Goal: Navigation & Orientation: Find specific page/section

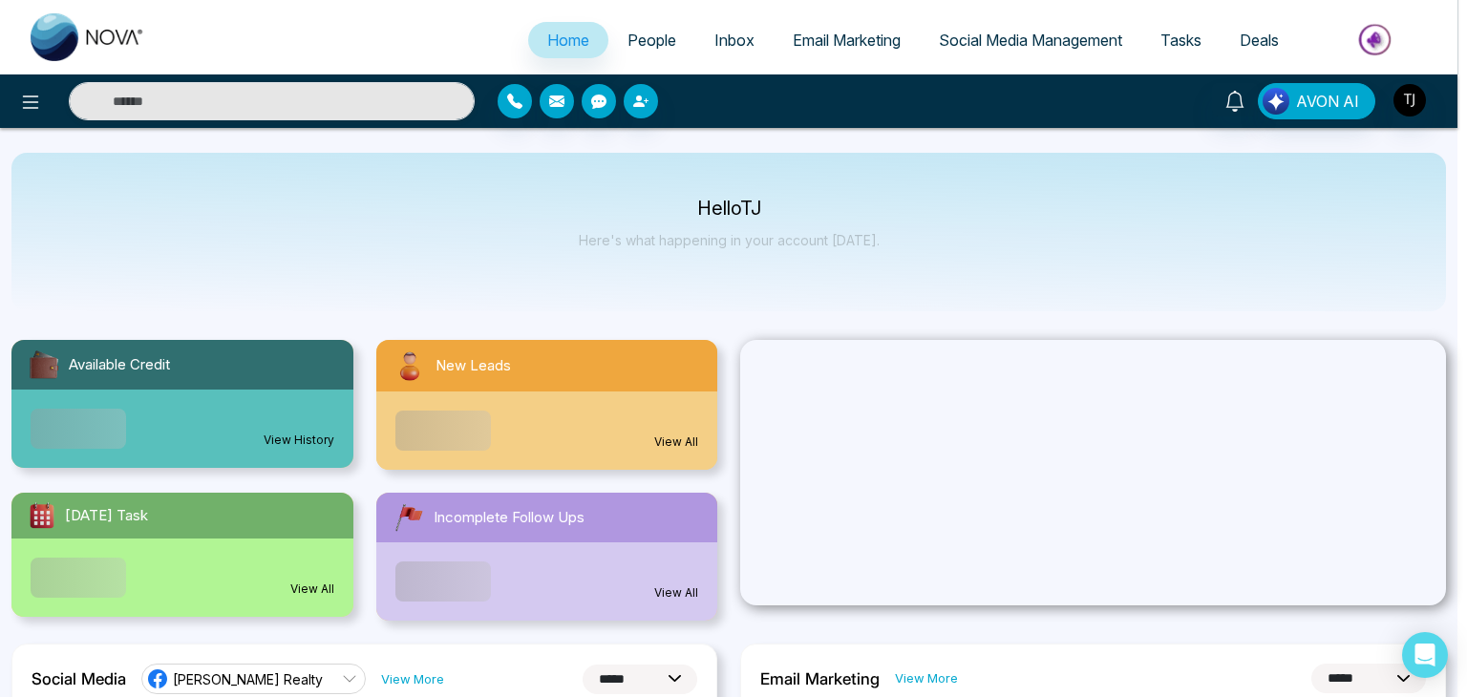
select select "*"
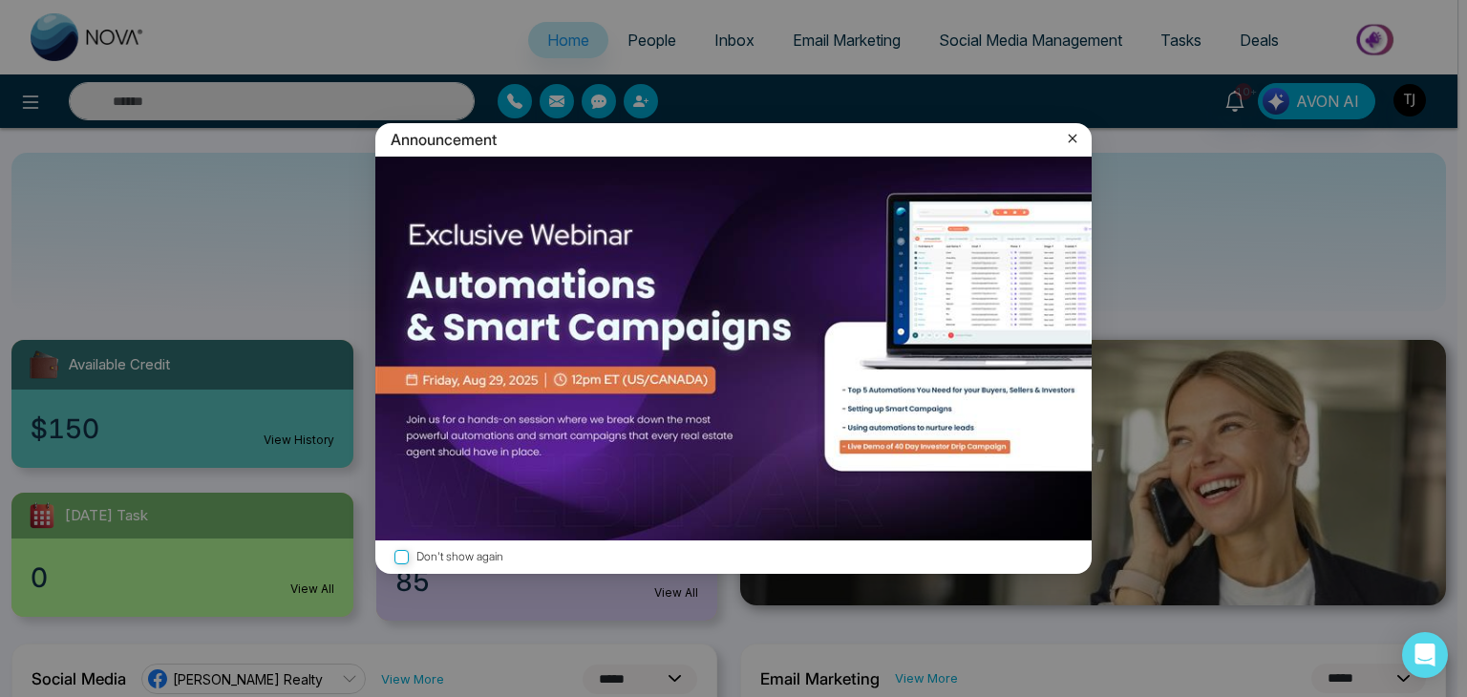
click at [1073, 136] on icon at bounding box center [1072, 138] width 19 height 19
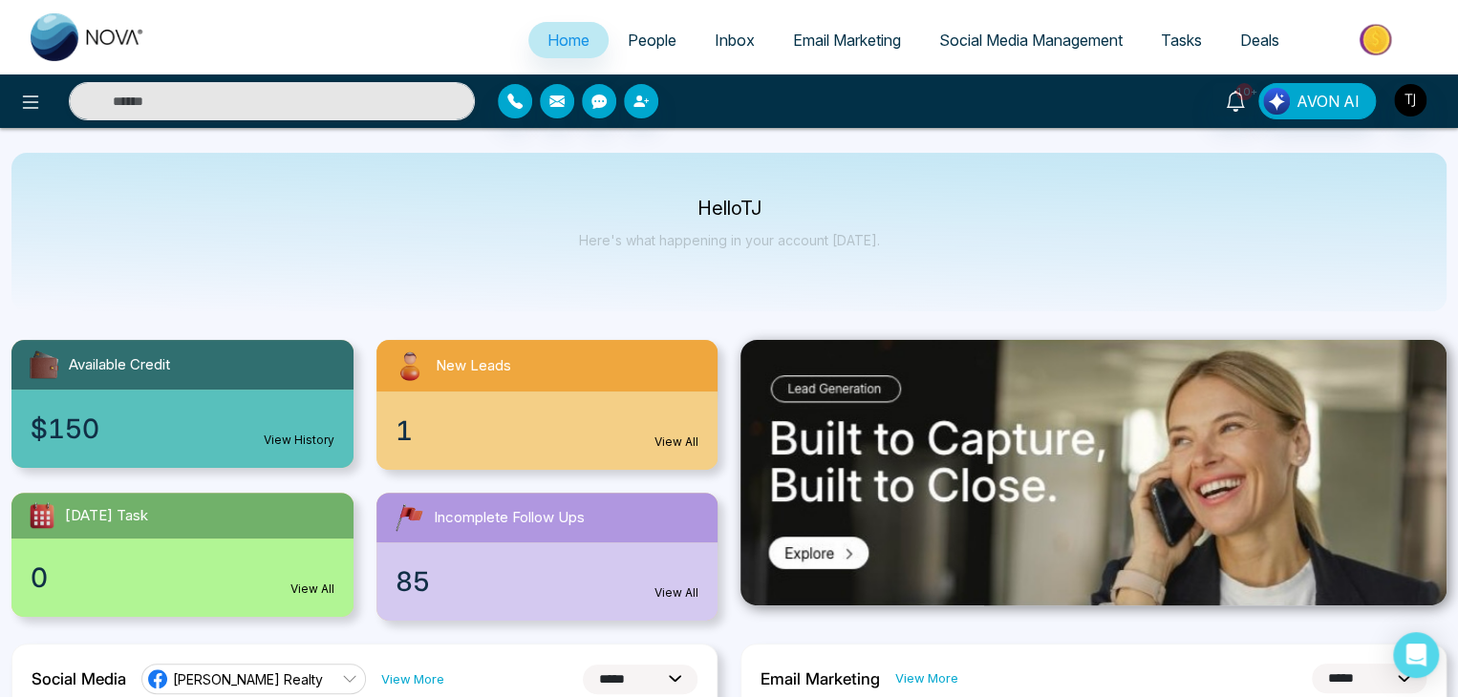
click at [663, 35] on span "People" at bounding box center [652, 40] width 49 height 19
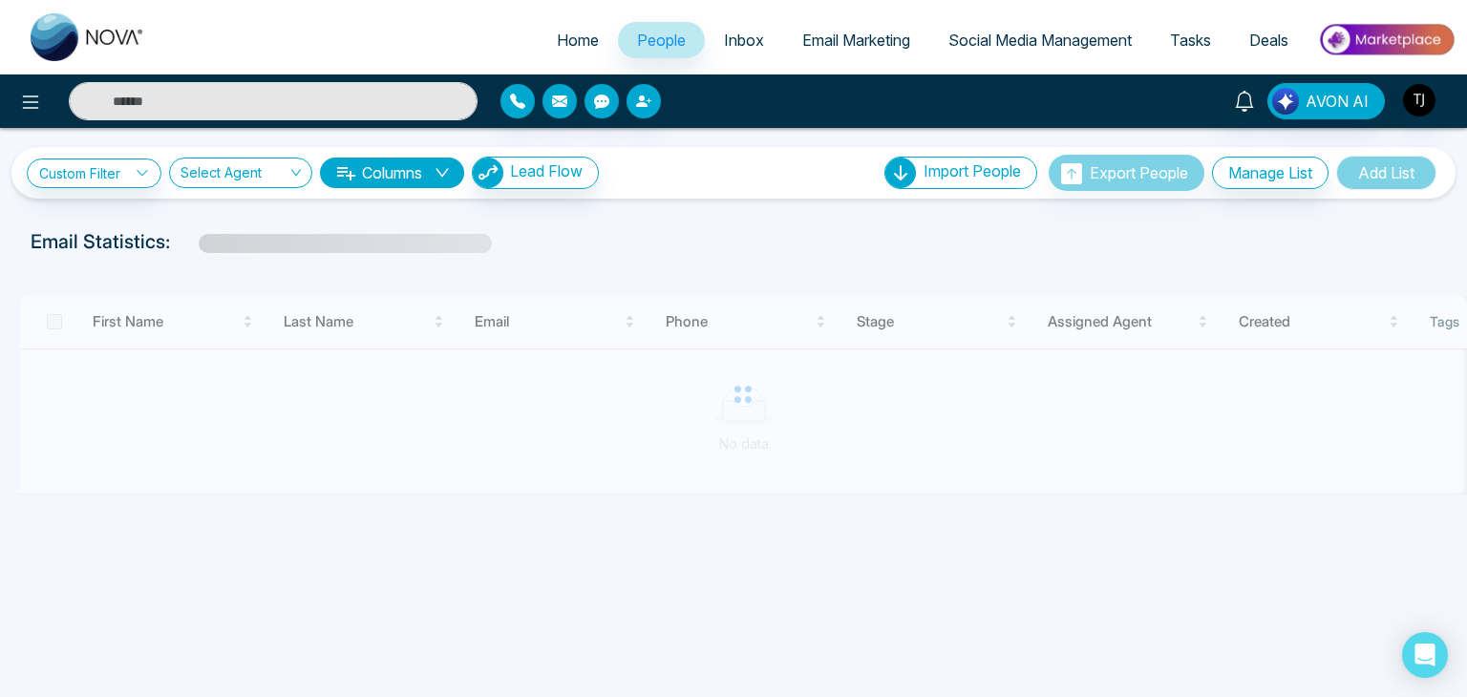
click at [724, 34] on span "Inbox" at bounding box center [744, 40] width 40 height 19
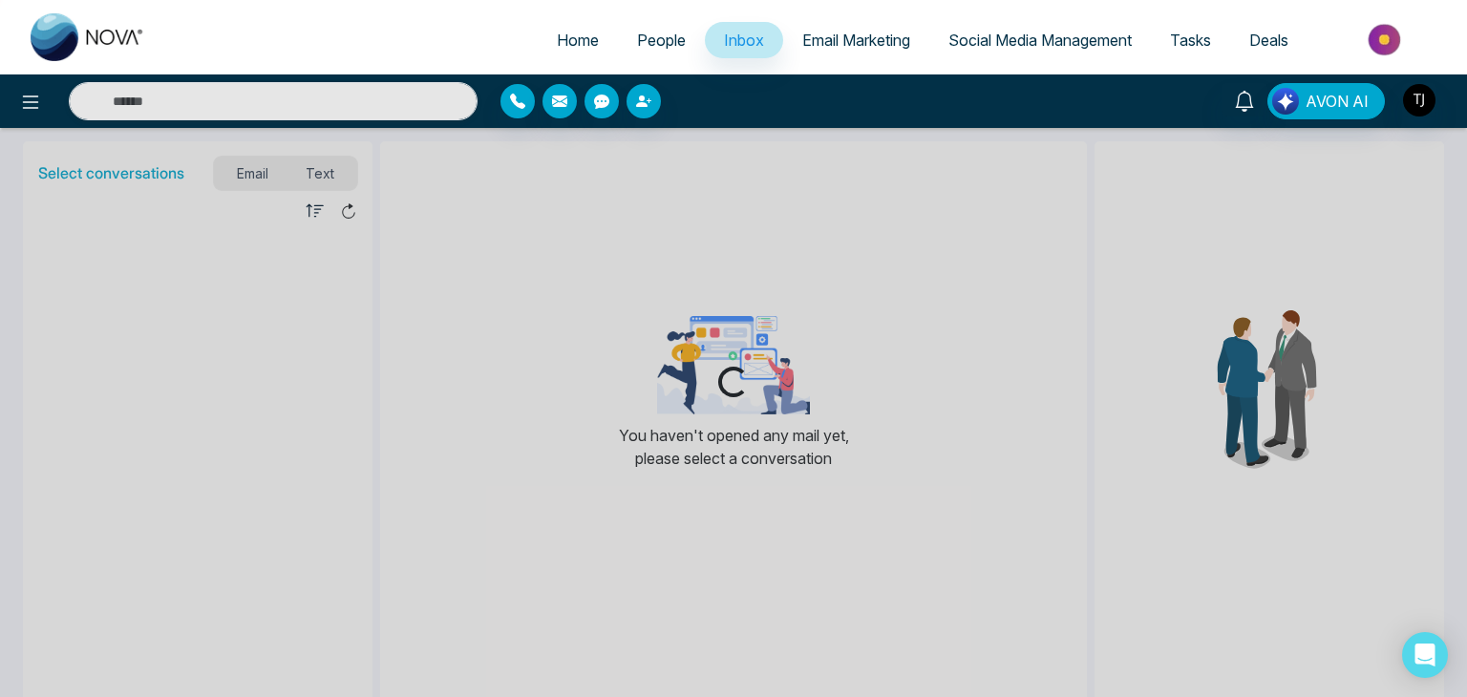
click at [844, 36] on span "Email Marketing" at bounding box center [856, 40] width 108 height 19
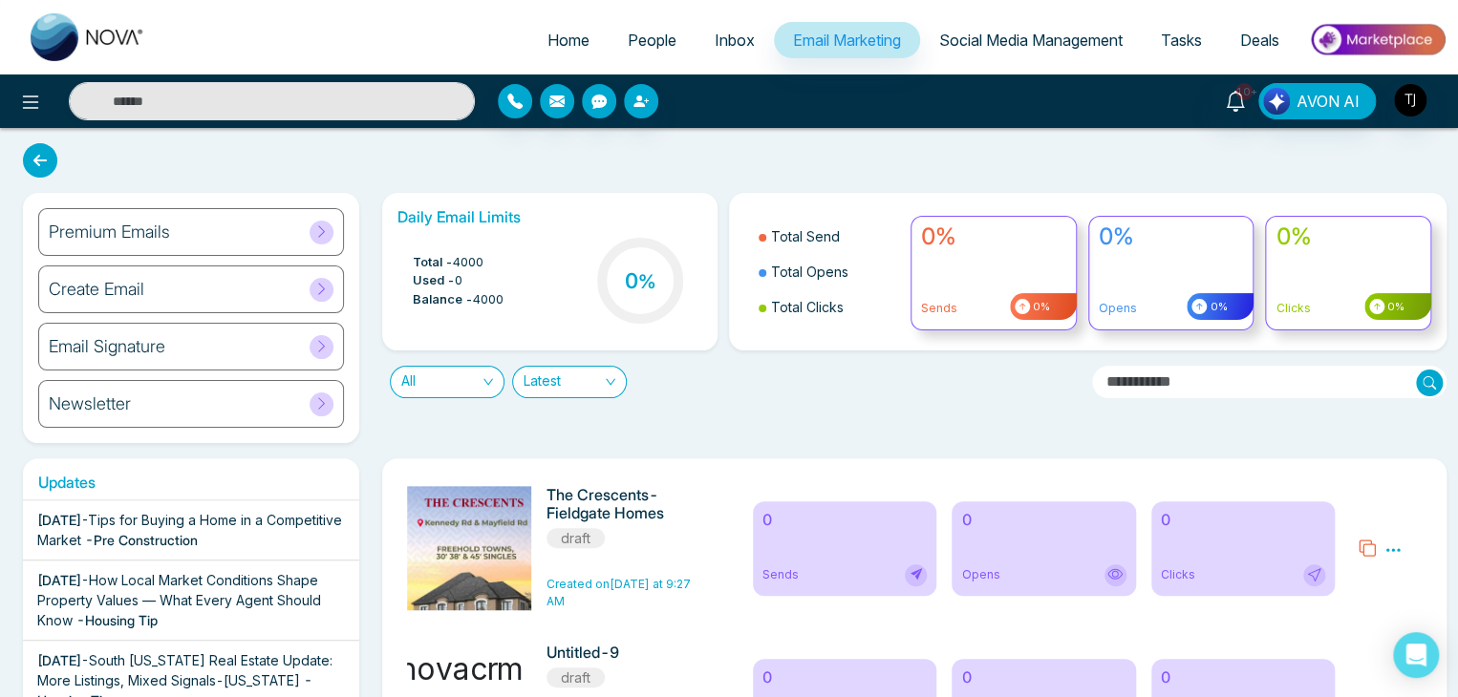
click at [1029, 35] on span "Social Media Management" at bounding box center [1030, 40] width 183 height 19
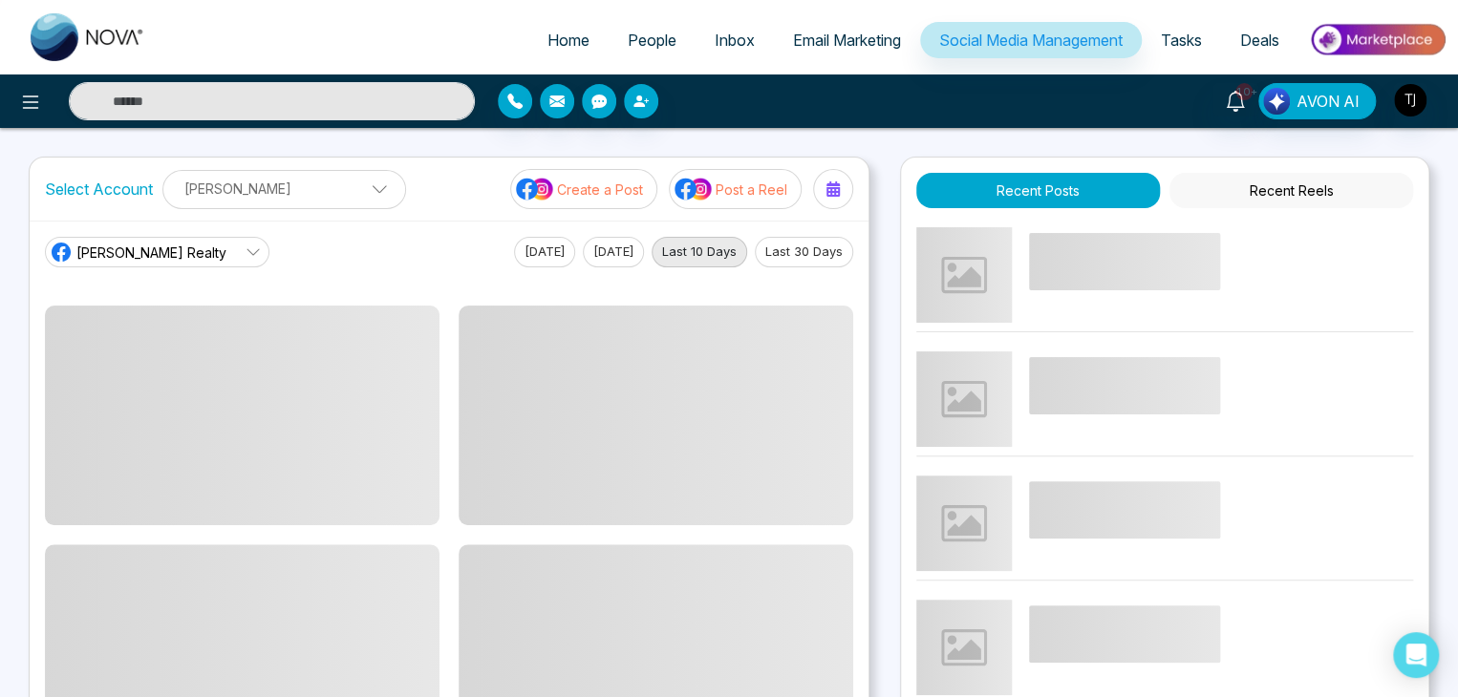
click at [562, 38] on span "Home" at bounding box center [568, 40] width 42 height 19
select select "*"
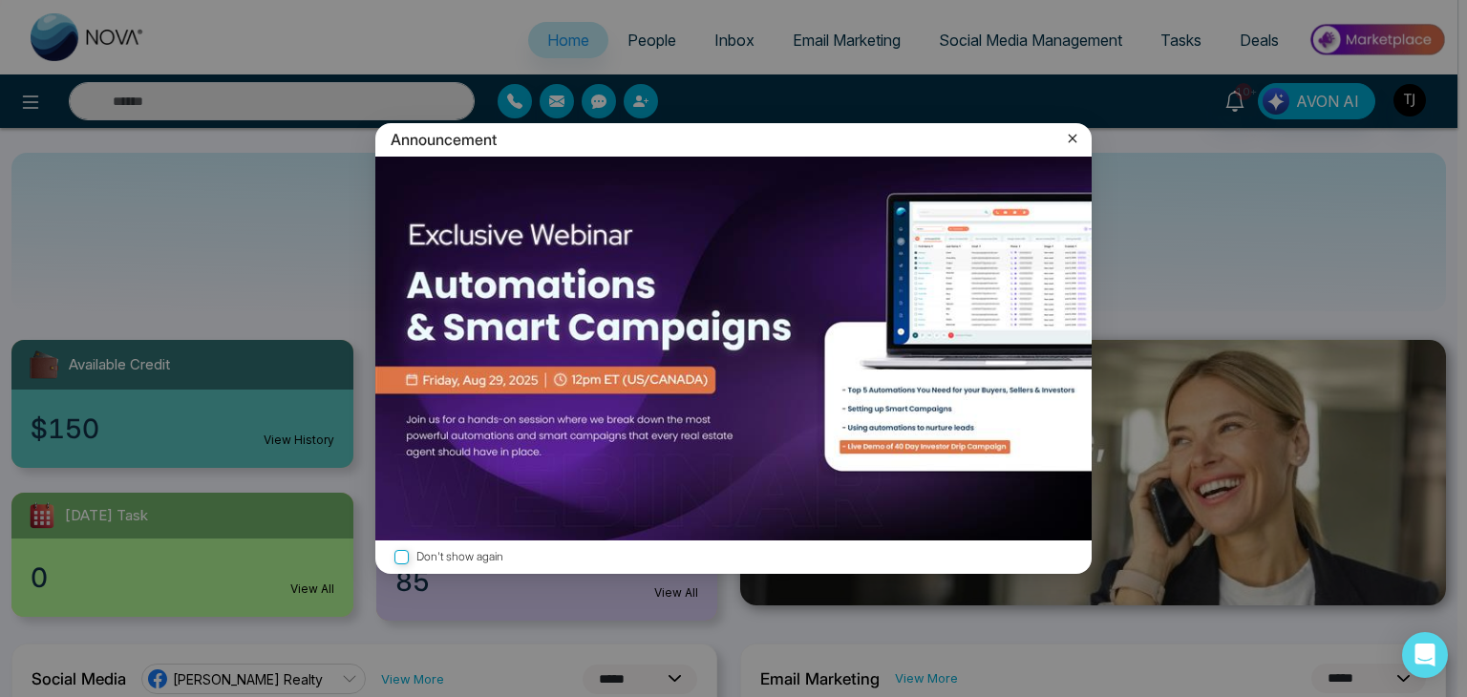
click at [1079, 136] on icon at bounding box center [1072, 138] width 19 height 19
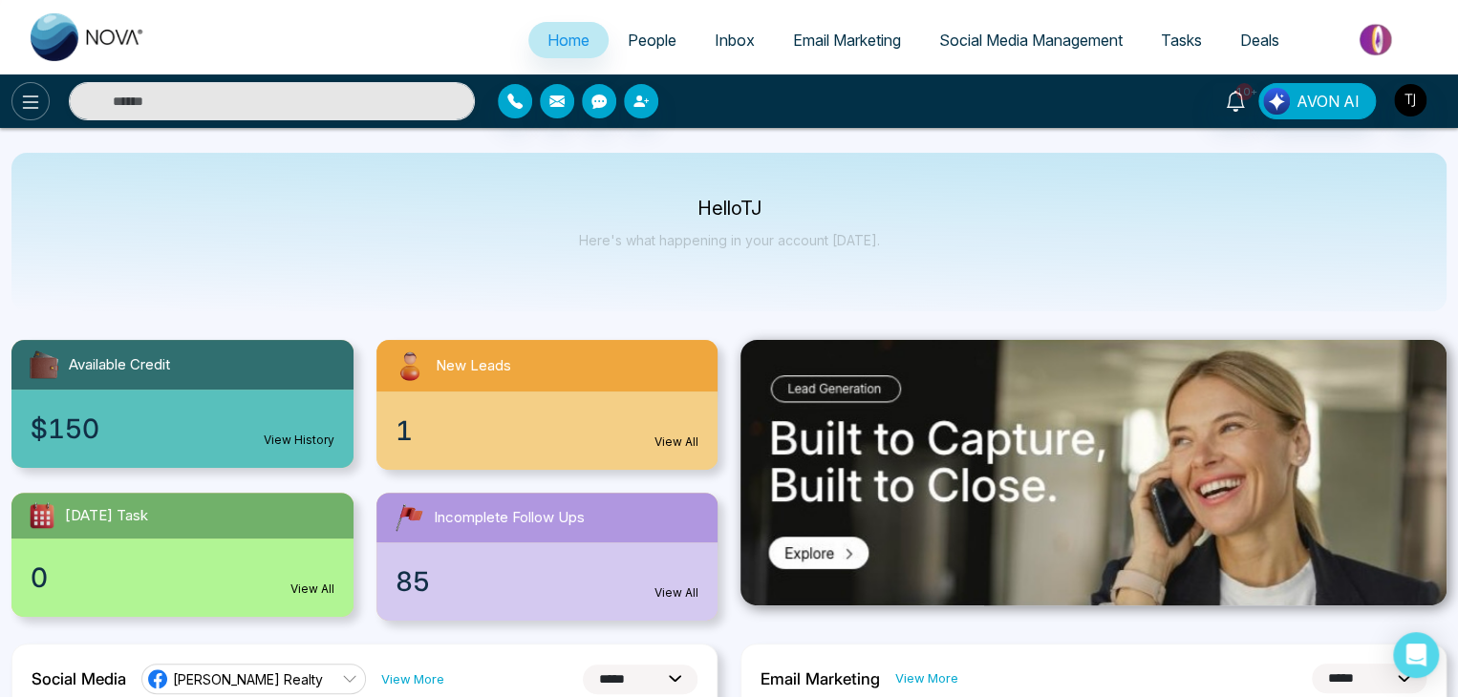
click at [39, 104] on icon at bounding box center [30, 102] width 23 height 23
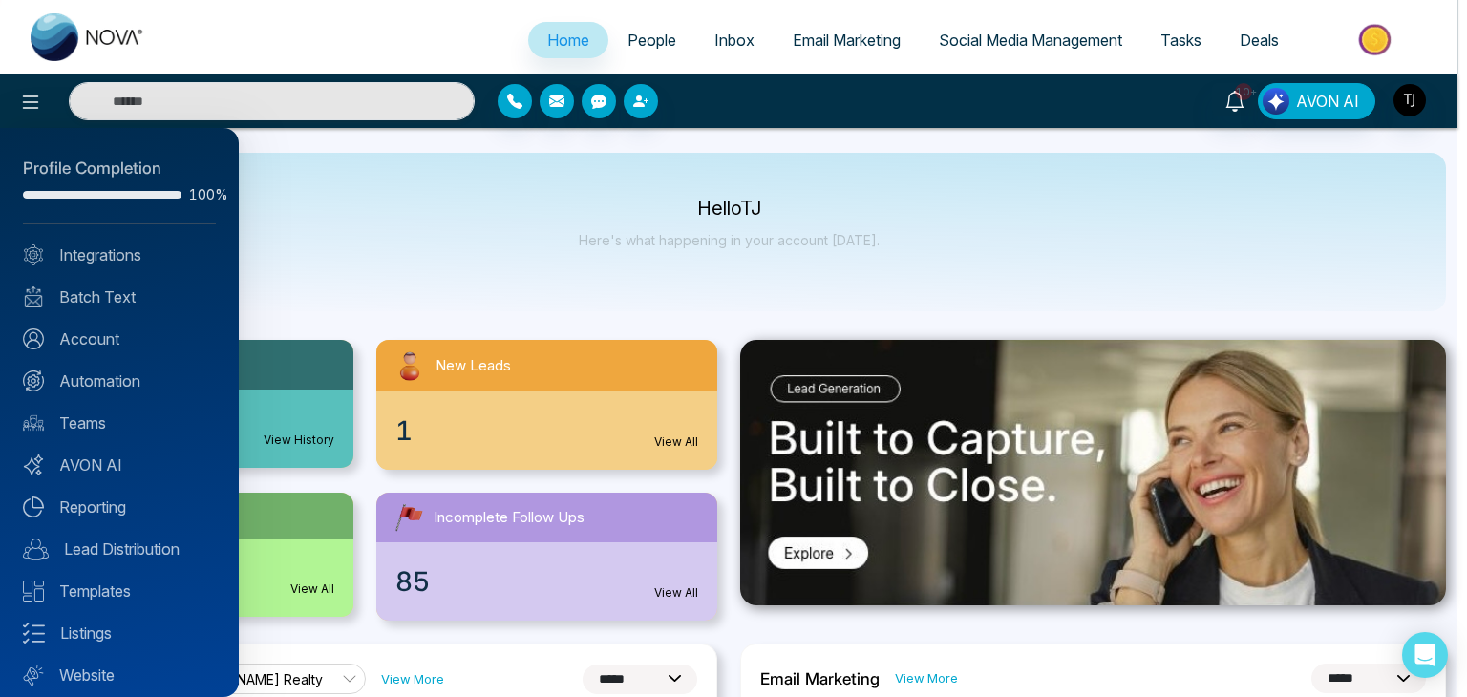
click at [316, 261] on div at bounding box center [733, 348] width 1467 height 697
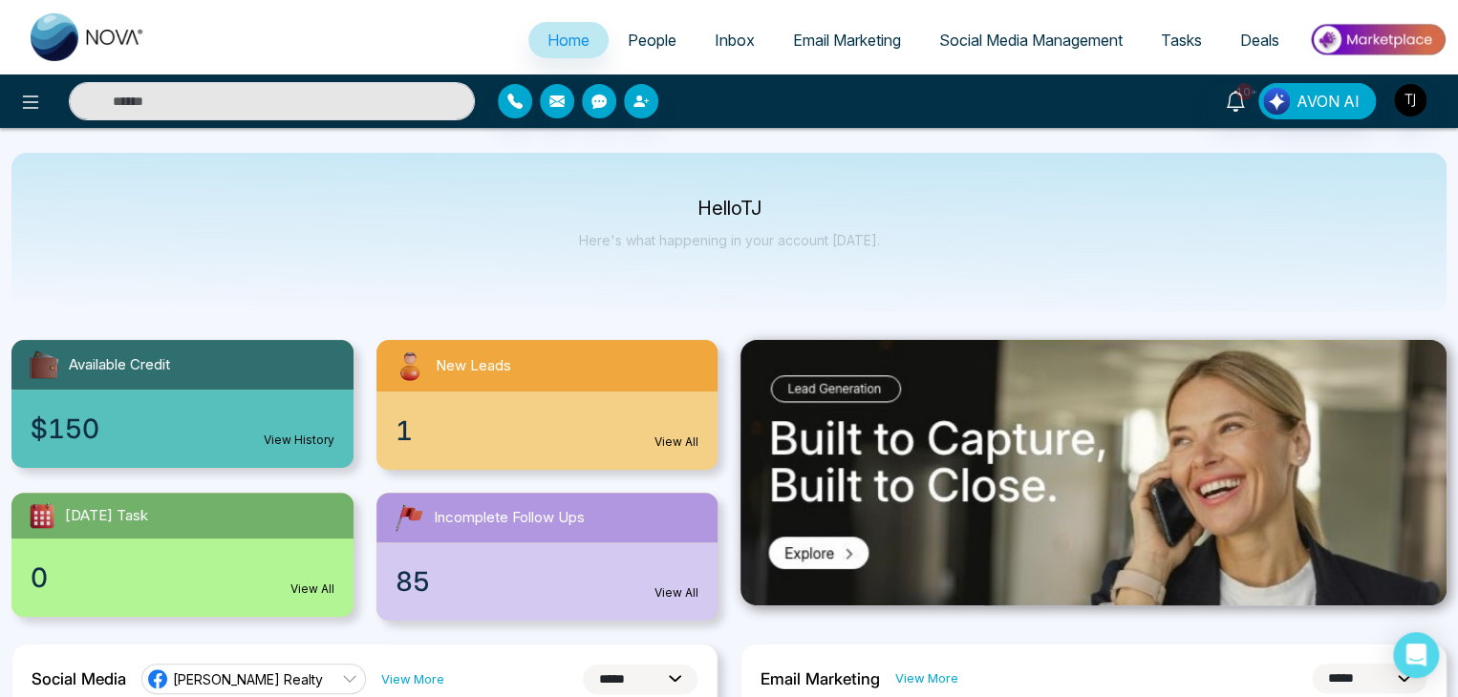
click at [658, 44] on span "People" at bounding box center [652, 40] width 49 height 19
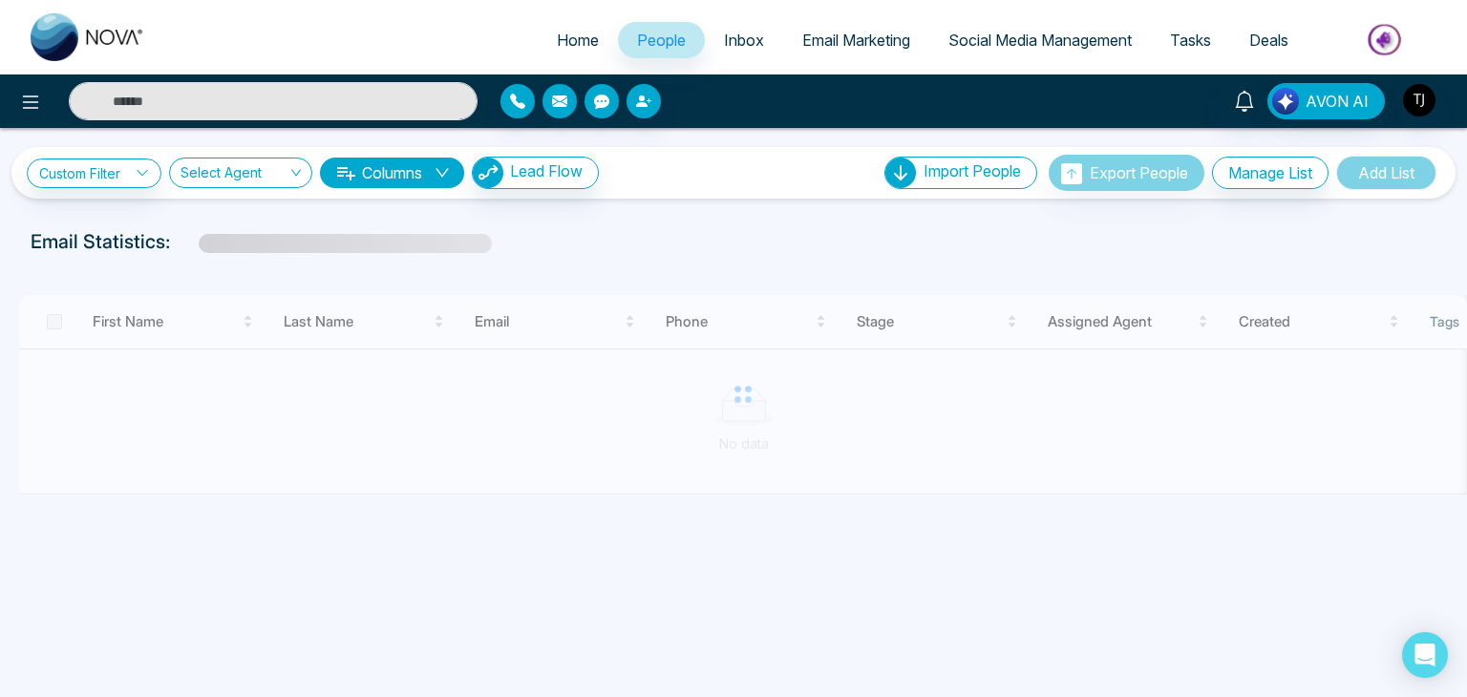
click at [738, 31] on span "Inbox" at bounding box center [744, 40] width 40 height 19
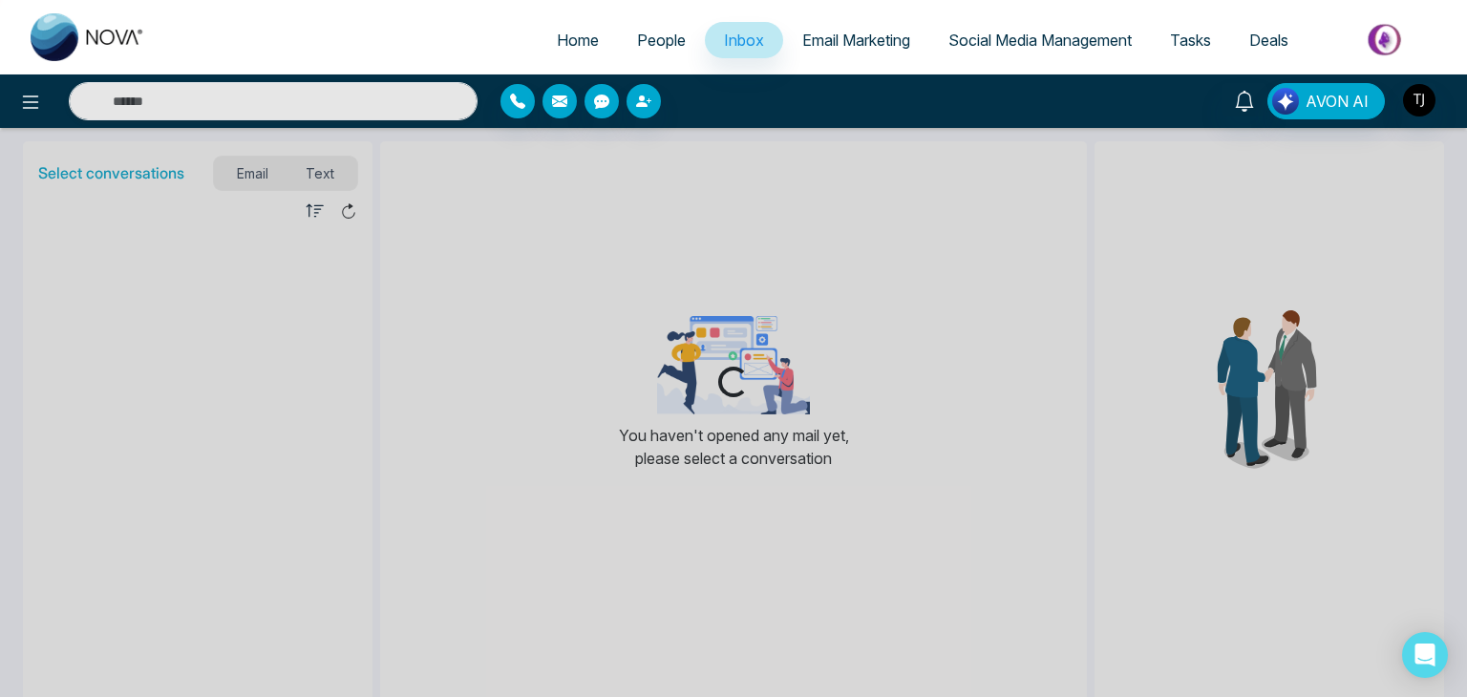
click at [837, 39] on span "Email Marketing" at bounding box center [856, 40] width 108 height 19
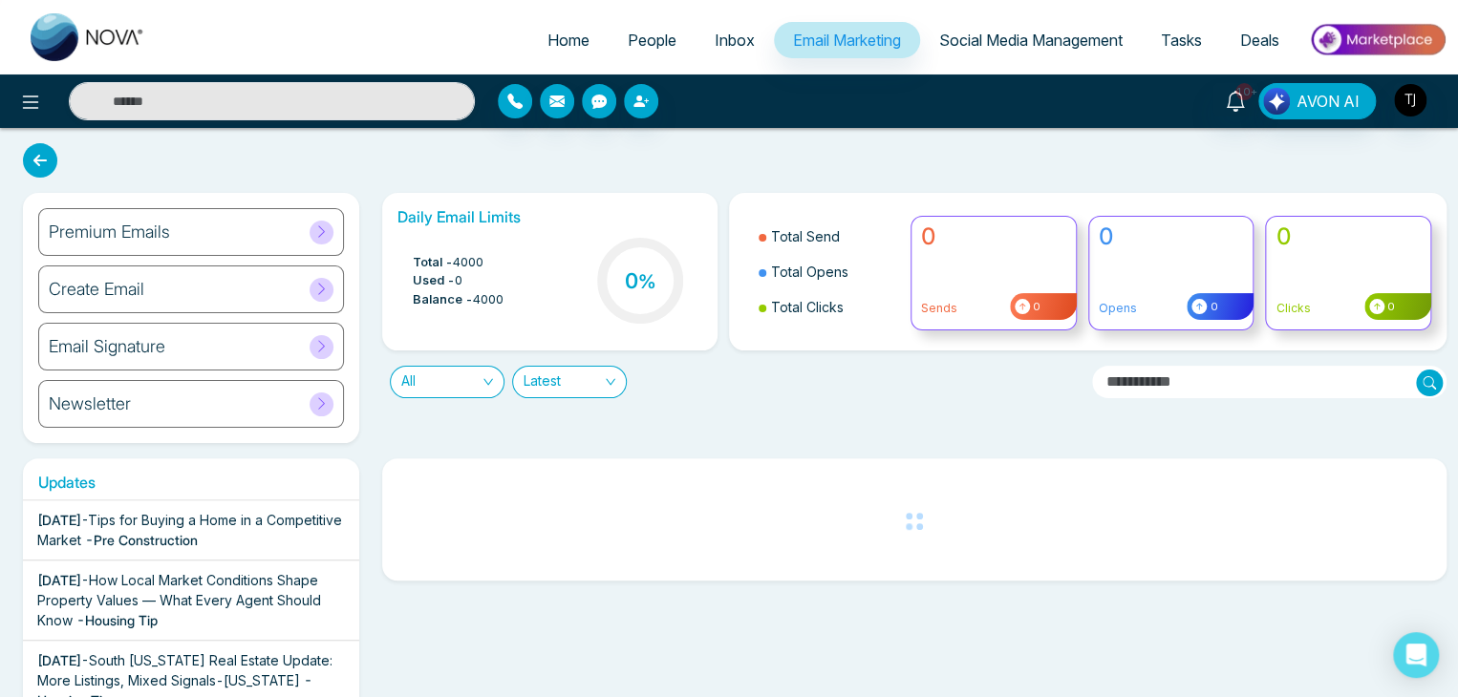
click at [982, 36] on span "Social Media Management" at bounding box center [1030, 40] width 183 height 19
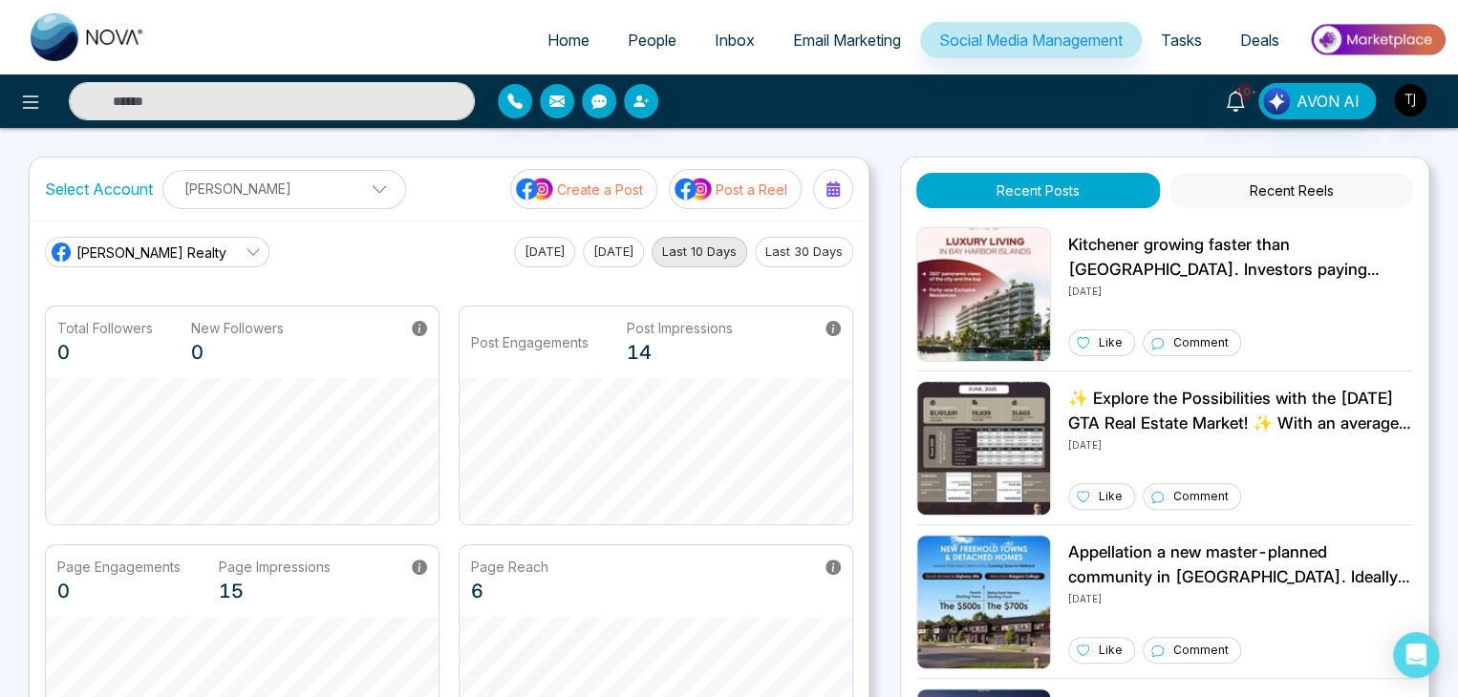
click at [1185, 28] on link "Tasks" at bounding box center [1181, 40] width 79 height 36
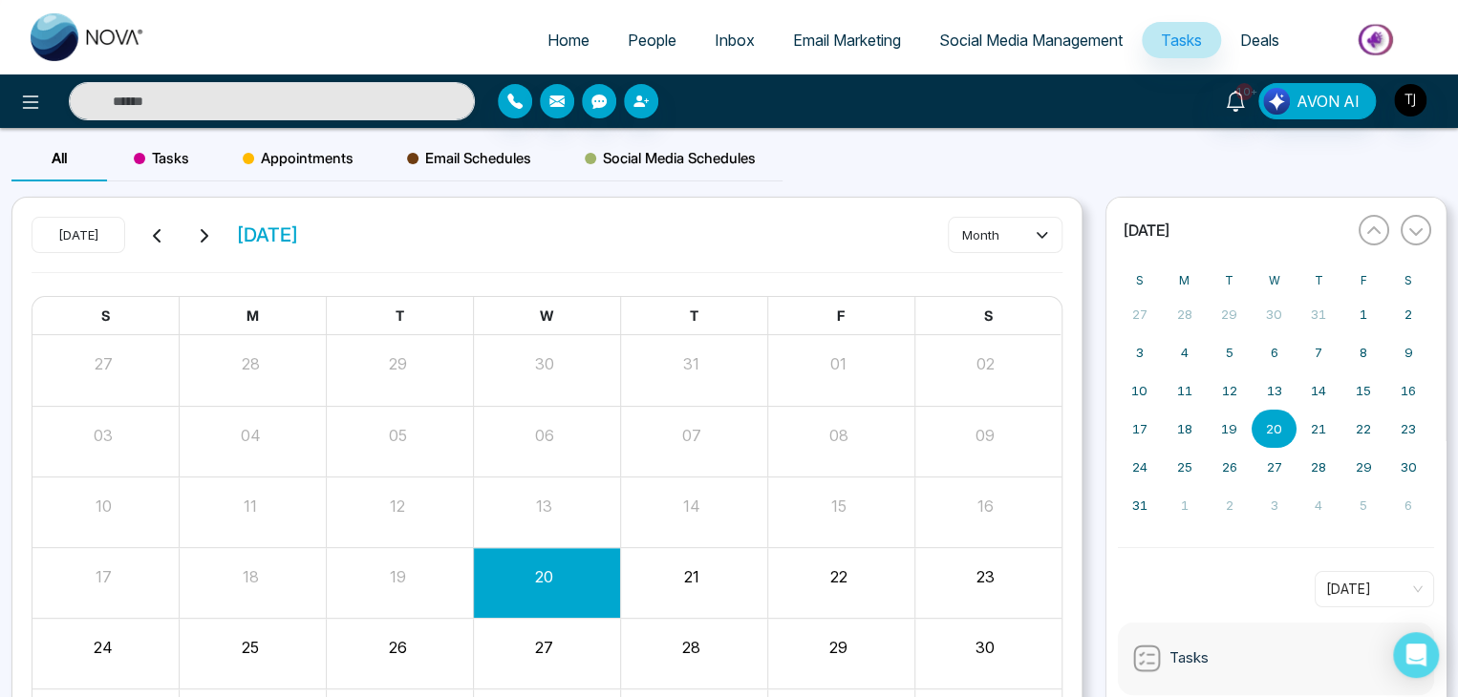
click at [1260, 39] on span "Deals" at bounding box center [1259, 40] width 39 height 19
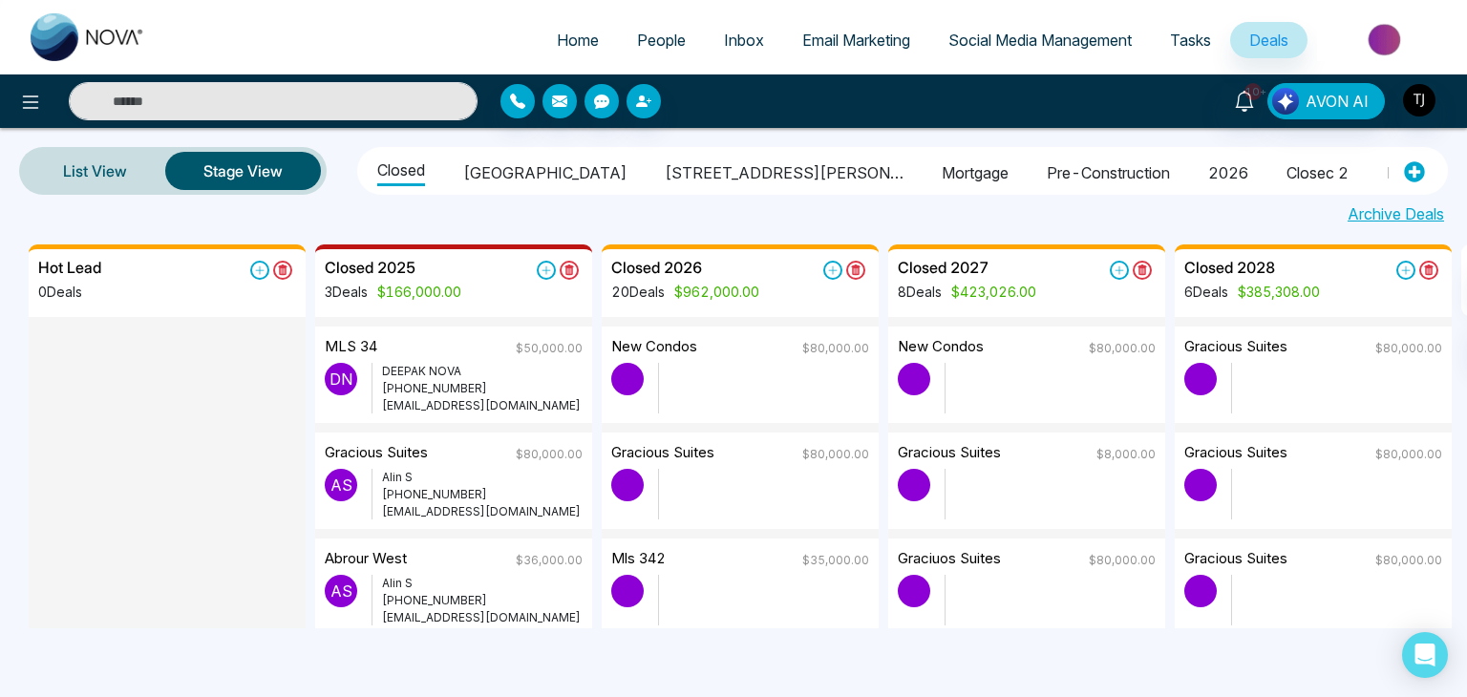
click at [576, 28] on link "Home" at bounding box center [578, 40] width 80 height 36
select select "*"
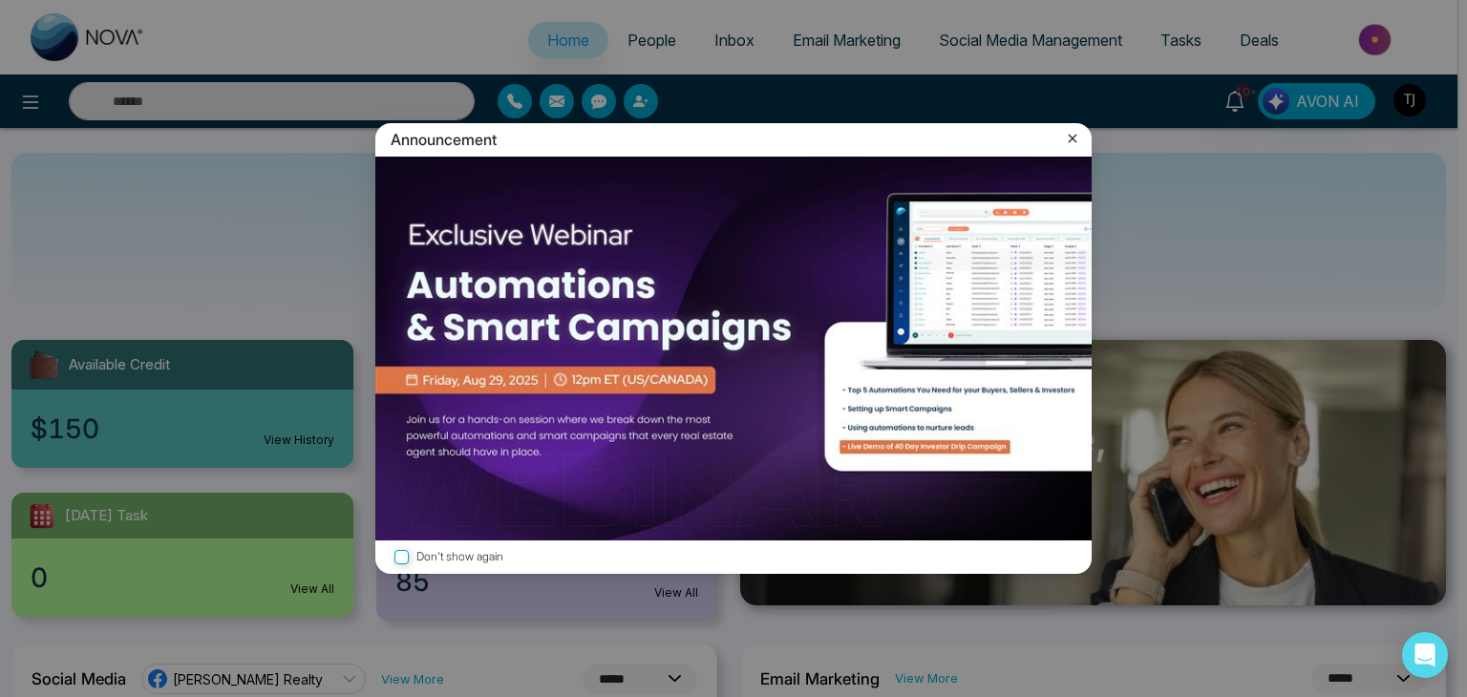
drag, startPoint x: 1074, startPoint y: 135, endPoint x: 525, endPoint y: 242, distance: 558.7
click at [525, 242] on div "Announcement Don't show again" at bounding box center [733, 348] width 739 height 451
click at [1065, 136] on icon at bounding box center [1072, 138] width 19 height 19
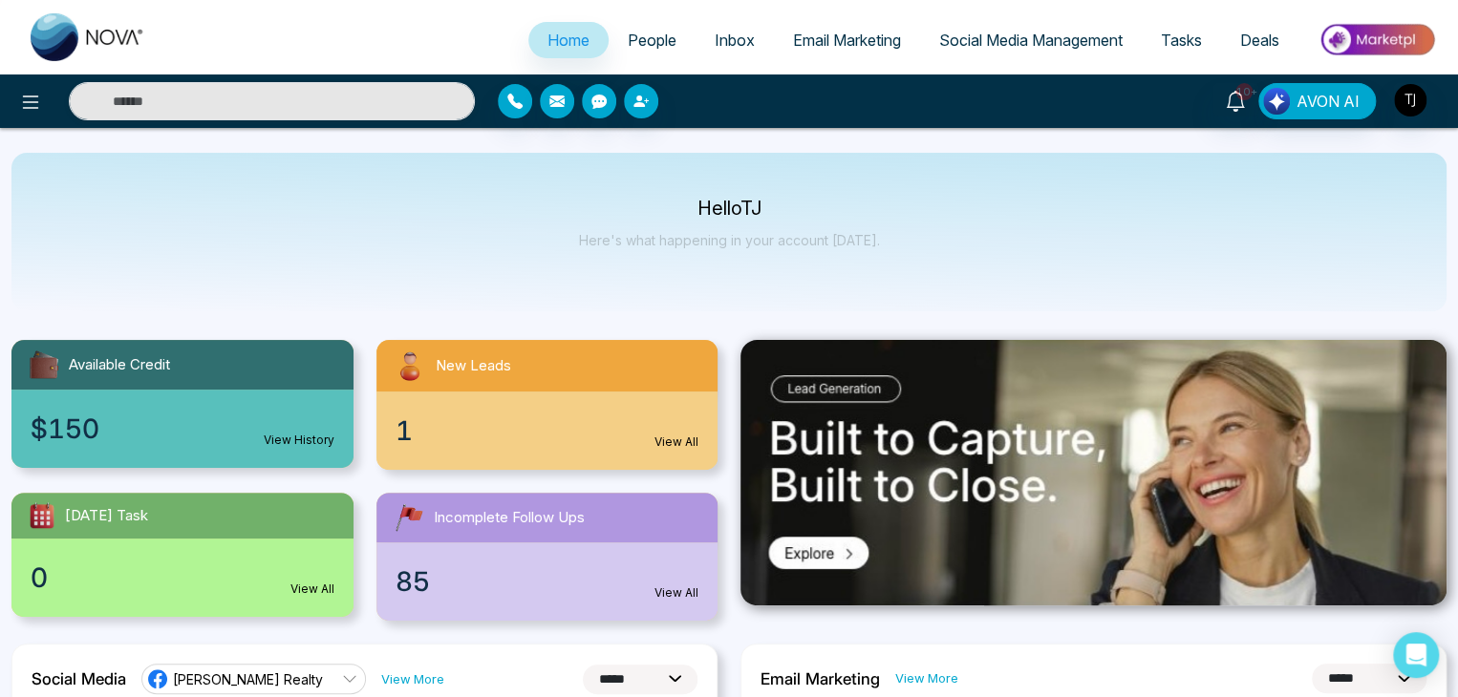
click at [628, 39] on span "People" at bounding box center [652, 40] width 49 height 19
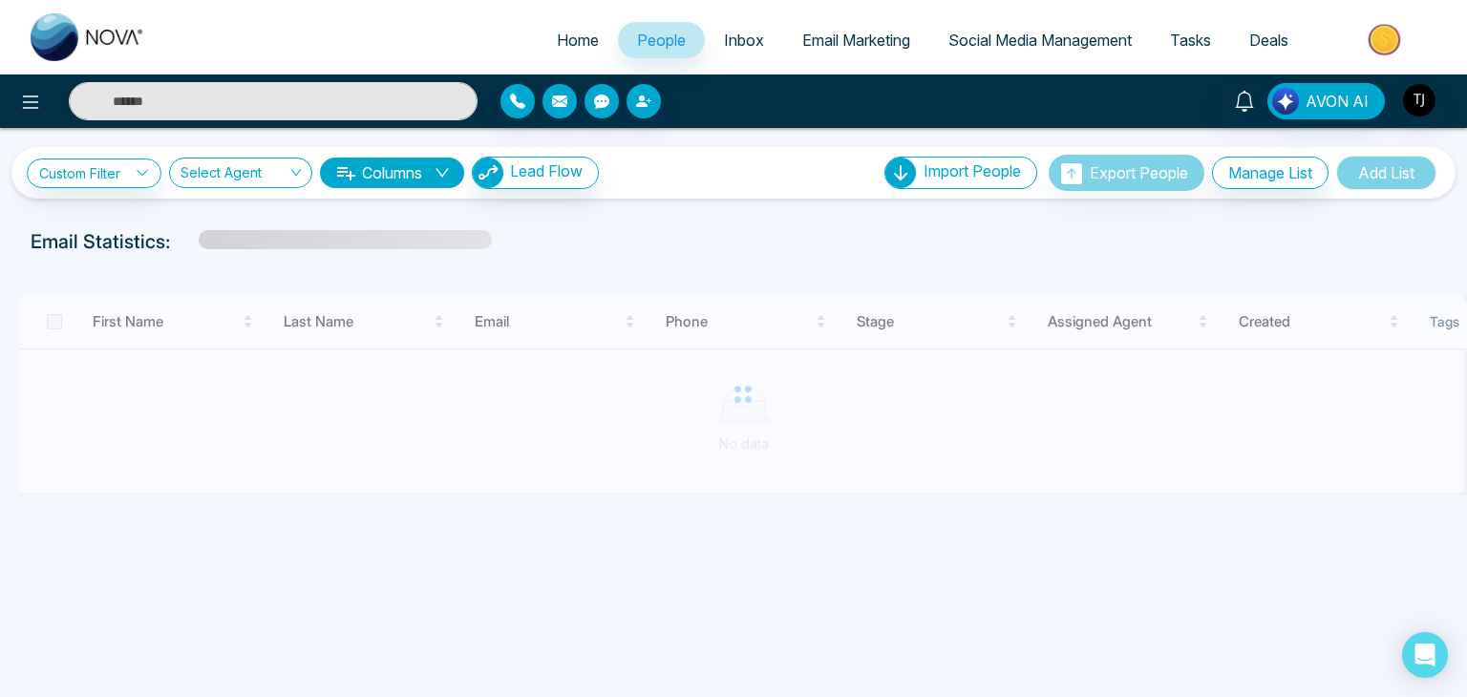
click at [825, 32] on span "Email Marketing" at bounding box center [856, 40] width 108 height 19
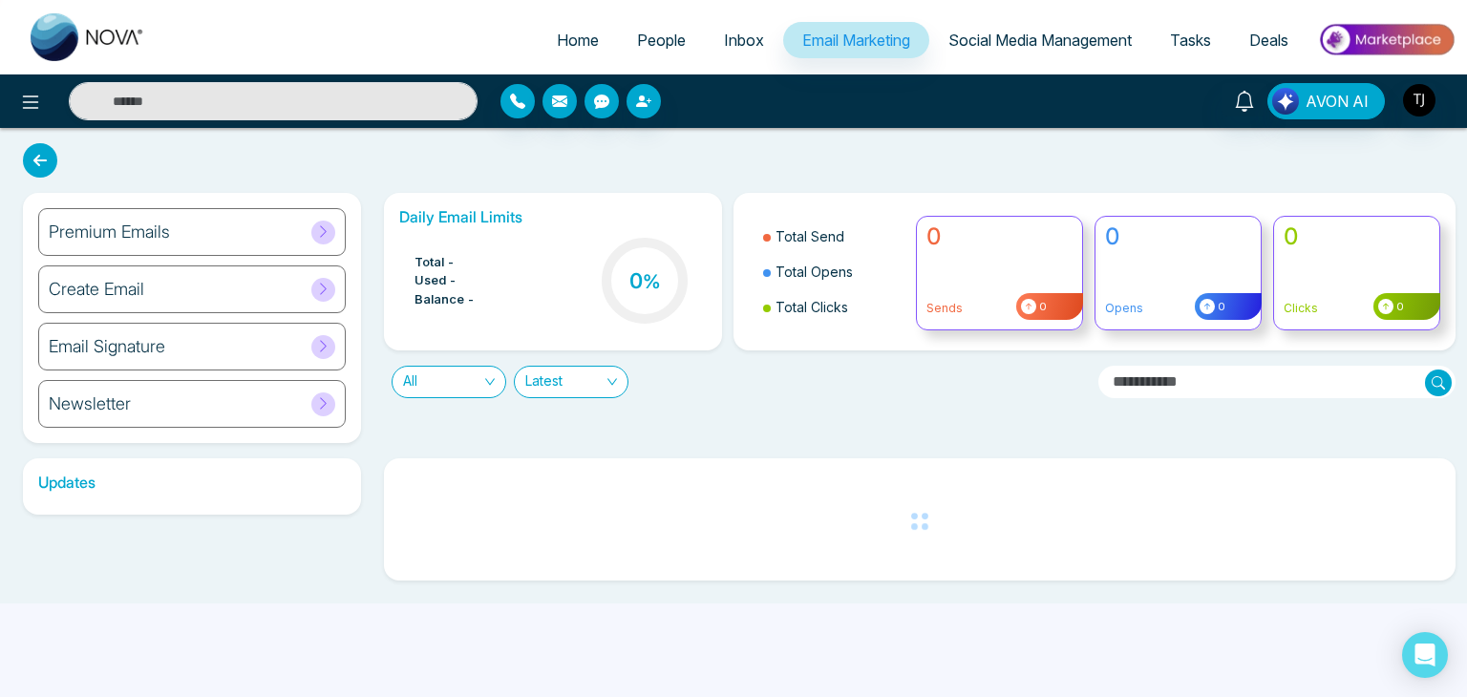
click at [579, 26] on link "Home" at bounding box center [578, 40] width 80 height 36
select select "*"
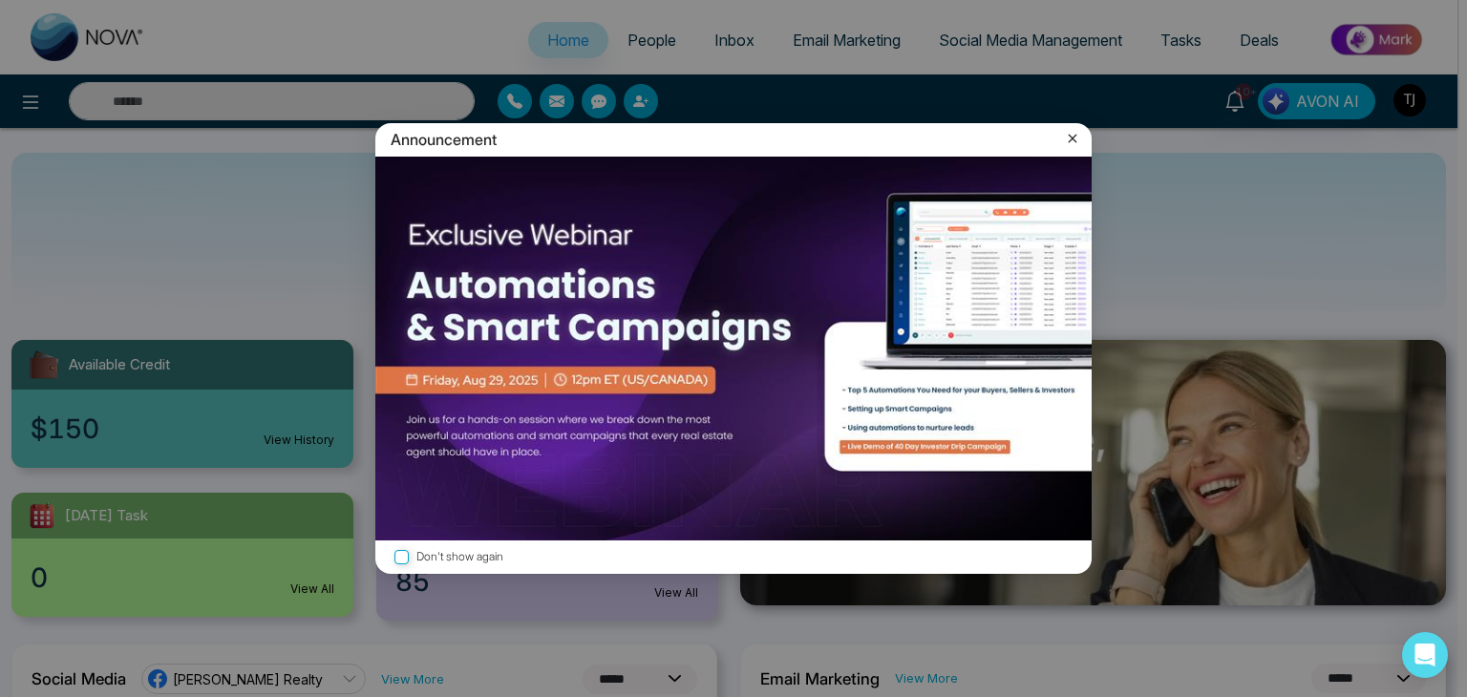
click at [1078, 139] on icon at bounding box center [1072, 138] width 19 height 19
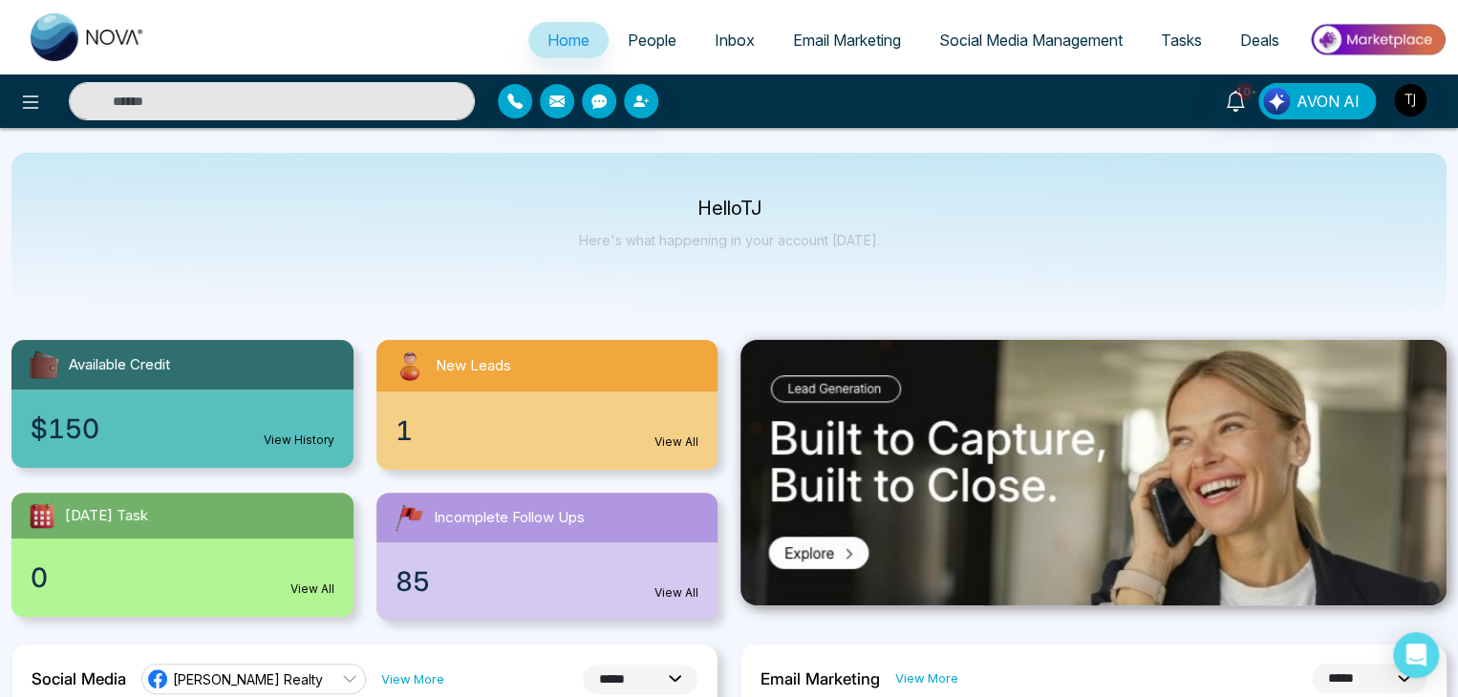
click at [636, 32] on span "People" at bounding box center [652, 40] width 49 height 19
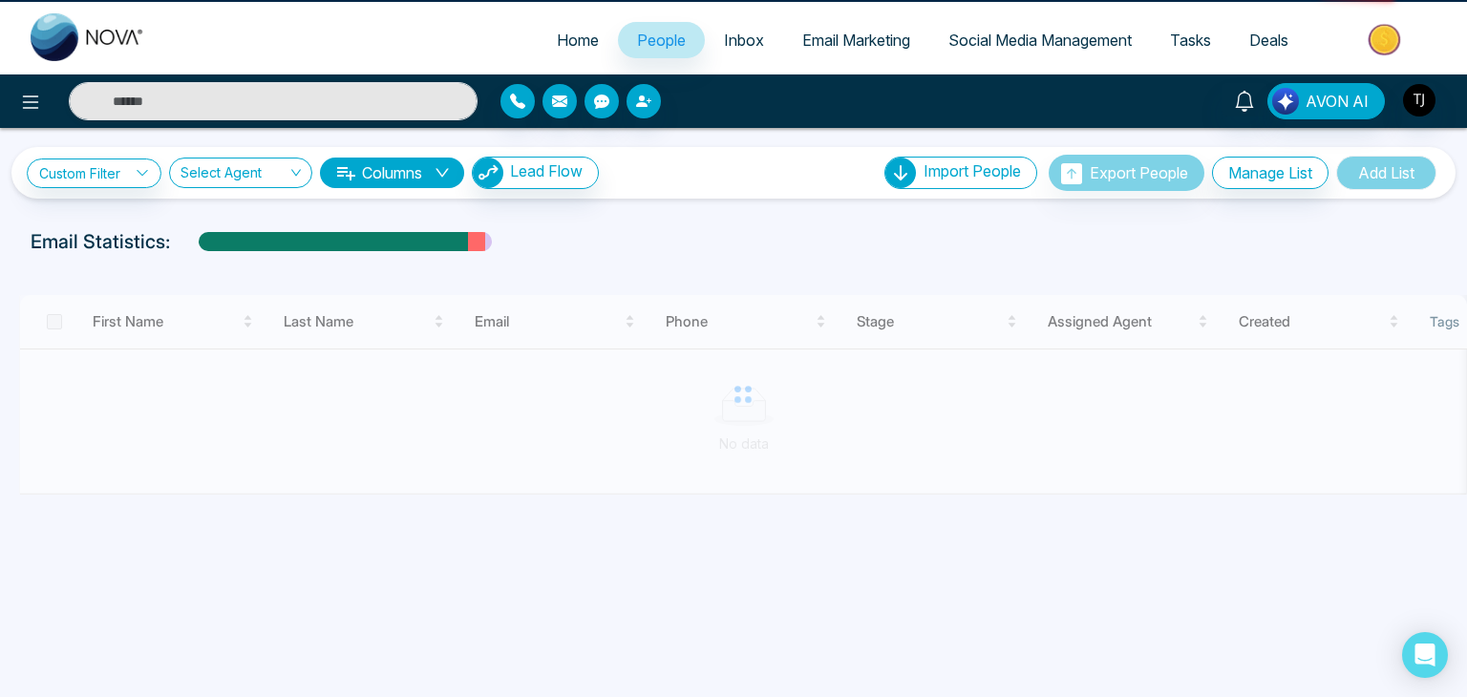
click at [735, 29] on link "Inbox" at bounding box center [744, 40] width 78 height 36
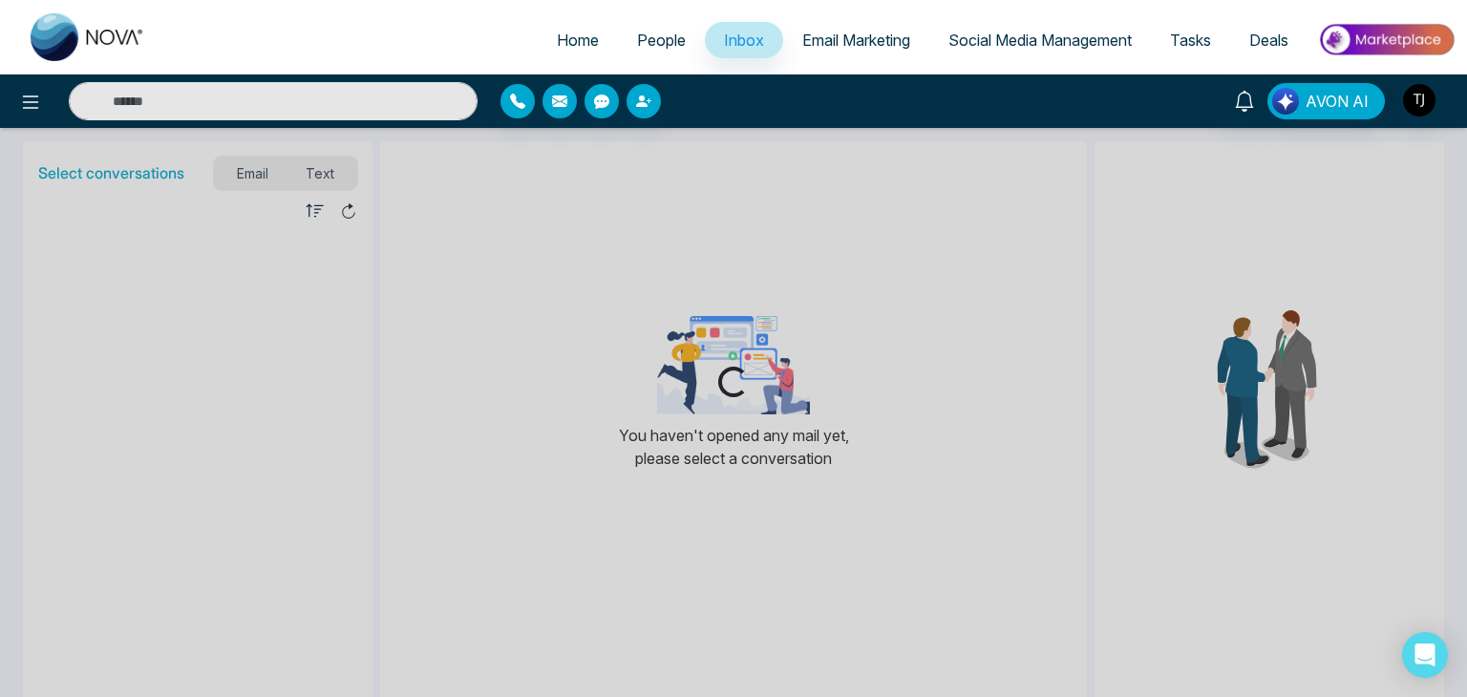
click at [844, 44] on span "Email Marketing" at bounding box center [856, 40] width 108 height 19
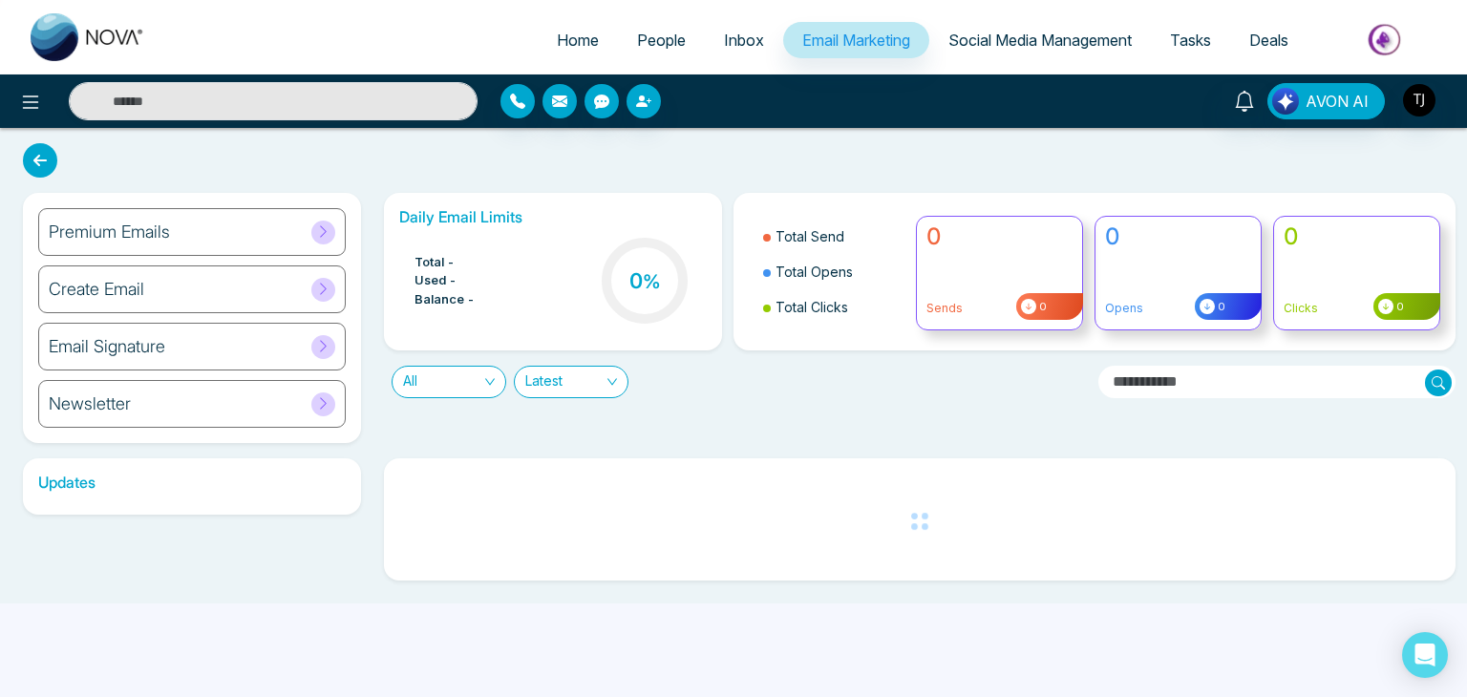
click at [1040, 33] on span "Social Media Management" at bounding box center [1040, 40] width 183 height 19
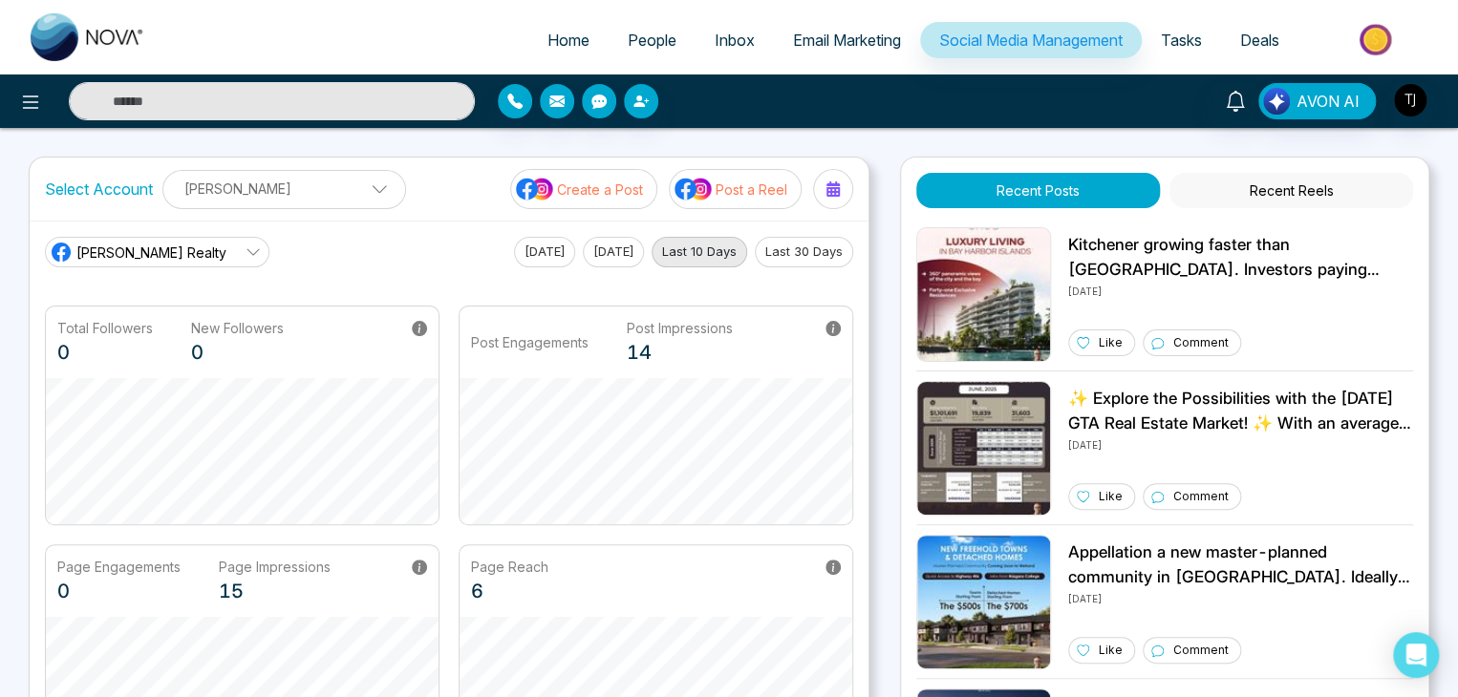
click at [1190, 43] on span "Tasks" at bounding box center [1181, 40] width 41 height 19
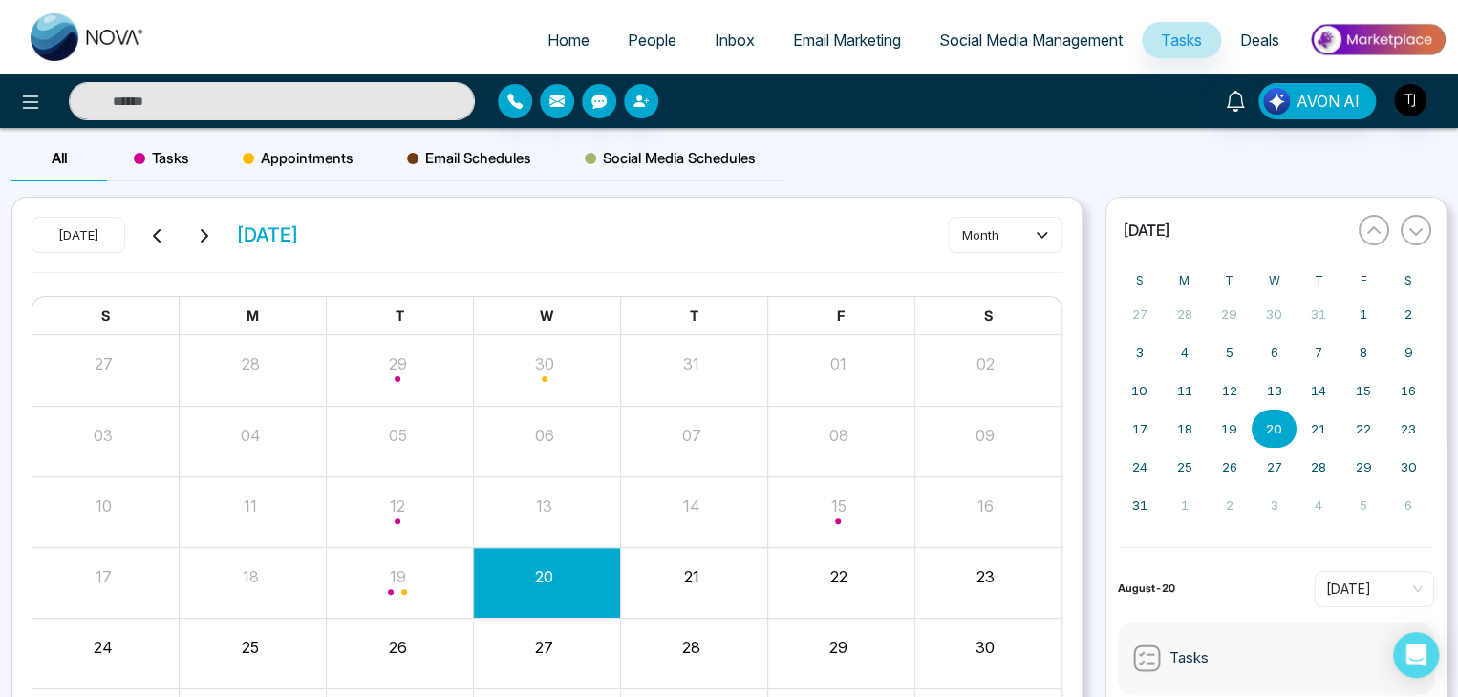
click at [1246, 35] on span "Deals" at bounding box center [1259, 40] width 39 height 19
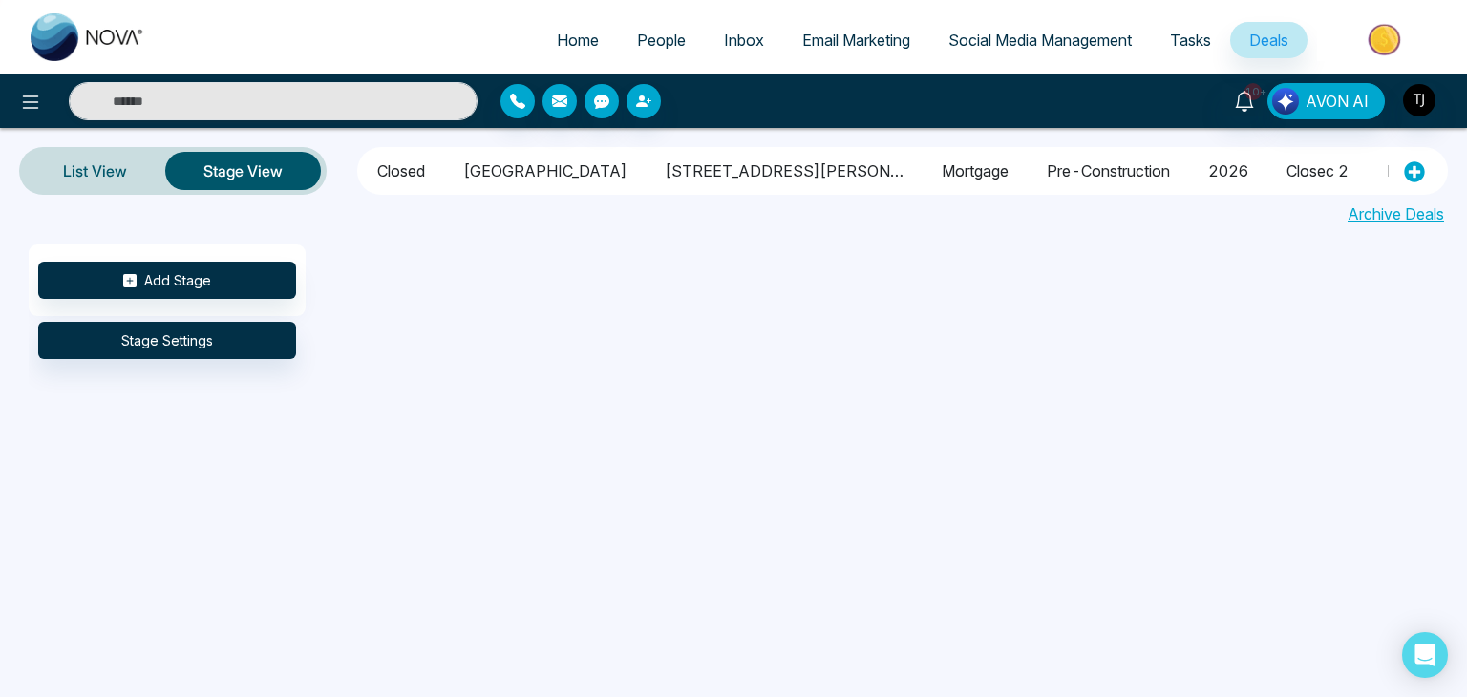
click at [562, 36] on span "Home" at bounding box center [578, 40] width 42 height 19
select select "*"
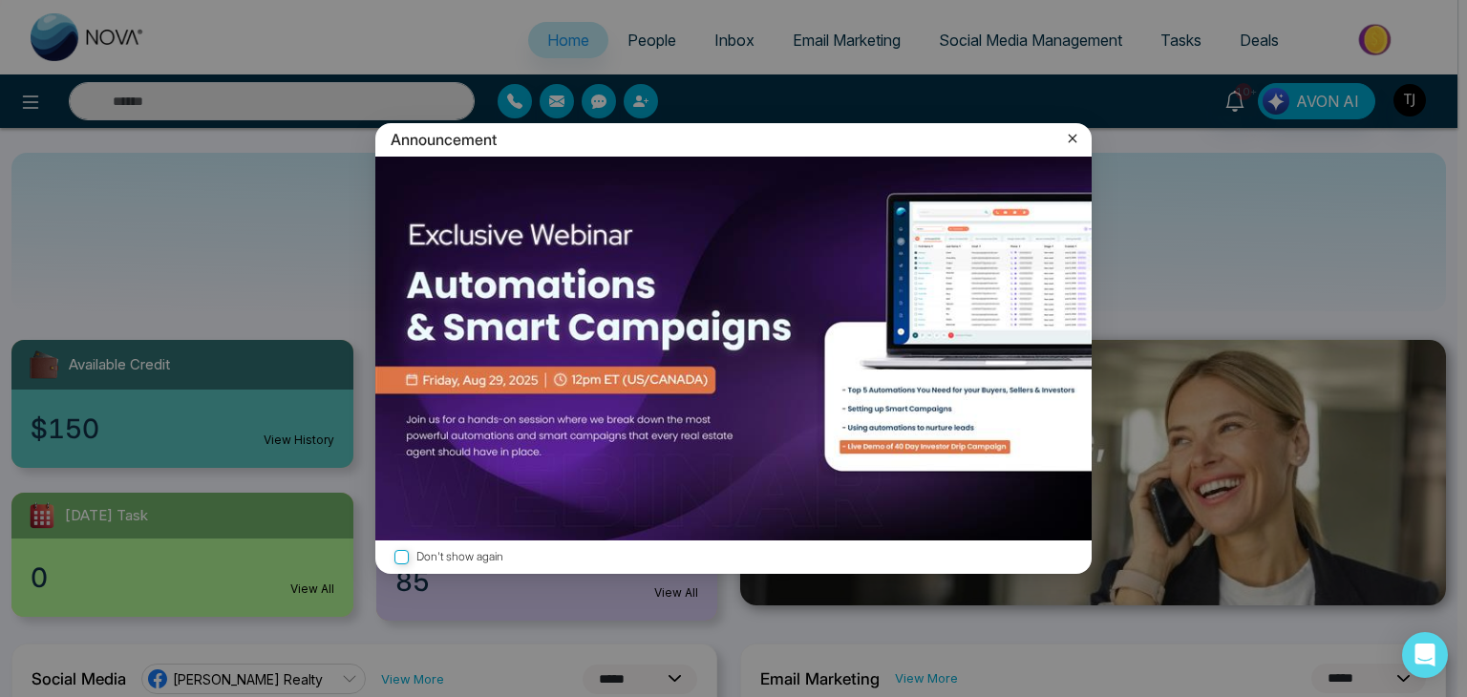
click at [456, 560] on label "Don't show again" at bounding box center [734, 557] width 686 height 18
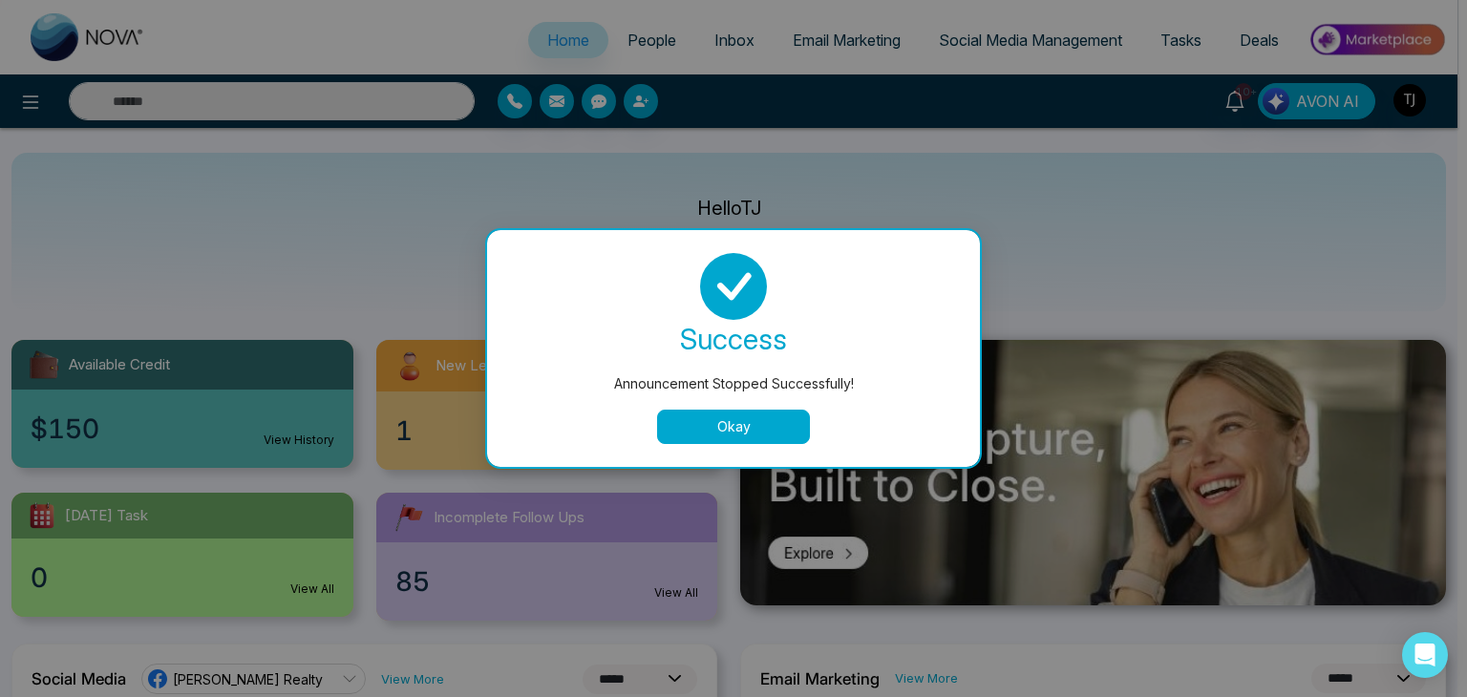
click at [741, 421] on button "Okay" at bounding box center [733, 427] width 153 height 34
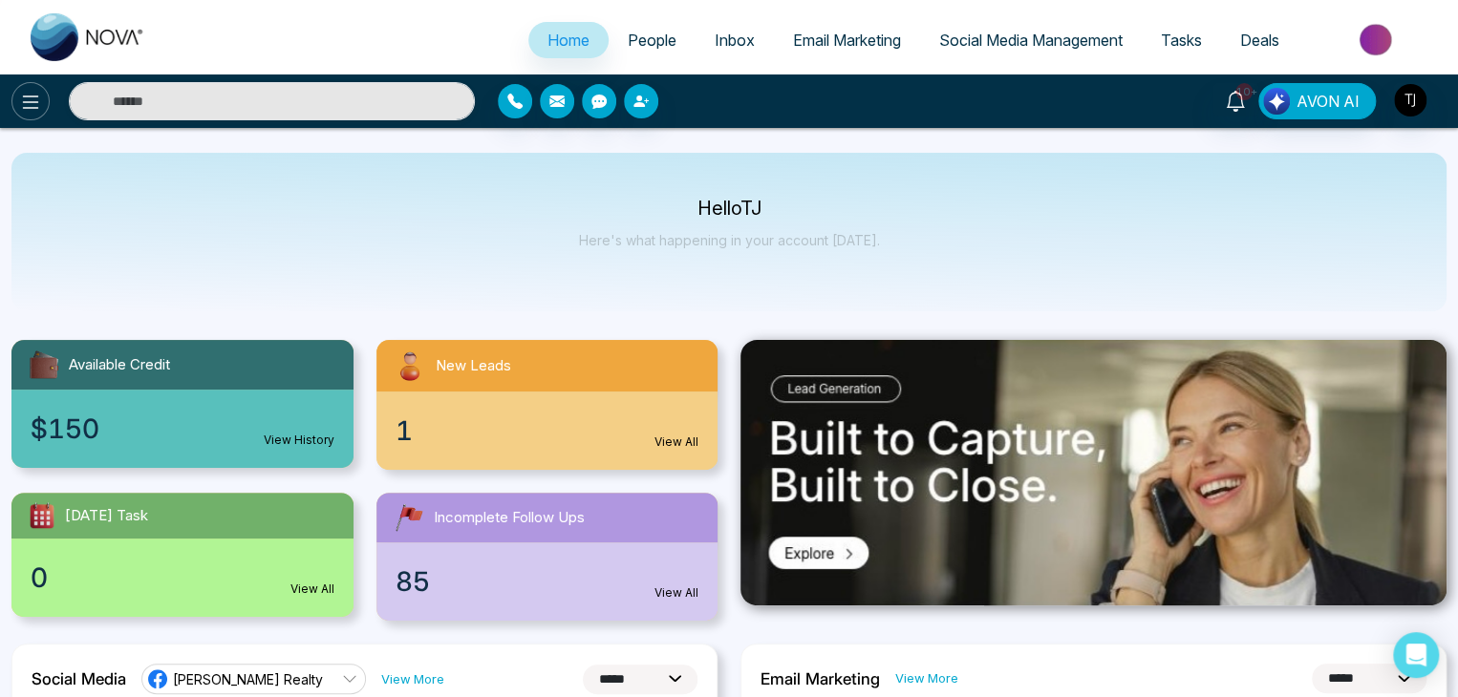
click at [35, 112] on icon at bounding box center [30, 102] width 23 height 23
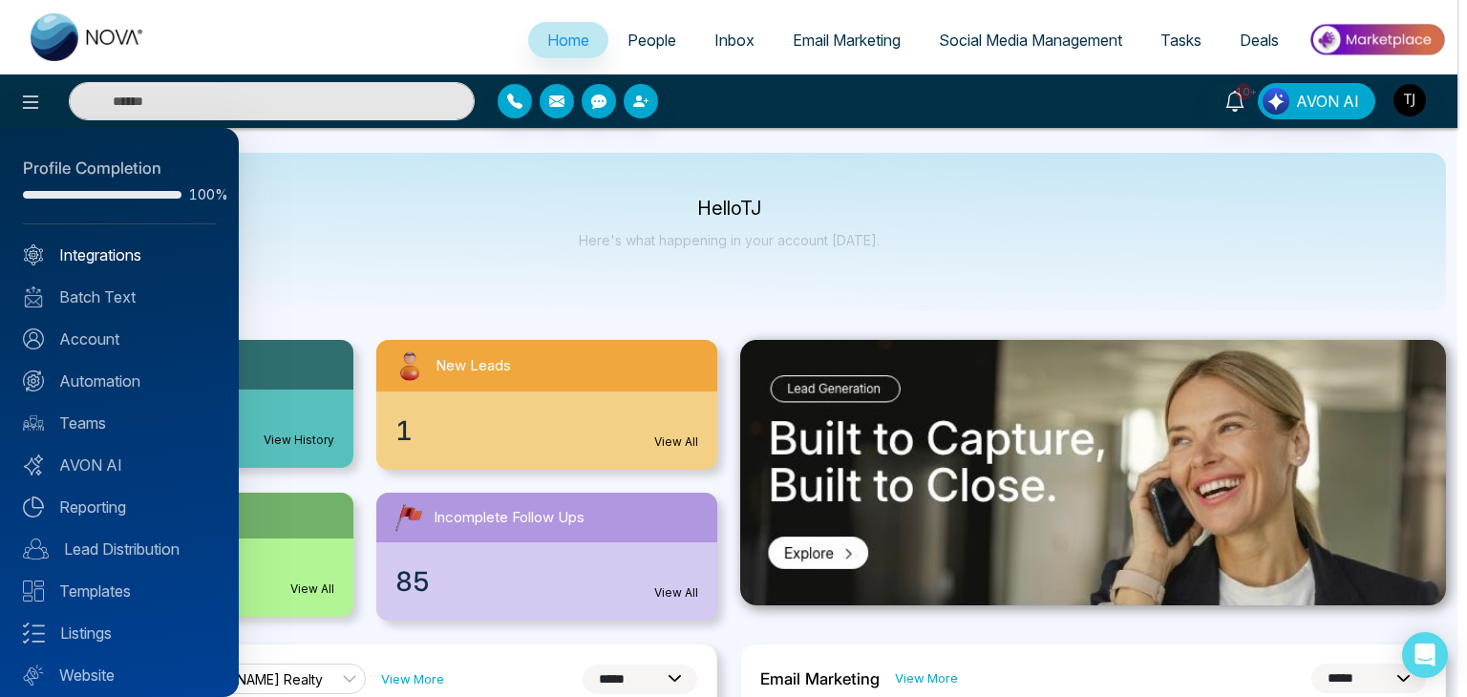
click at [132, 251] on link "Integrations" at bounding box center [119, 255] width 193 height 23
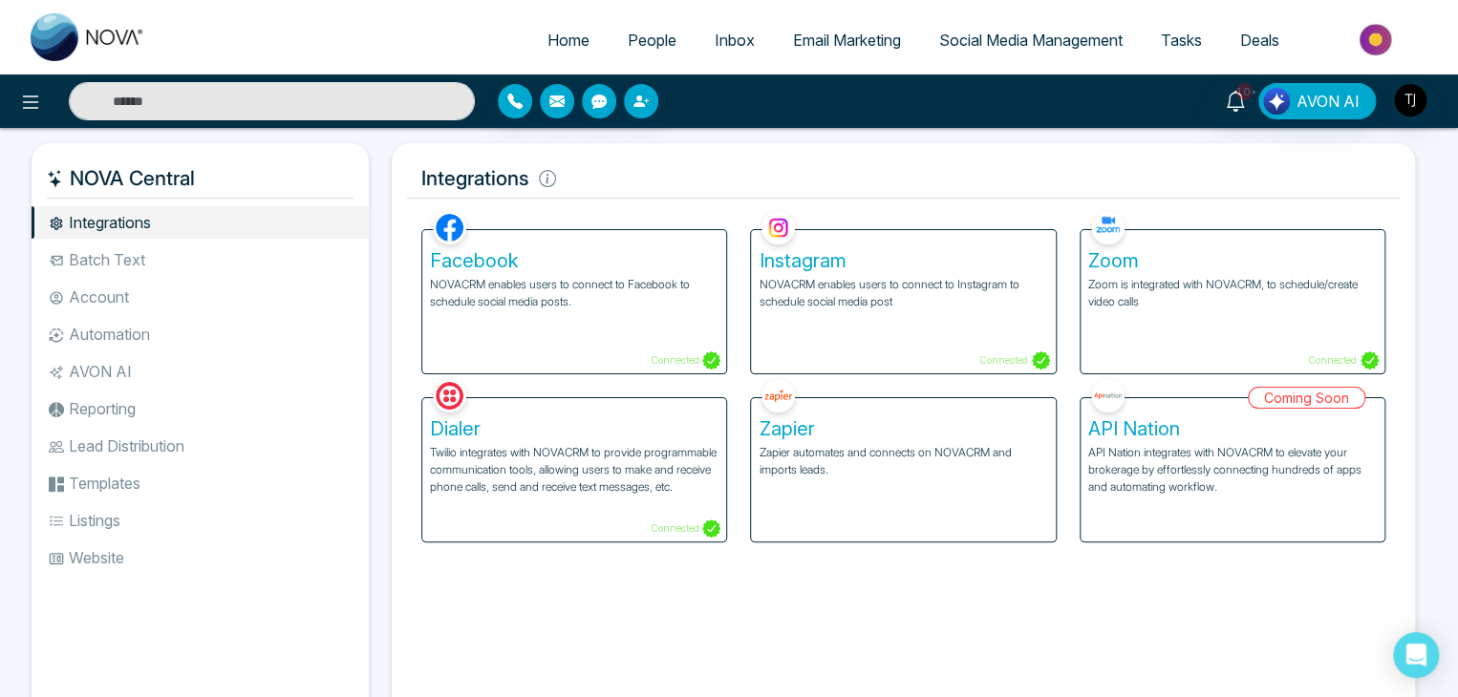
click at [134, 263] on li "Batch Text" at bounding box center [200, 260] width 337 height 32
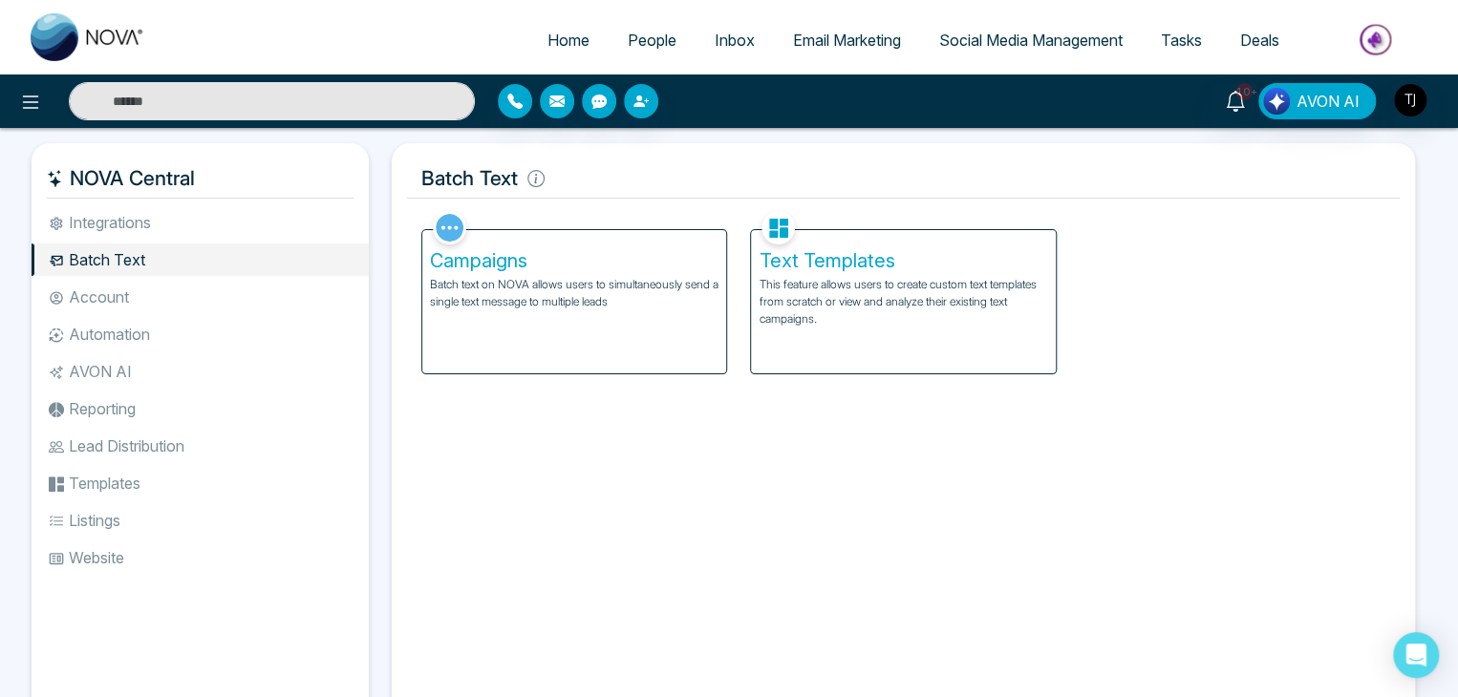
click at [144, 303] on li "Account" at bounding box center [200, 297] width 337 height 32
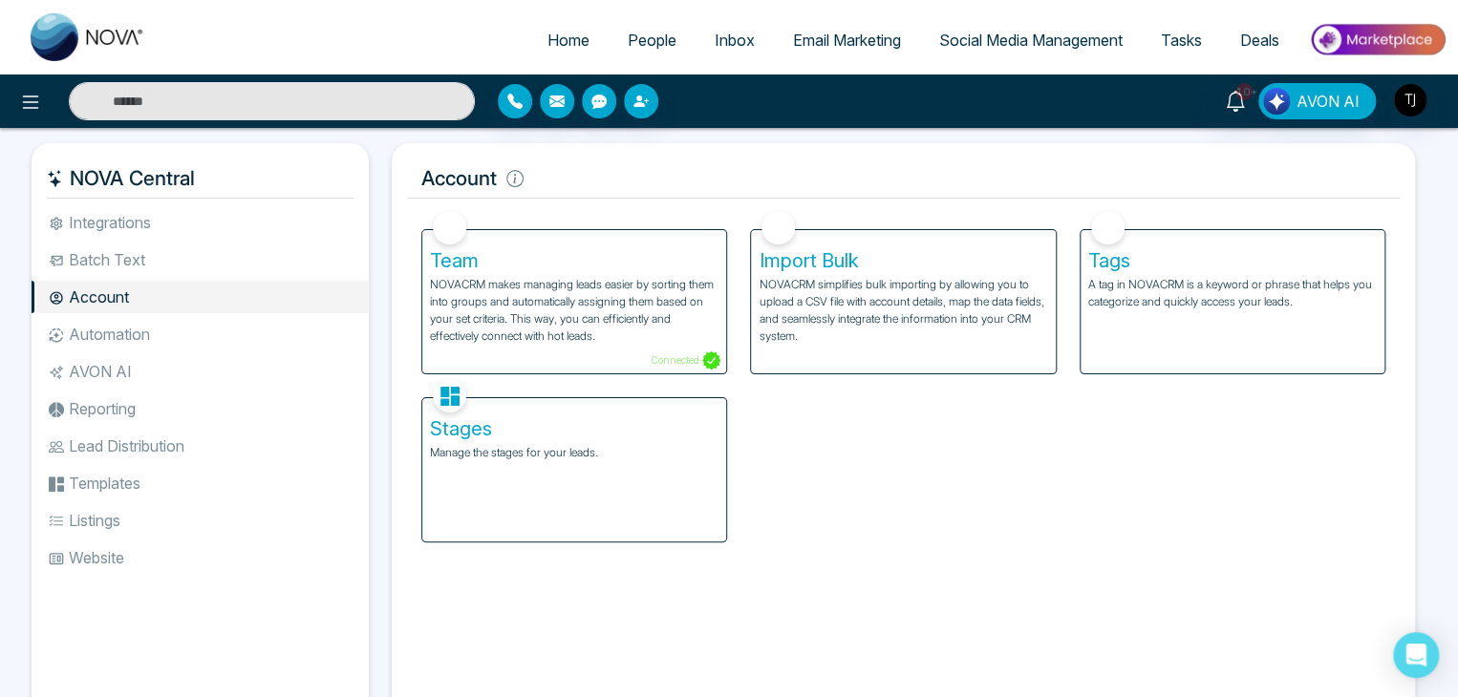
click at [146, 334] on li "Automation" at bounding box center [200, 334] width 337 height 32
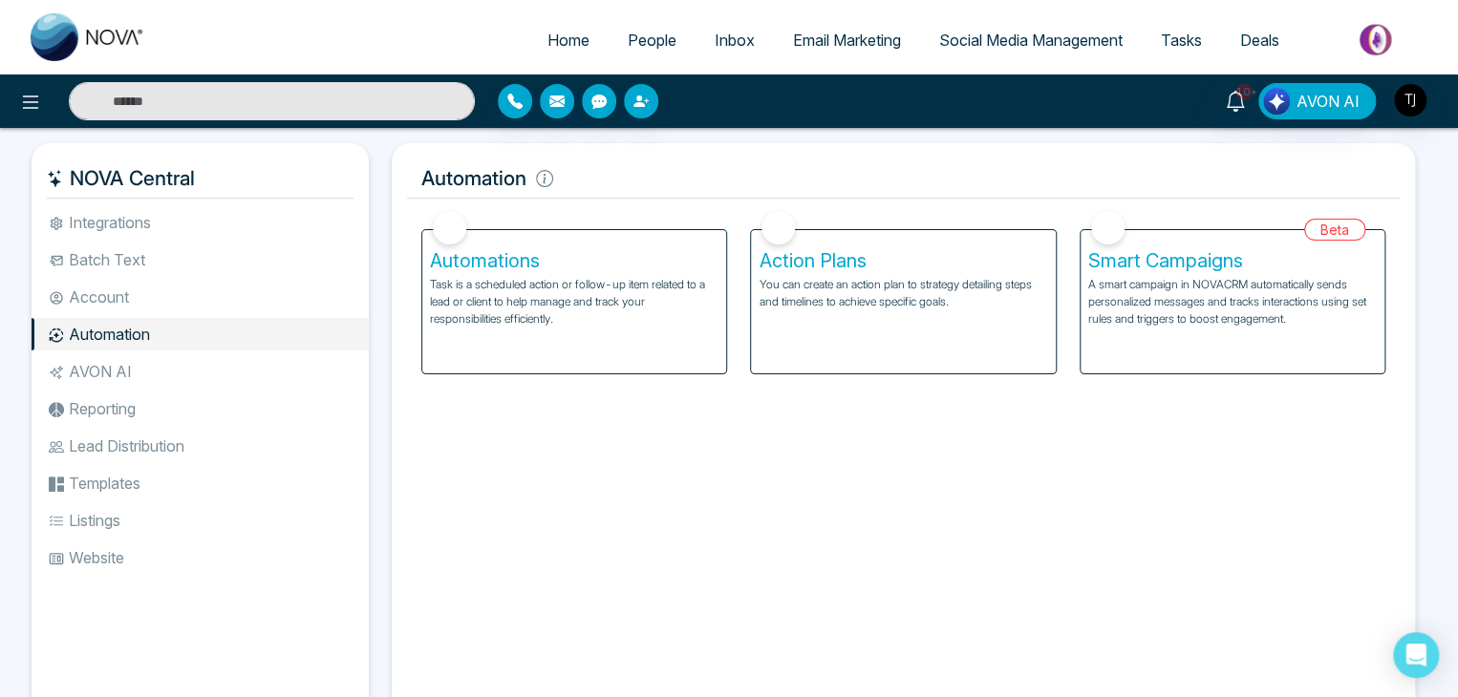
click at [152, 361] on li "AVON AI" at bounding box center [200, 371] width 337 height 32
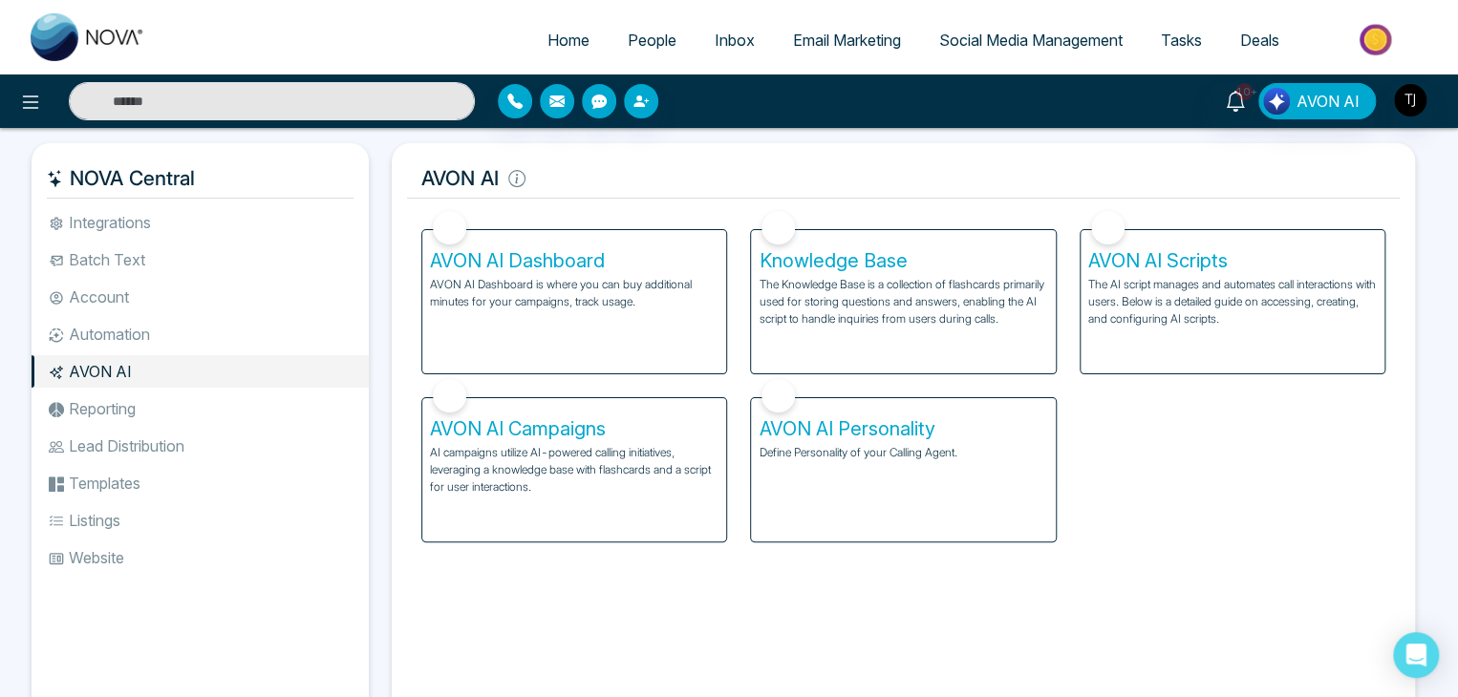
click at [159, 397] on li "Reporting" at bounding box center [200, 409] width 337 height 32
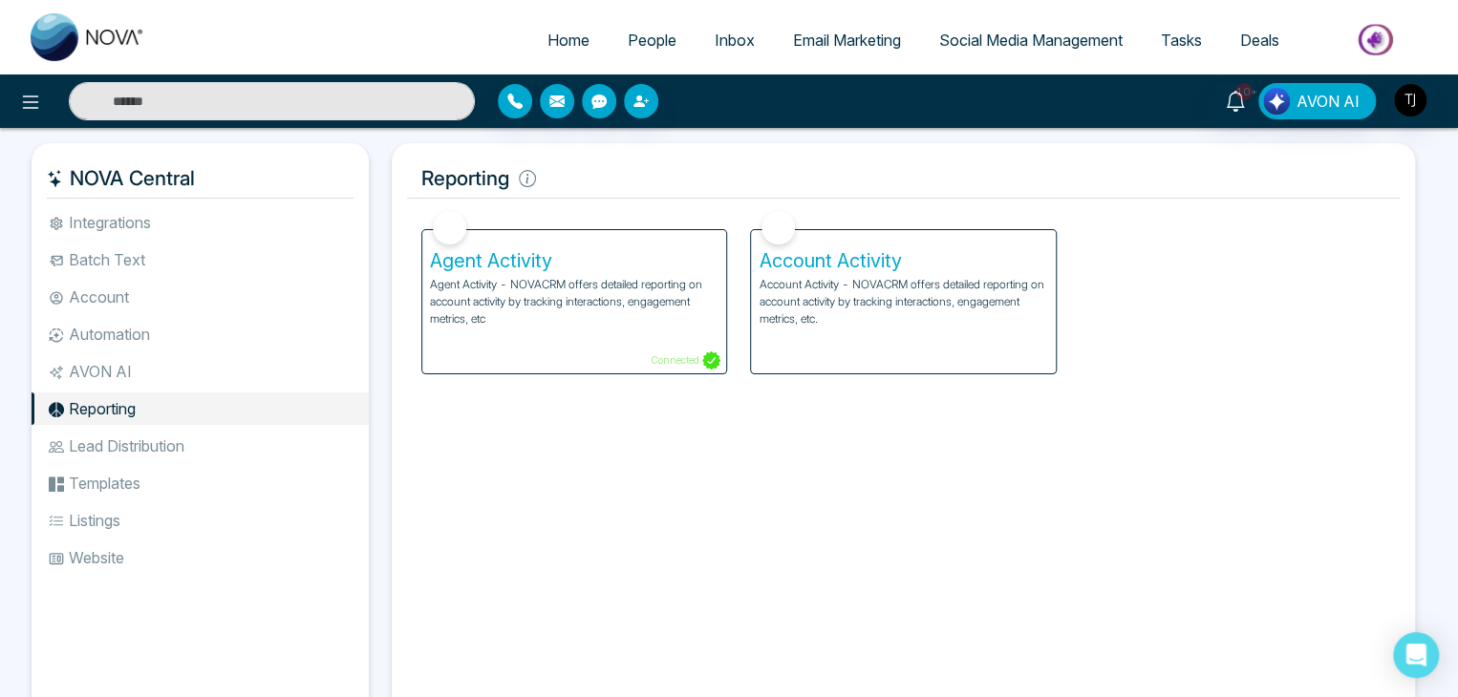
click at [170, 440] on li "Lead Distribution" at bounding box center [200, 446] width 337 height 32
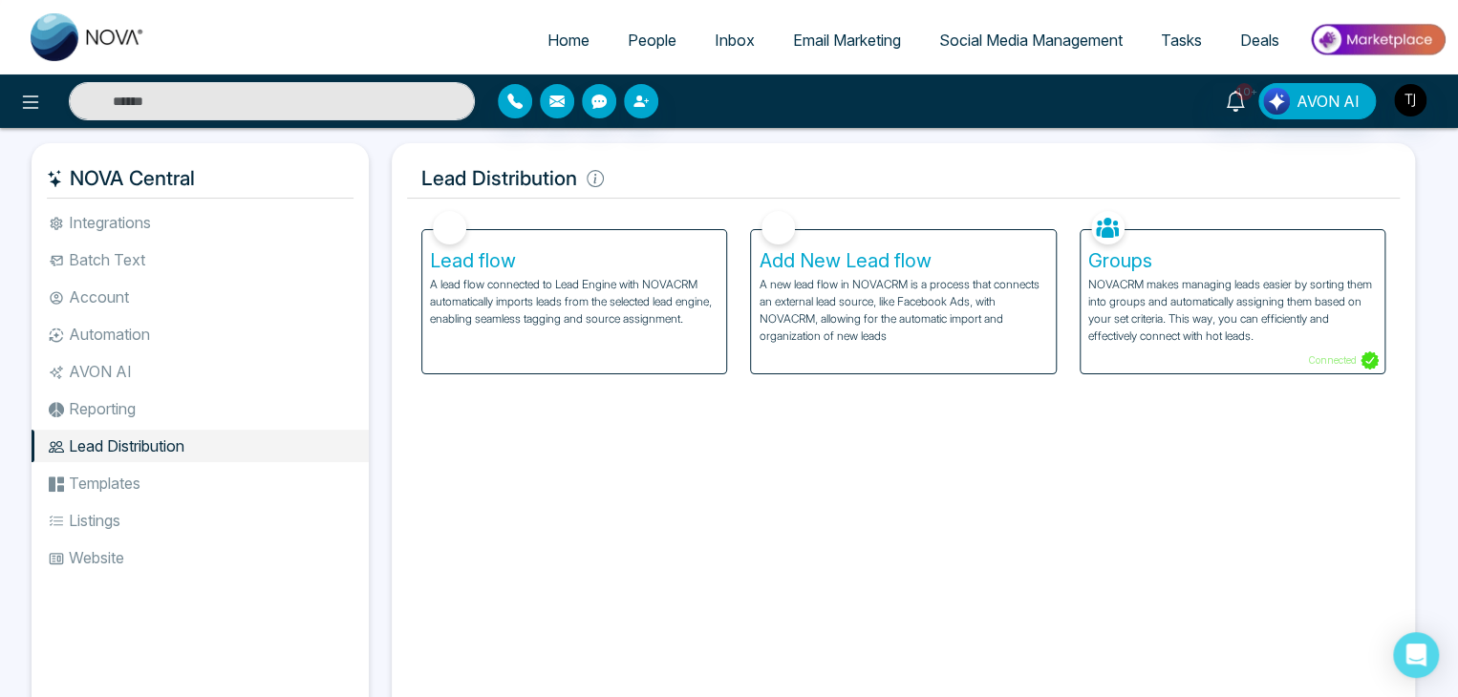
click at [173, 477] on li "Templates" at bounding box center [200, 483] width 337 height 32
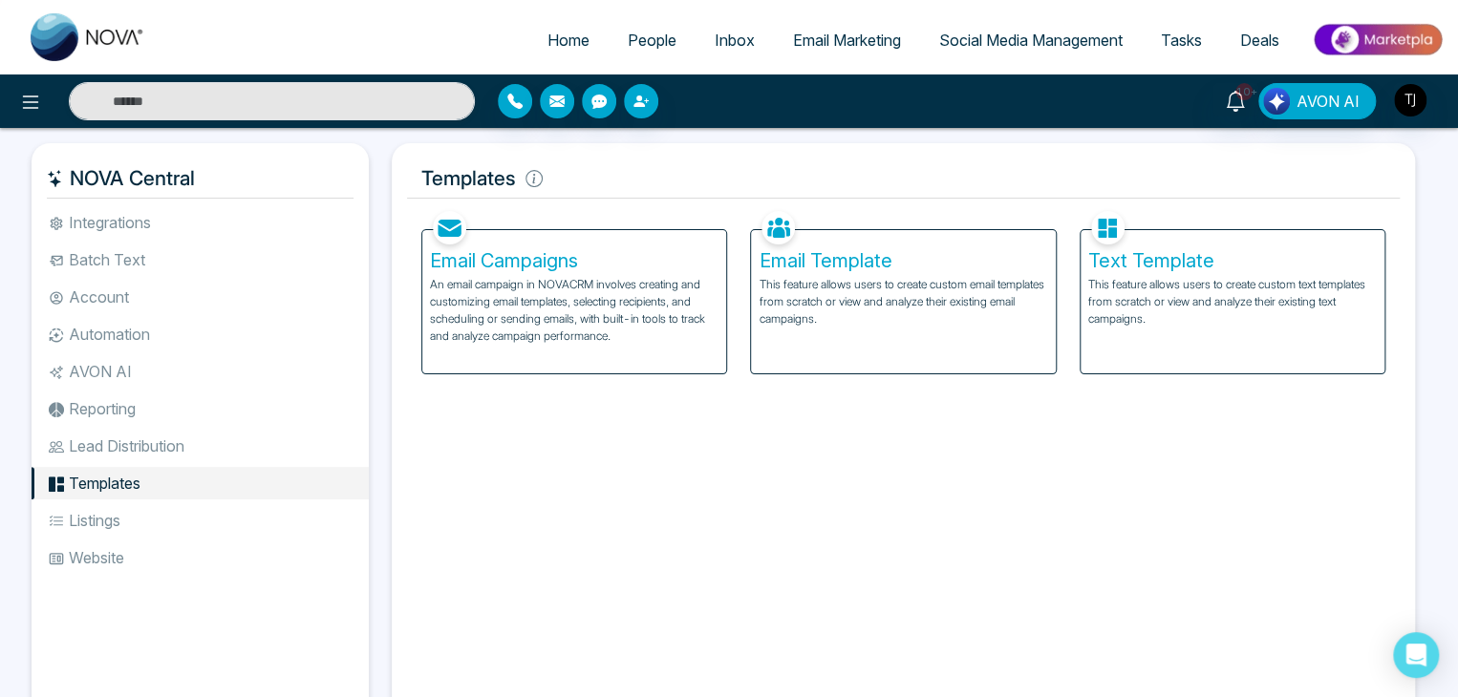
click at [176, 497] on li "Templates" at bounding box center [200, 483] width 337 height 32
click at [181, 512] on li "Listings" at bounding box center [200, 520] width 337 height 32
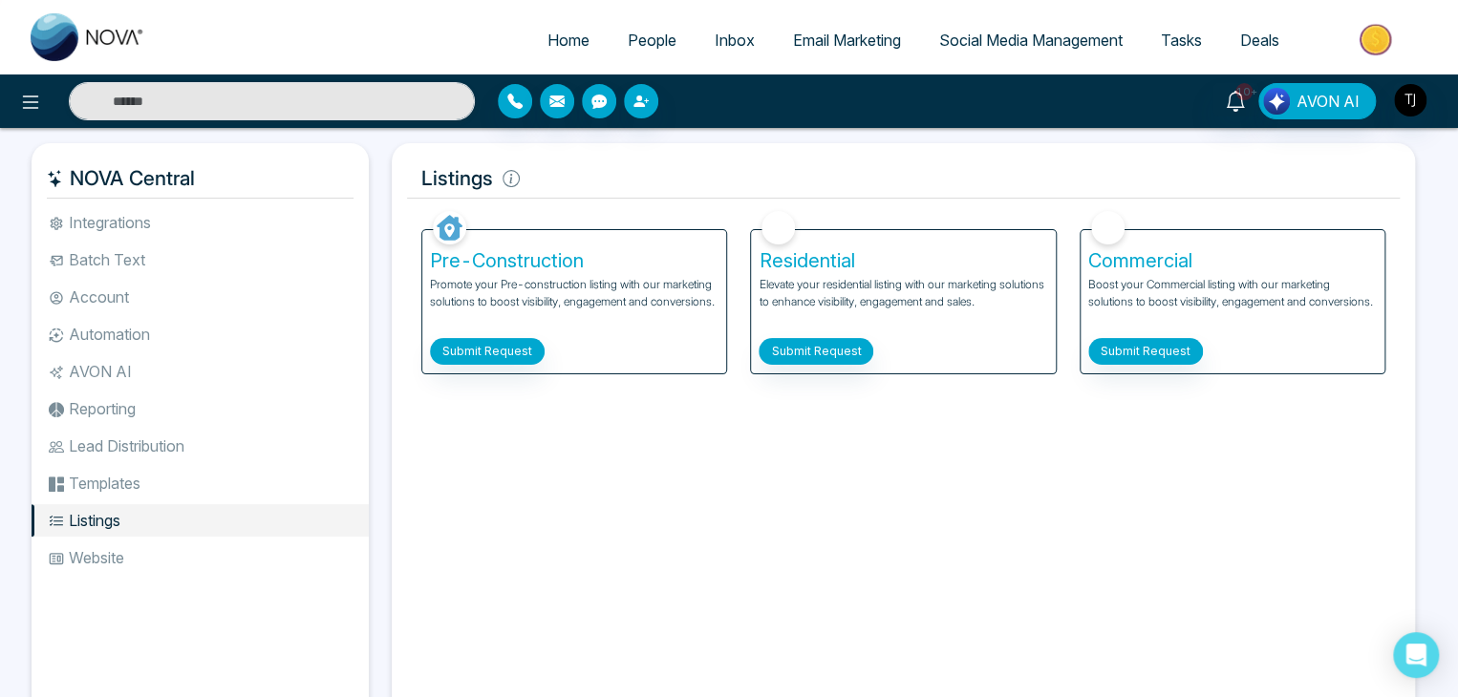
click at [186, 539] on ul "Integrations Batch Text Account Automation AVON AI Reporting Lead Distribution …" at bounding box center [200, 450] width 337 height 488
click at [186, 543] on li "Website" at bounding box center [200, 558] width 337 height 32
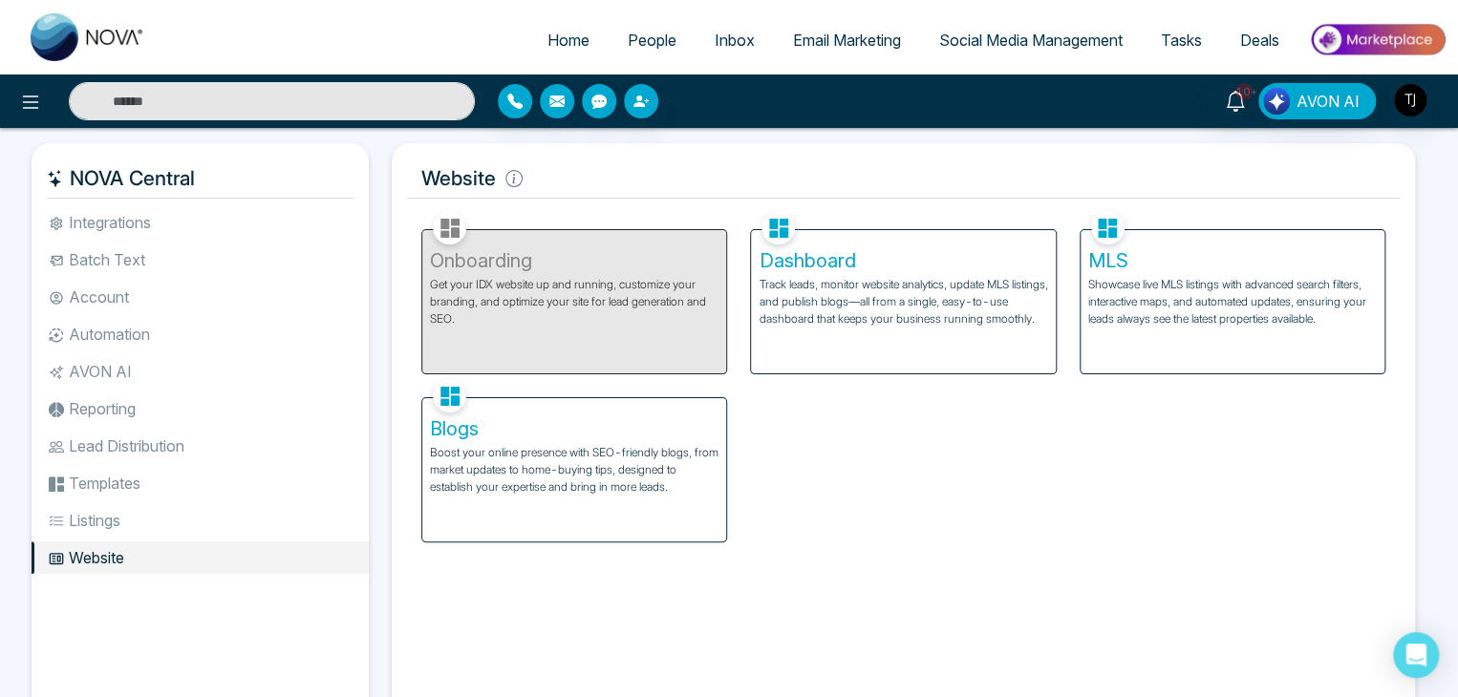
click at [202, 226] on li "Integrations" at bounding box center [200, 222] width 337 height 32
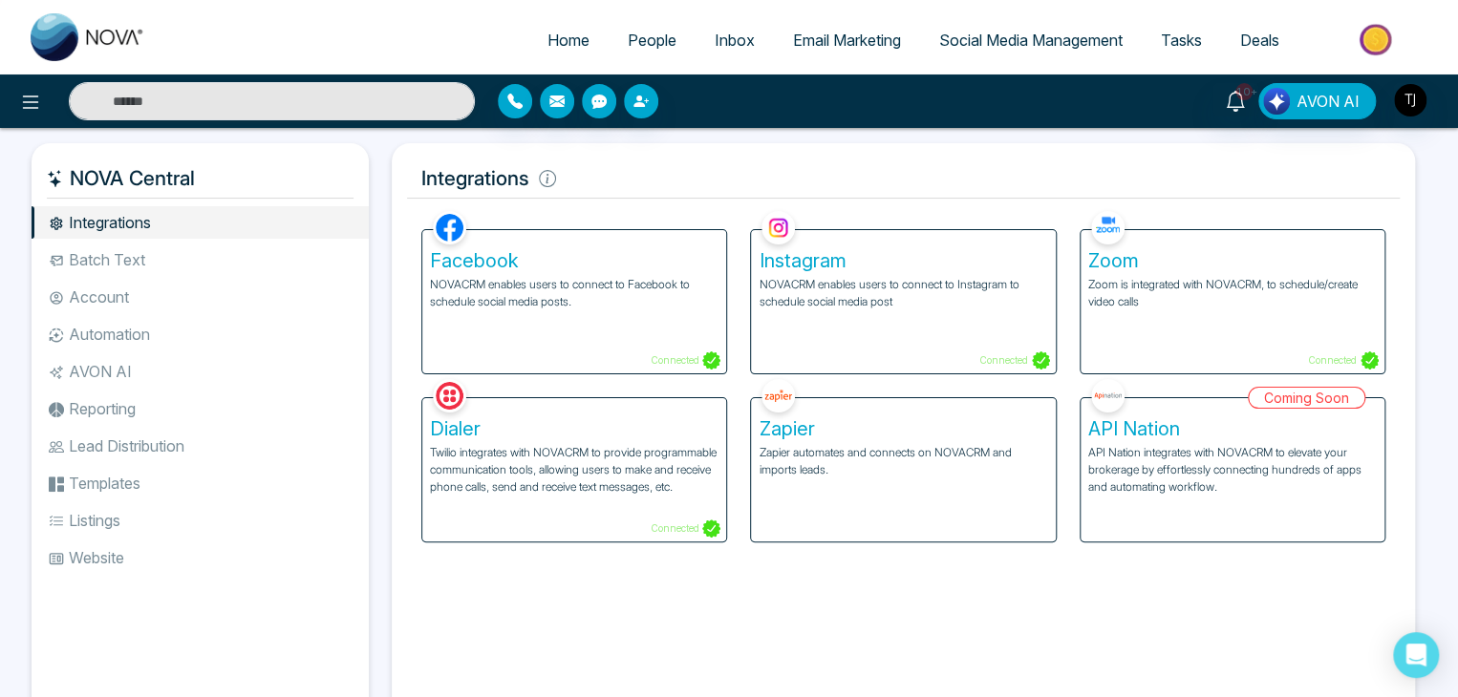
click at [554, 39] on span "Home" at bounding box center [568, 40] width 42 height 19
select select "*"
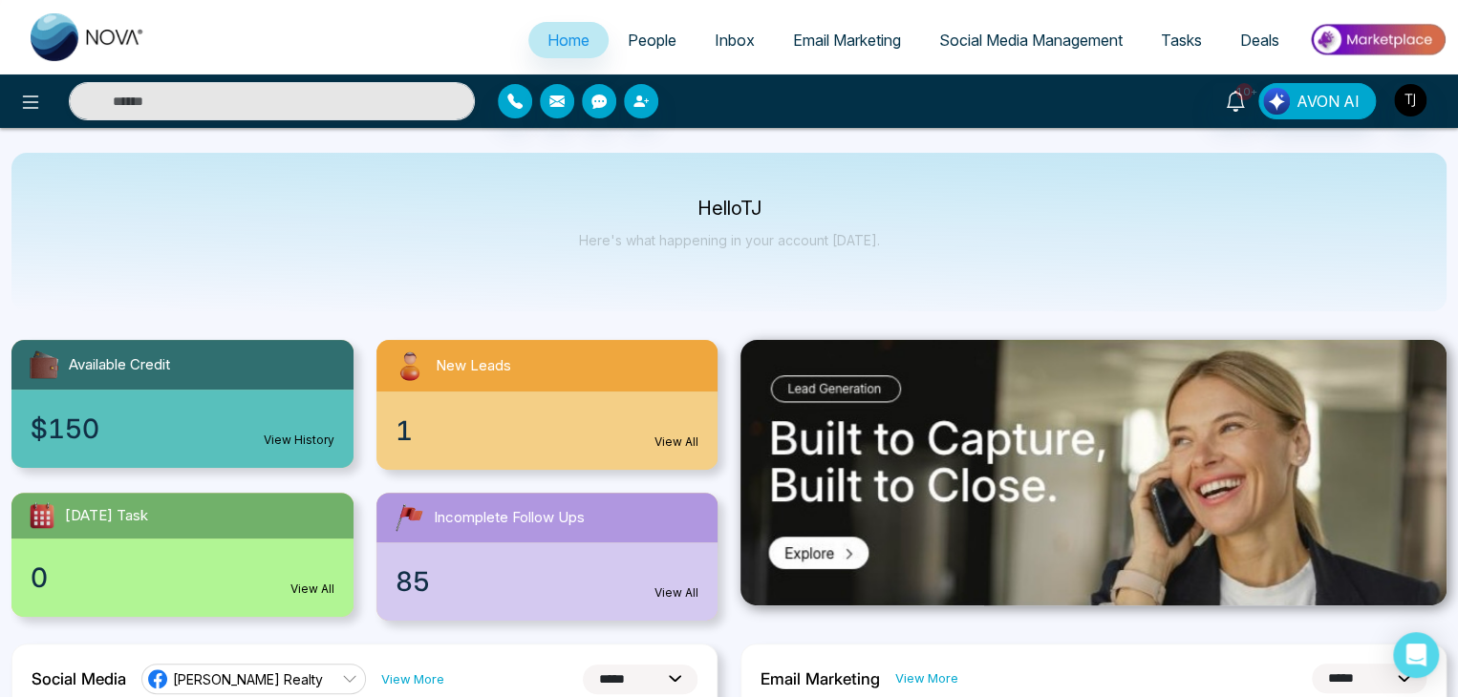
click at [997, 156] on div "Hello TJ Here's what happening in your account today." at bounding box center [728, 232] width 1435 height 159
click at [32, 105] on icon at bounding box center [30, 102] width 23 height 23
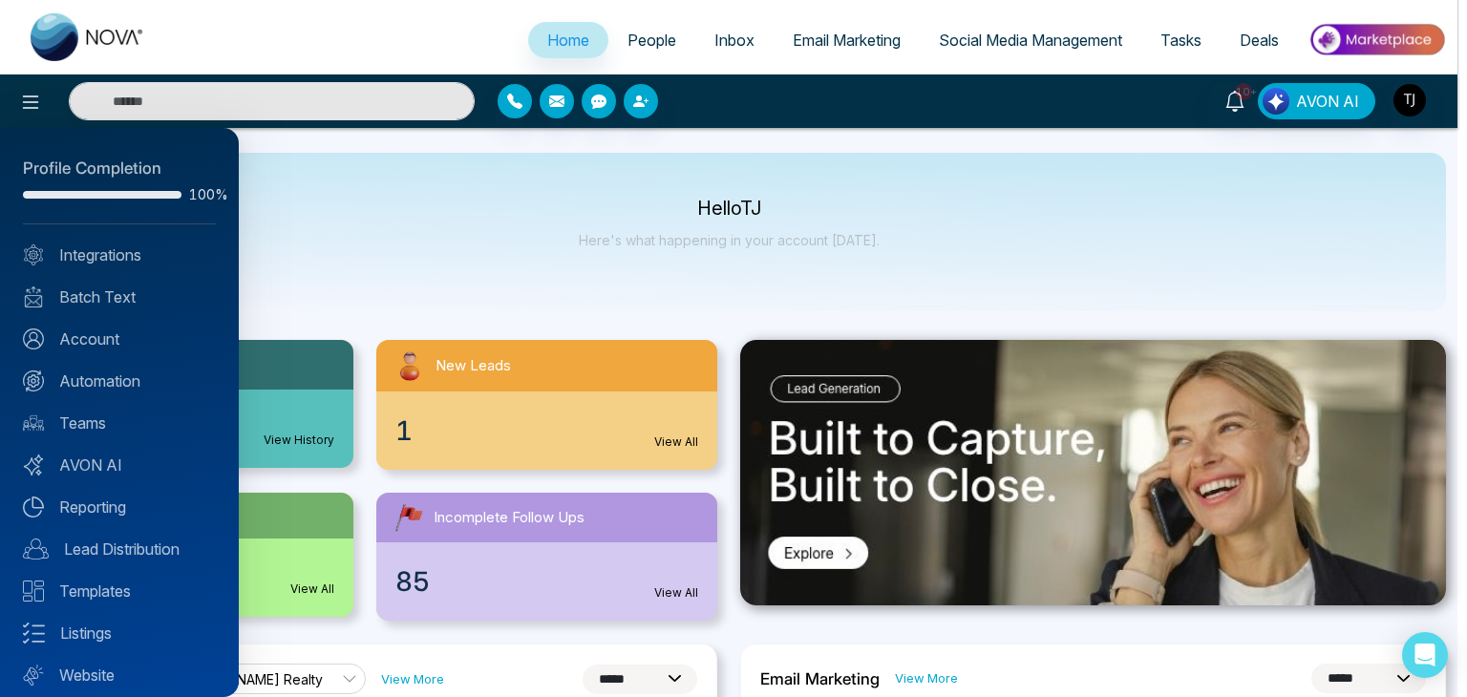
scroll to position [53, 0]
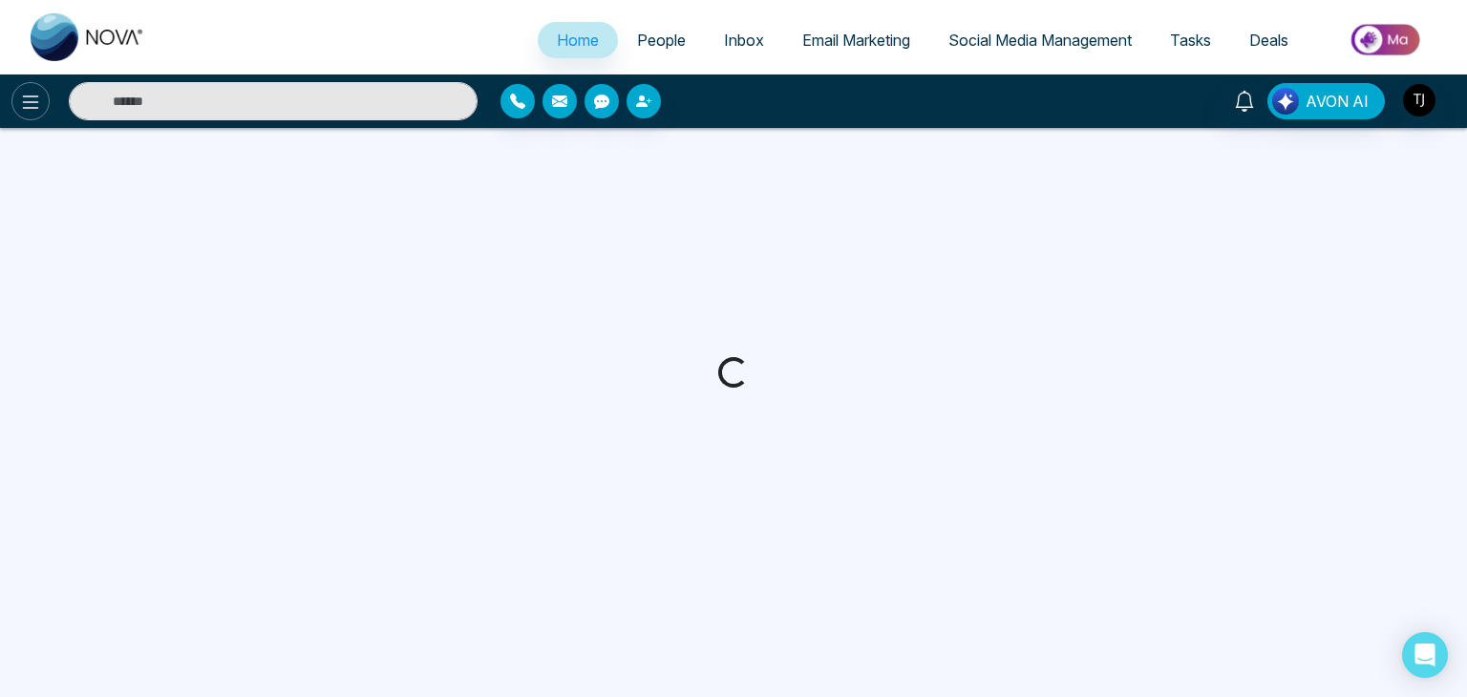
select select "*"
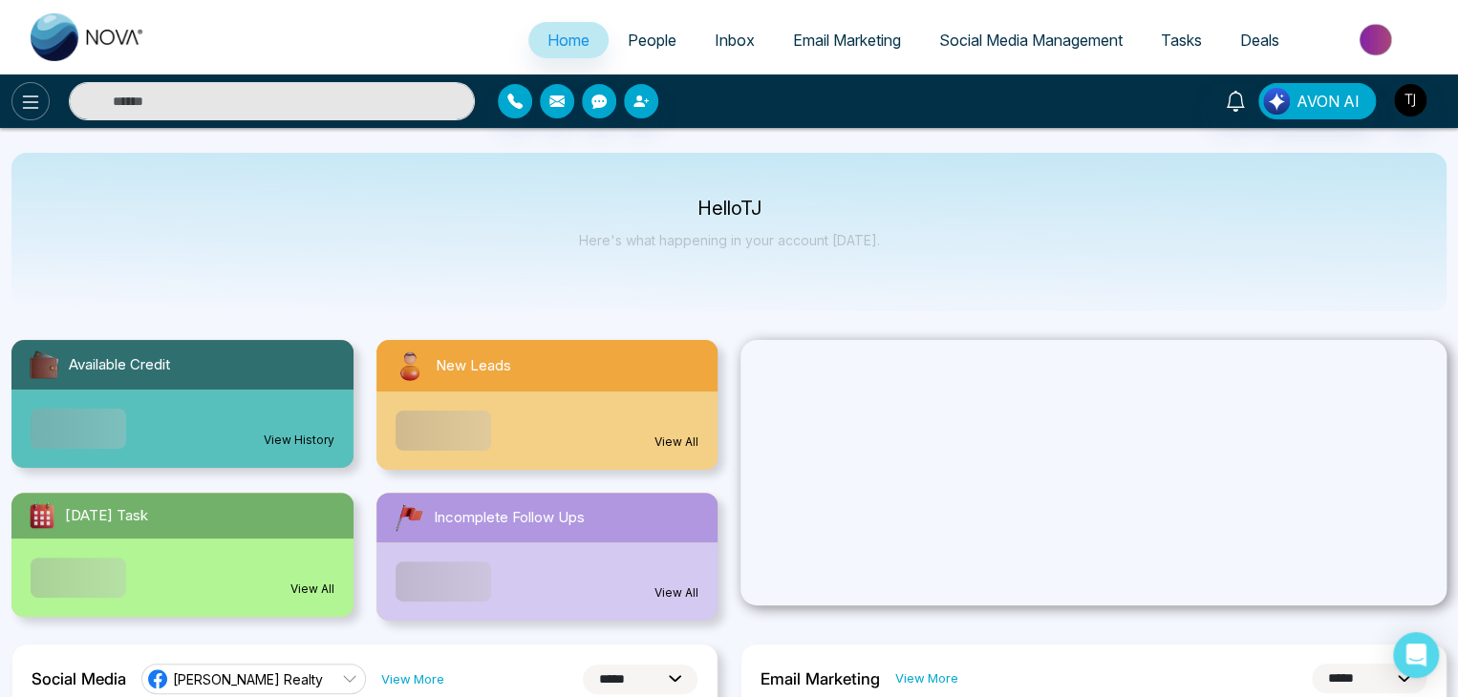
click at [27, 107] on icon at bounding box center [31, 102] width 16 height 13
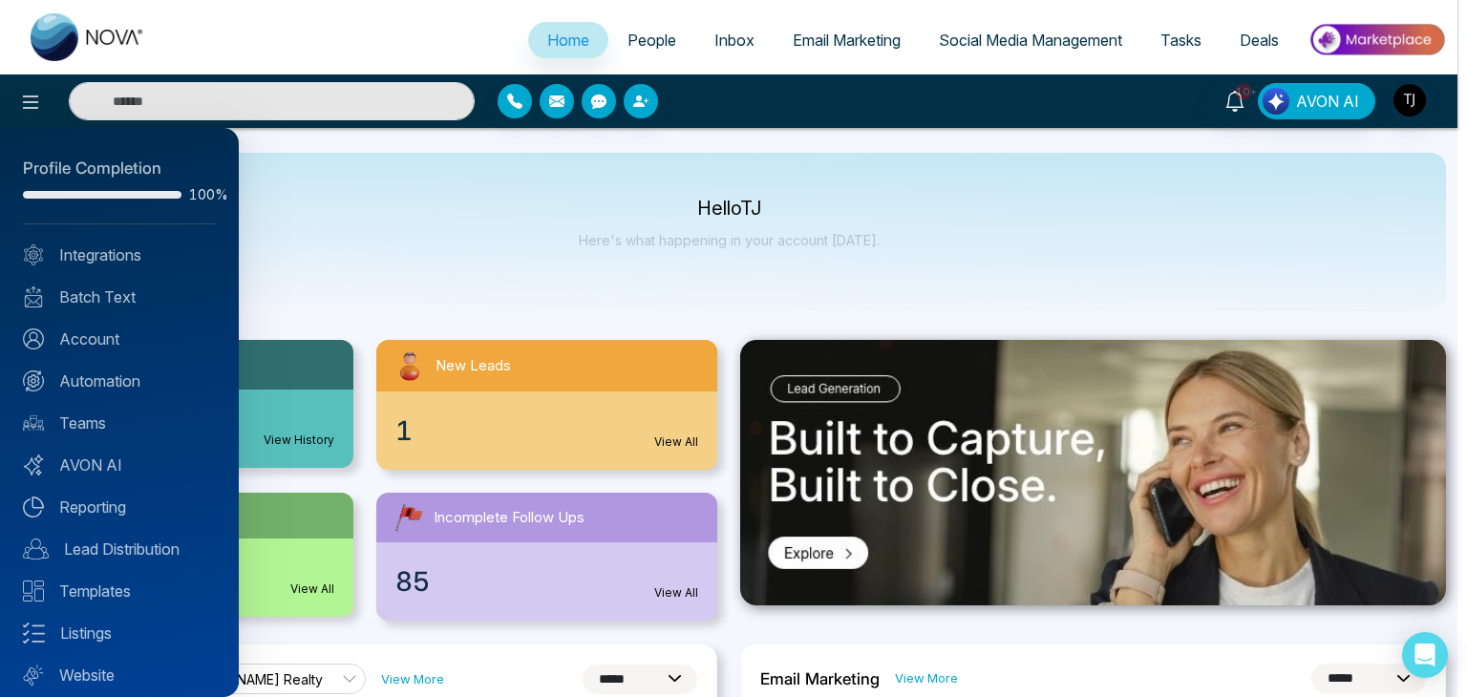
click at [624, 253] on div at bounding box center [733, 348] width 1467 height 697
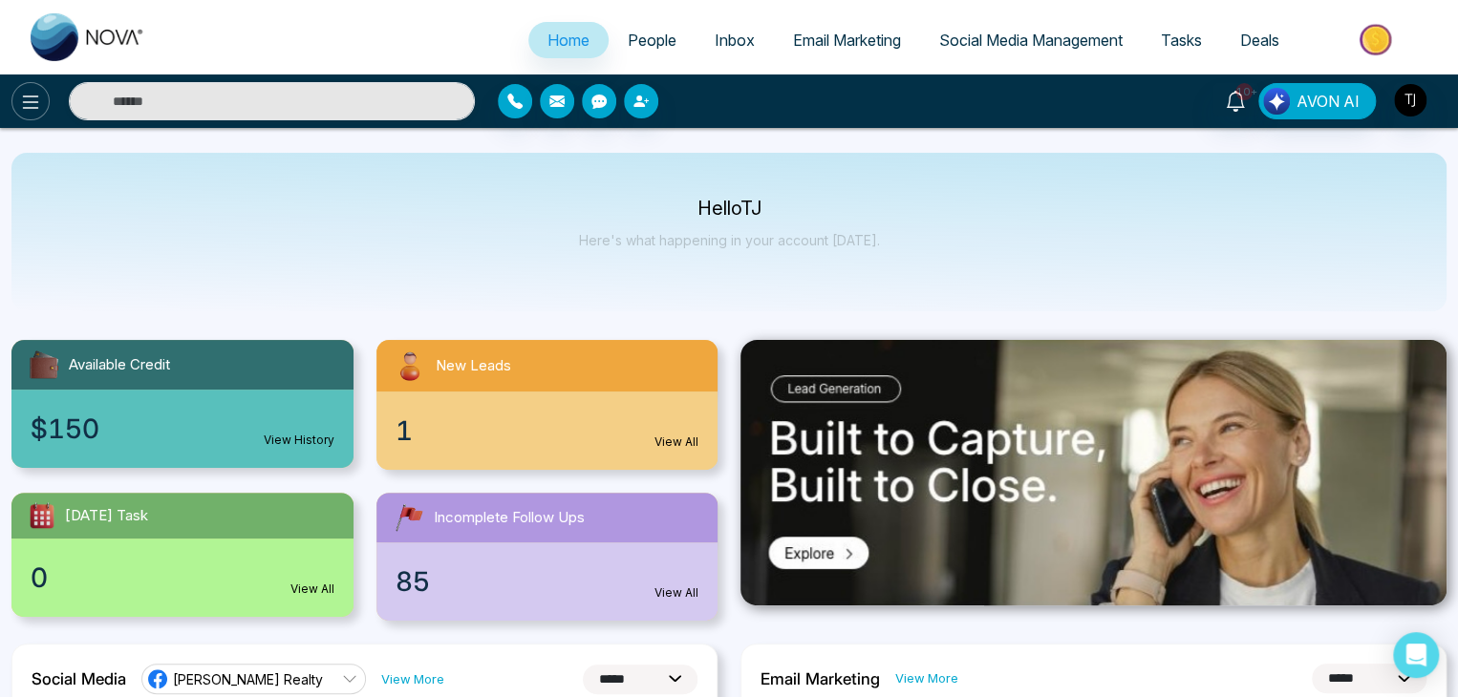
click at [29, 101] on icon at bounding box center [31, 102] width 16 height 13
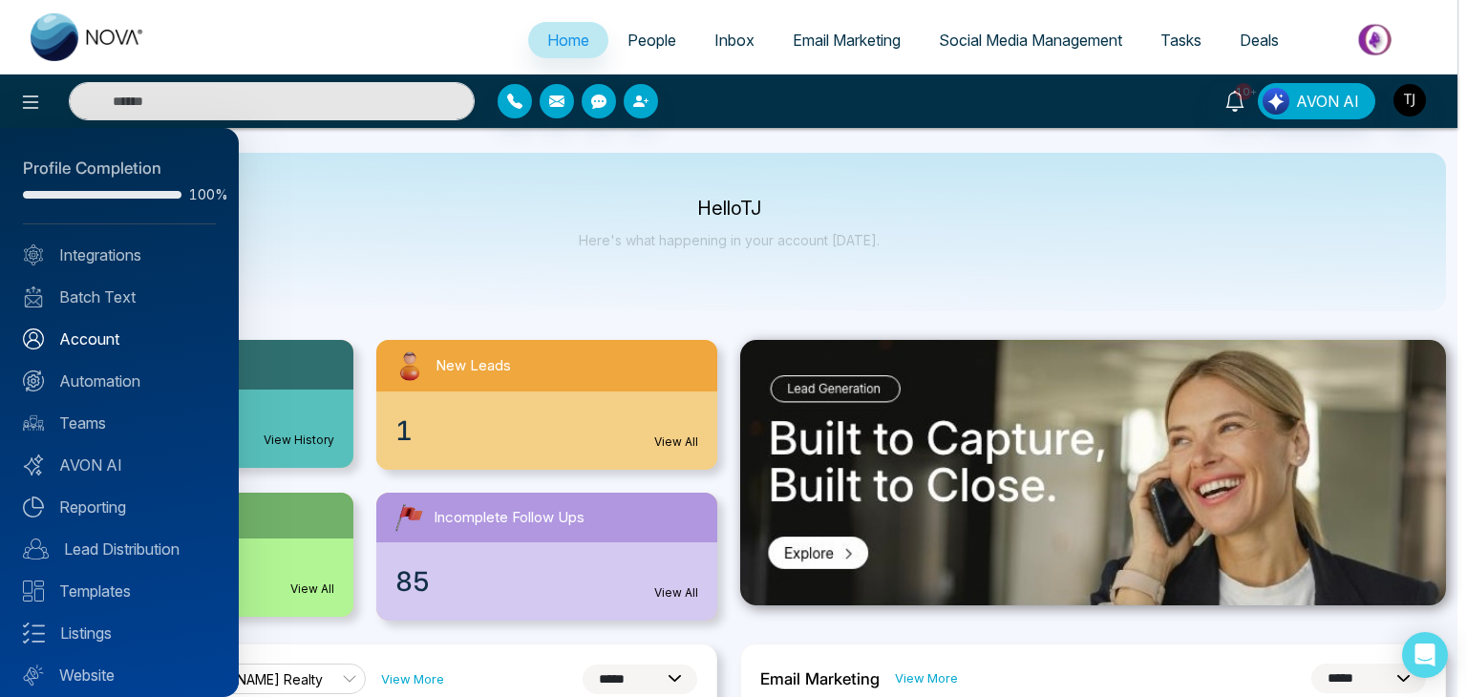
click at [106, 337] on link "Account" at bounding box center [119, 339] width 193 height 23
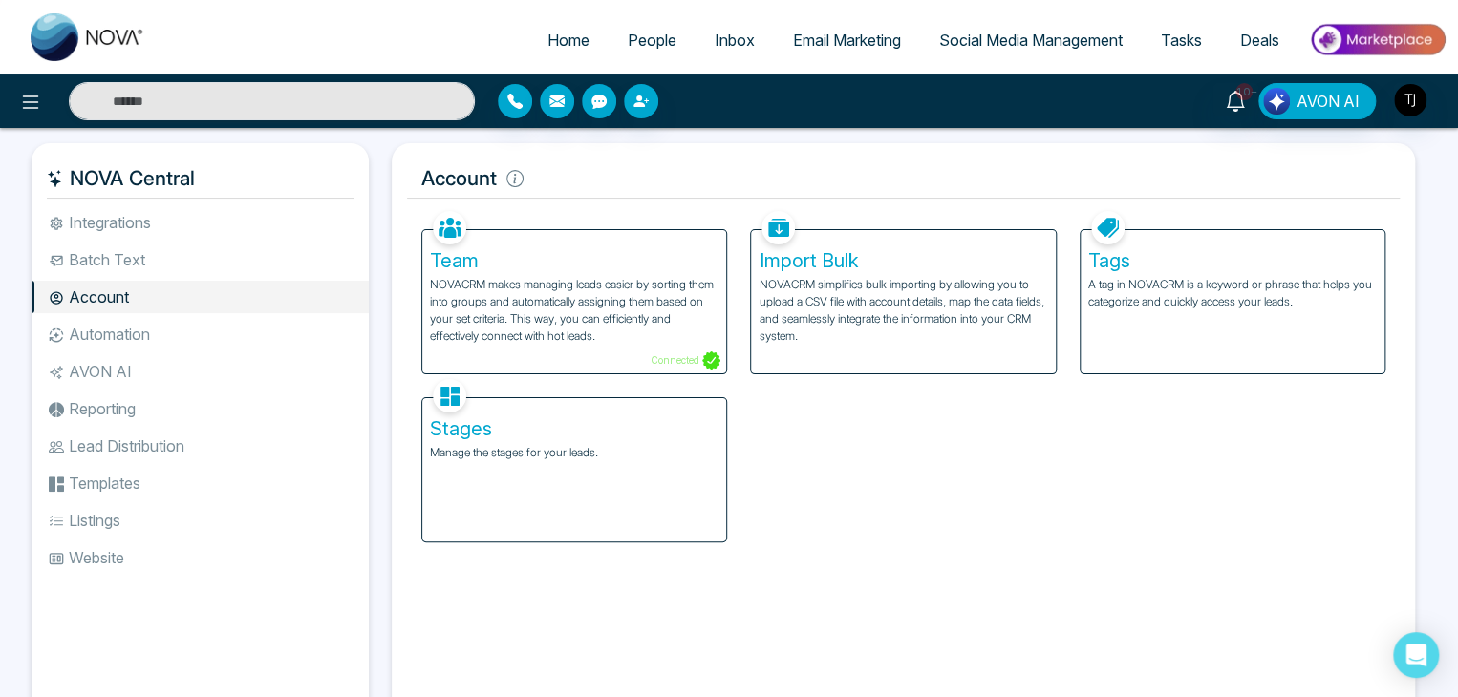
click at [601, 496] on div "Stages Manage the stages for your leads." at bounding box center [574, 469] width 304 height 143
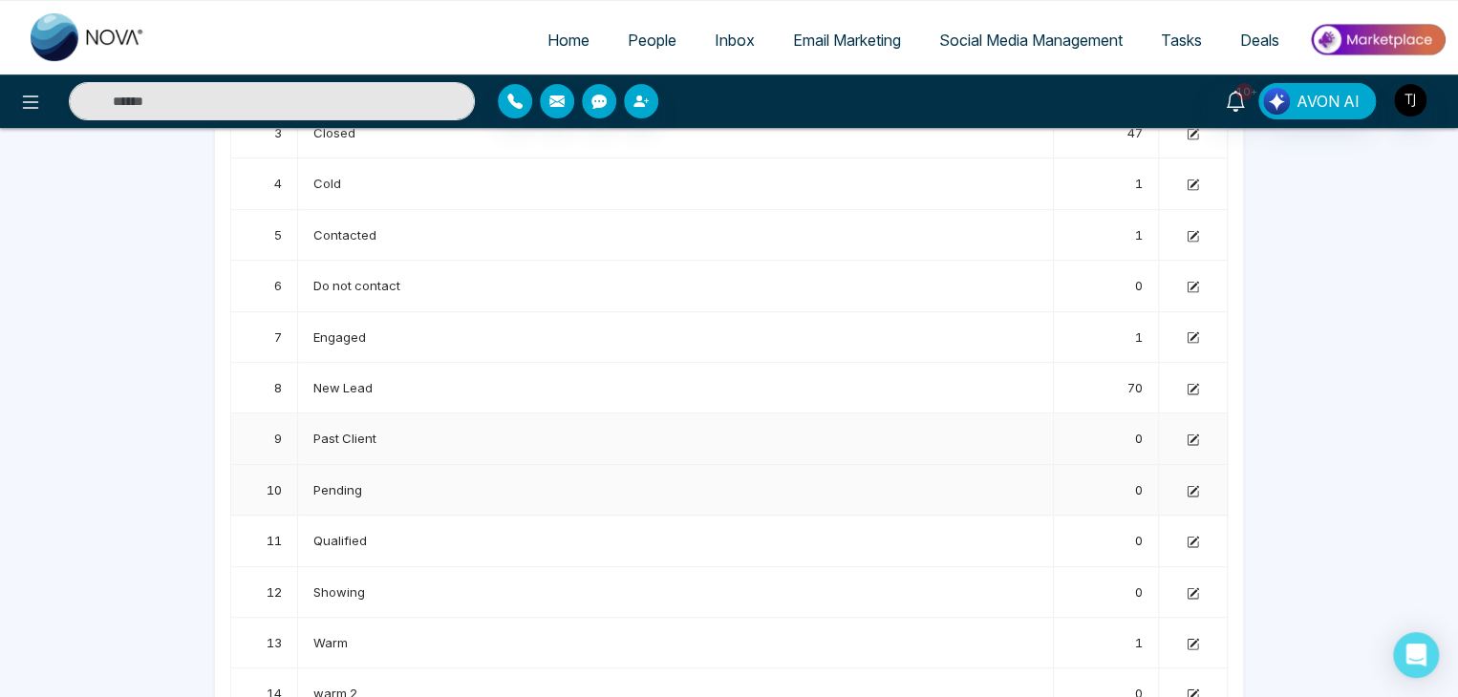
scroll to position [374, 0]
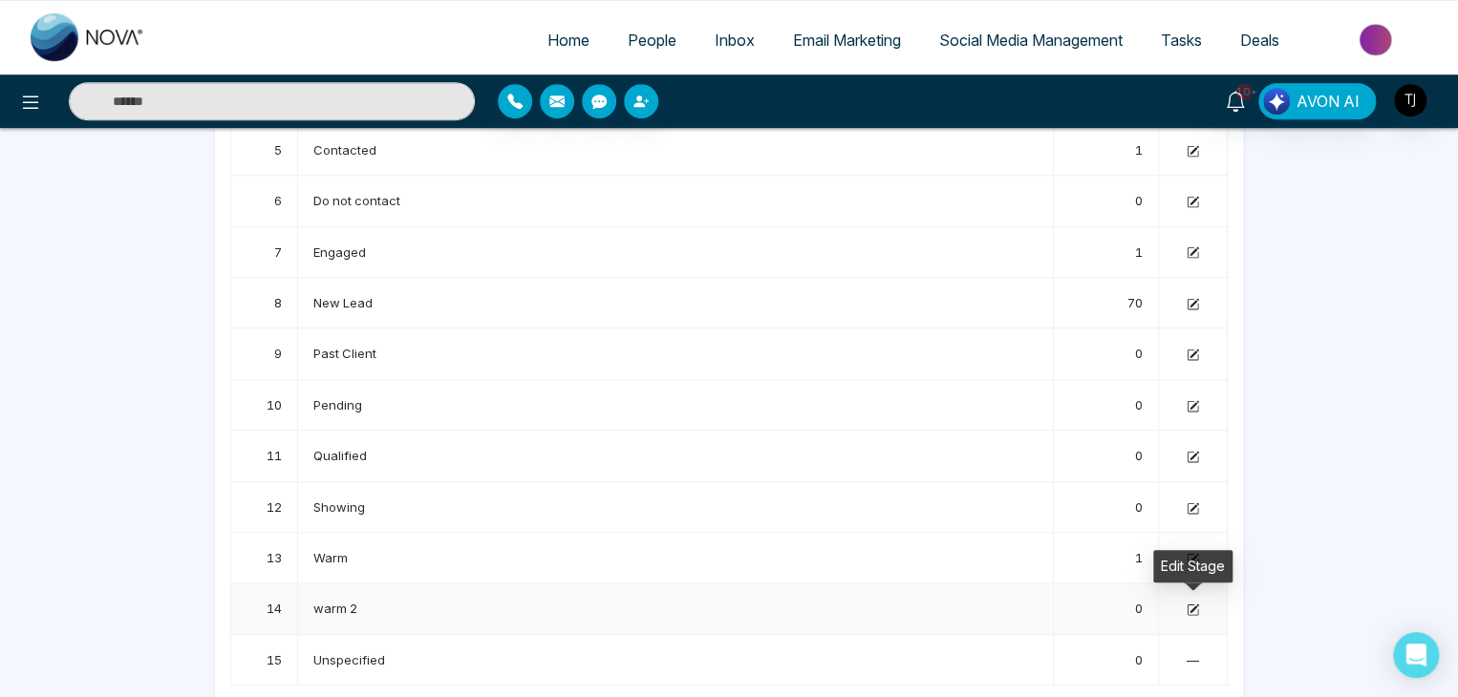
click at [1188, 608] on icon at bounding box center [1192, 610] width 12 height 12
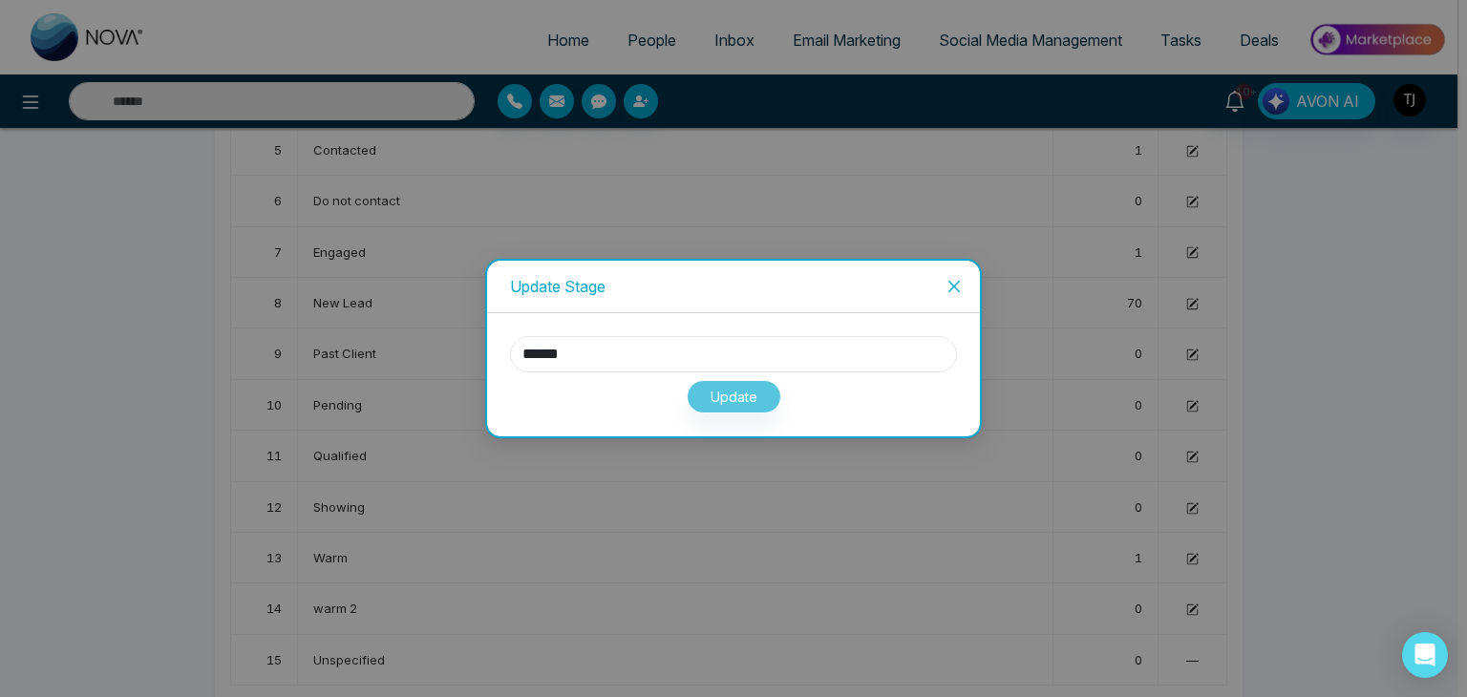
click at [852, 349] on input "******" at bounding box center [733, 354] width 447 height 36
type input "**********"
click at [746, 391] on button "Update" at bounding box center [734, 396] width 95 height 33
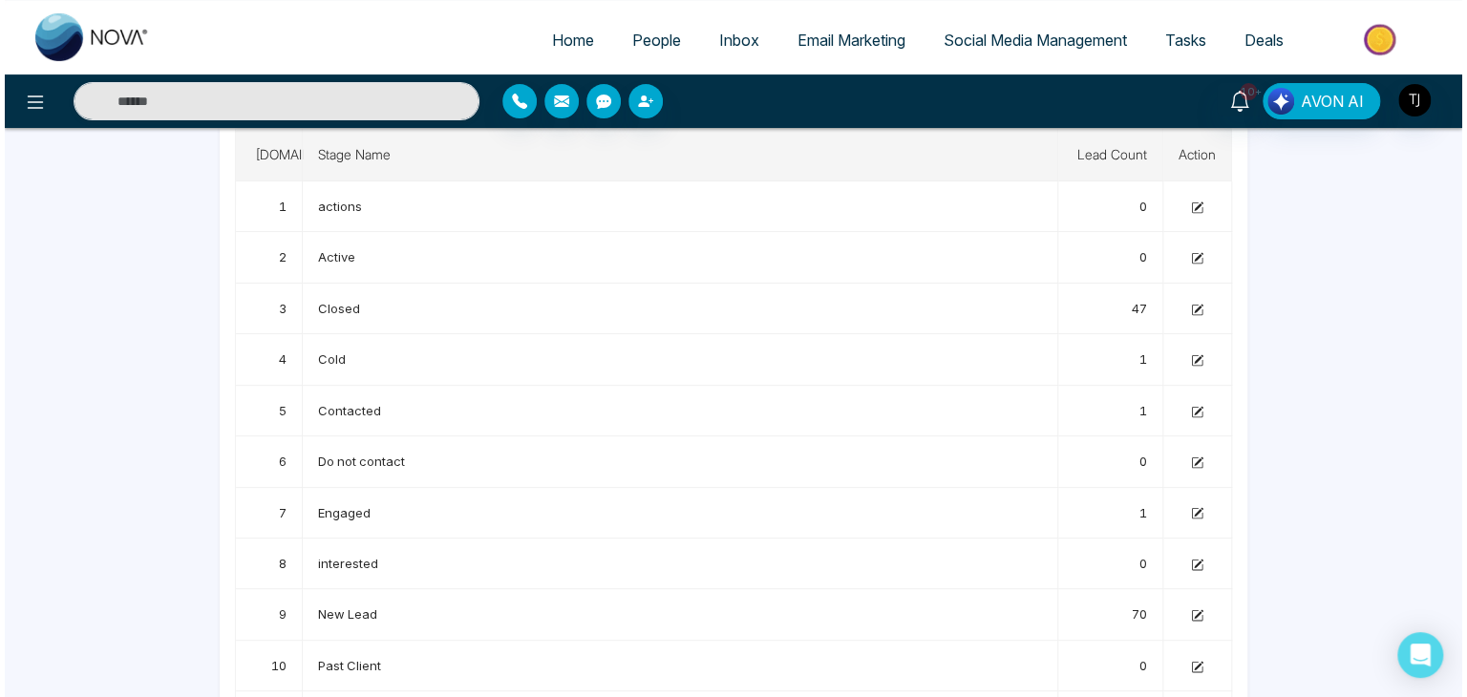
scroll to position [0, 0]
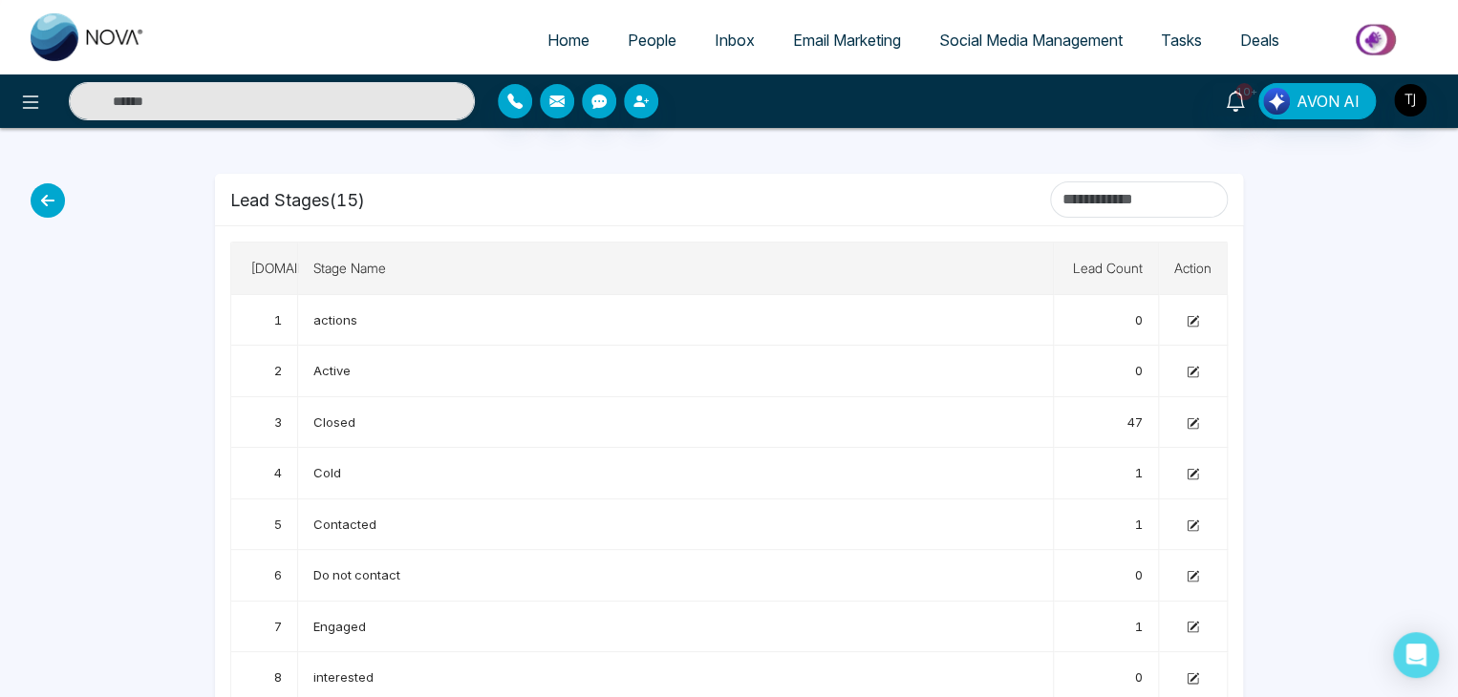
click at [656, 22] on link "People" at bounding box center [652, 40] width 87 height 36
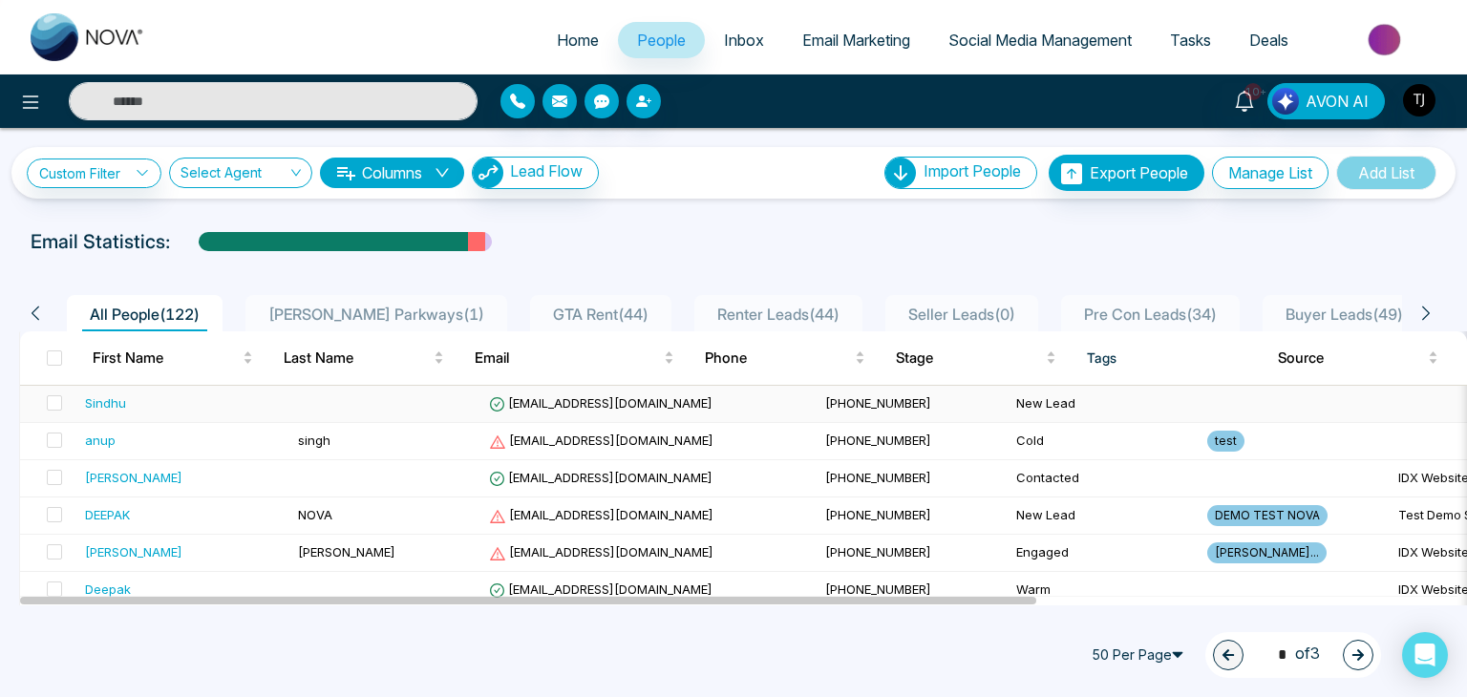
click at [385, 397] on td at bounding box center [385, 404] width 191 height 37
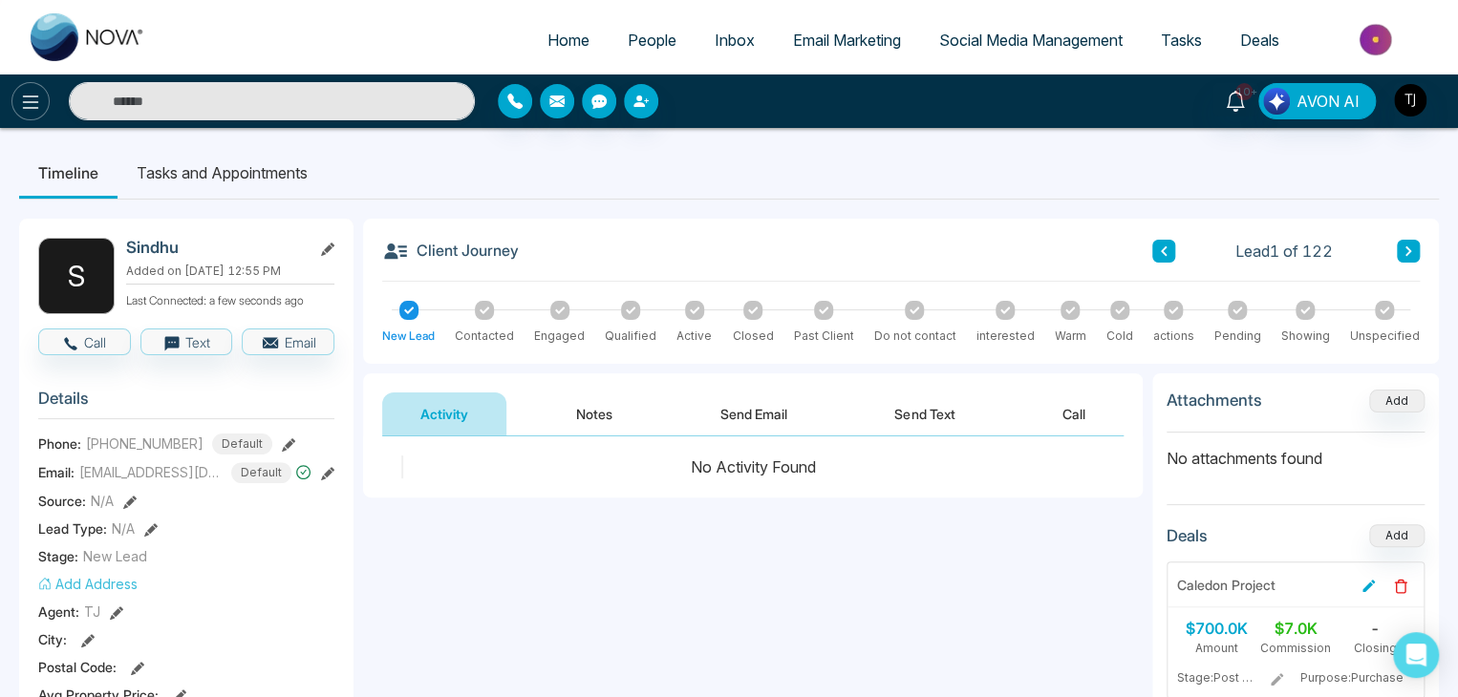
click at [27, 93] on icon at bounding box center [30, 102] width 23 height 23
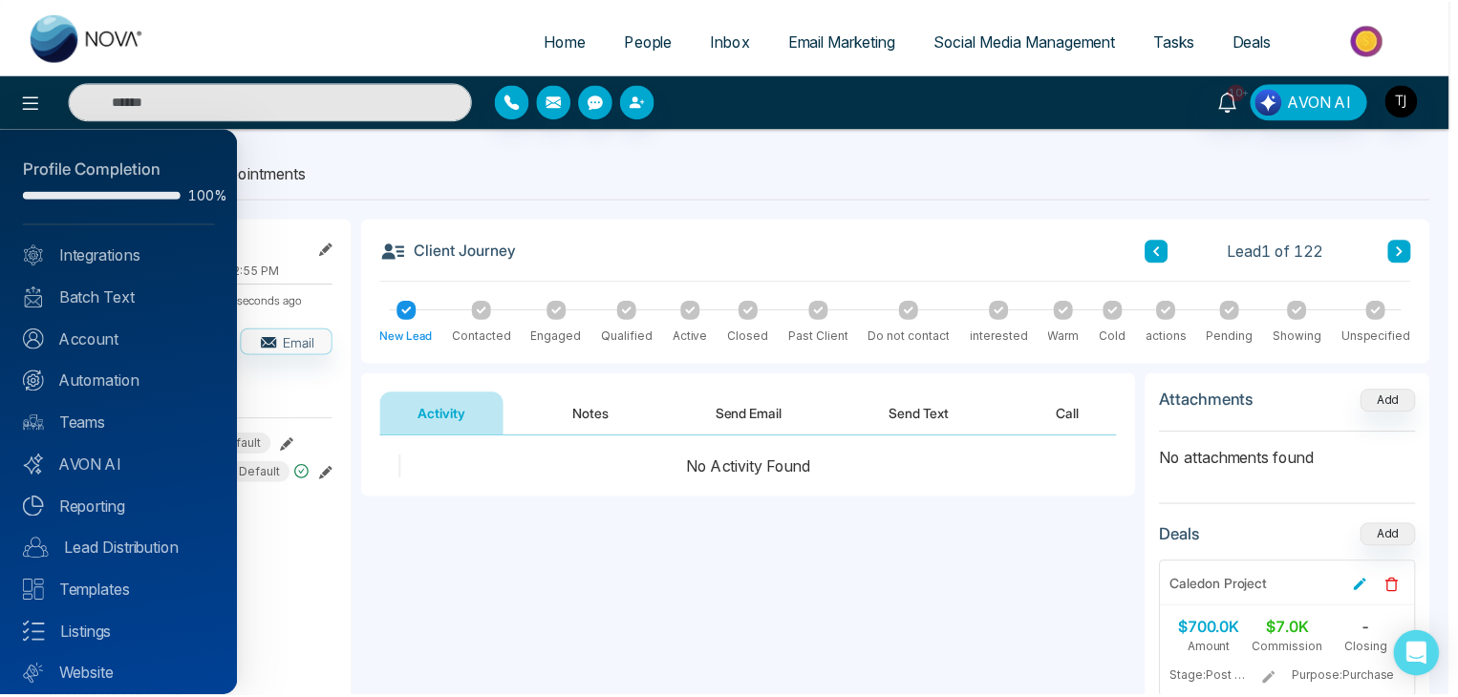
scroll to position [53, 0]
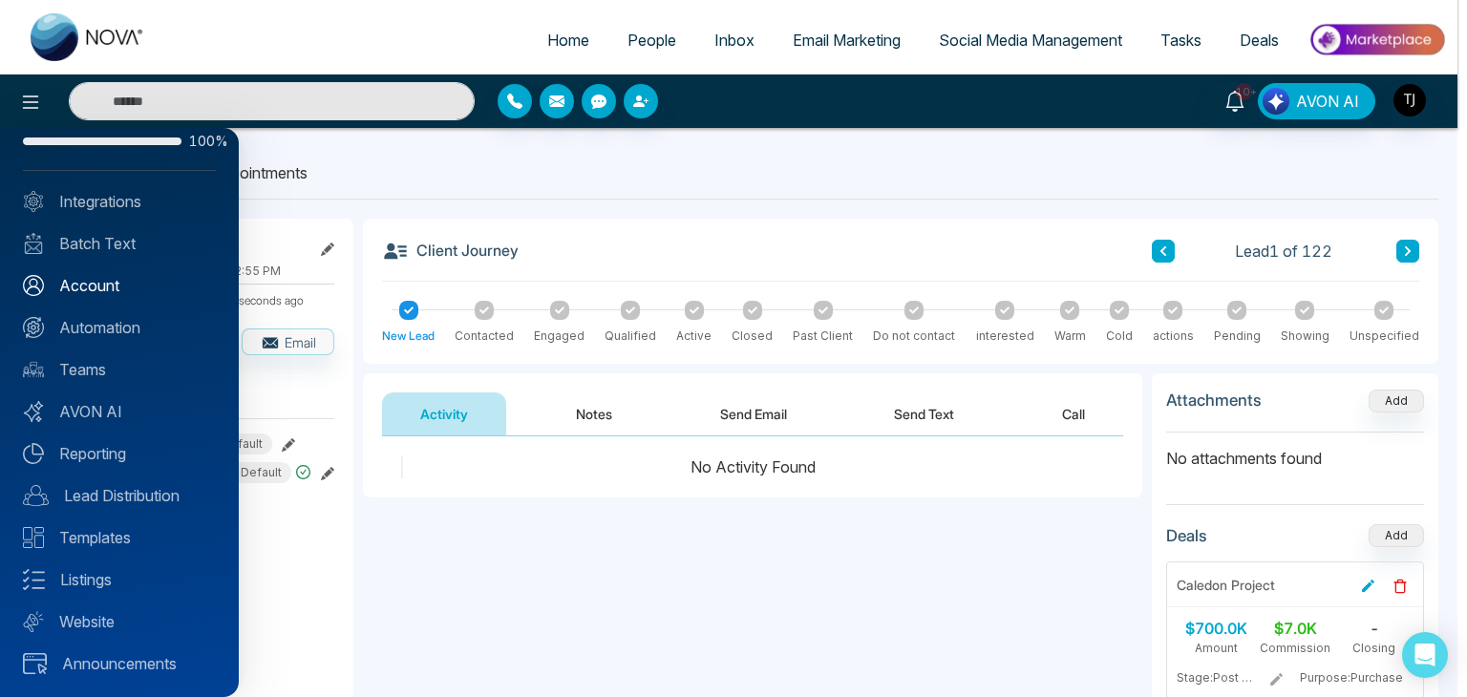
click at [111, 274] on link "Account" at bounding box center [119, 285] width 193 height 23
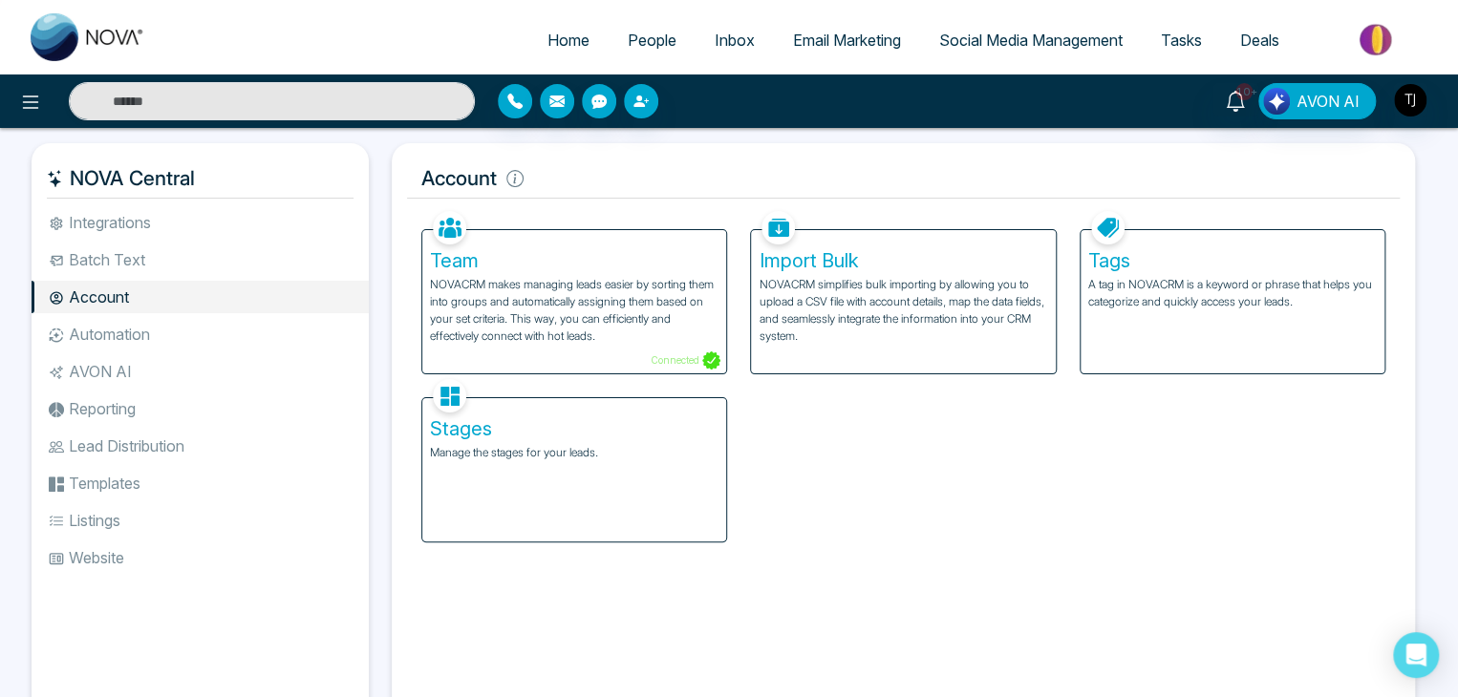
click at [539, 440] on div "Stages Manage the stages for your leads." at bounding box center [574, 469] width 304 height 143
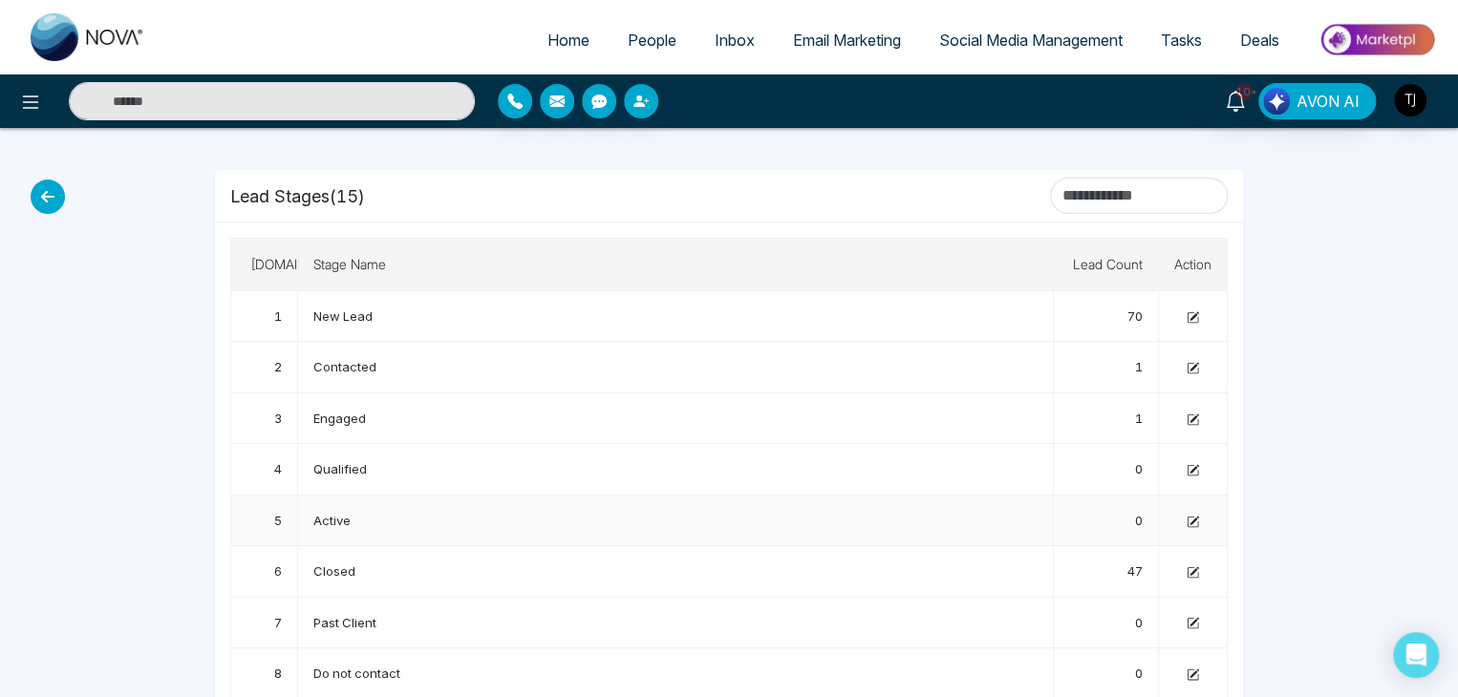
scroll to position [374, 0]
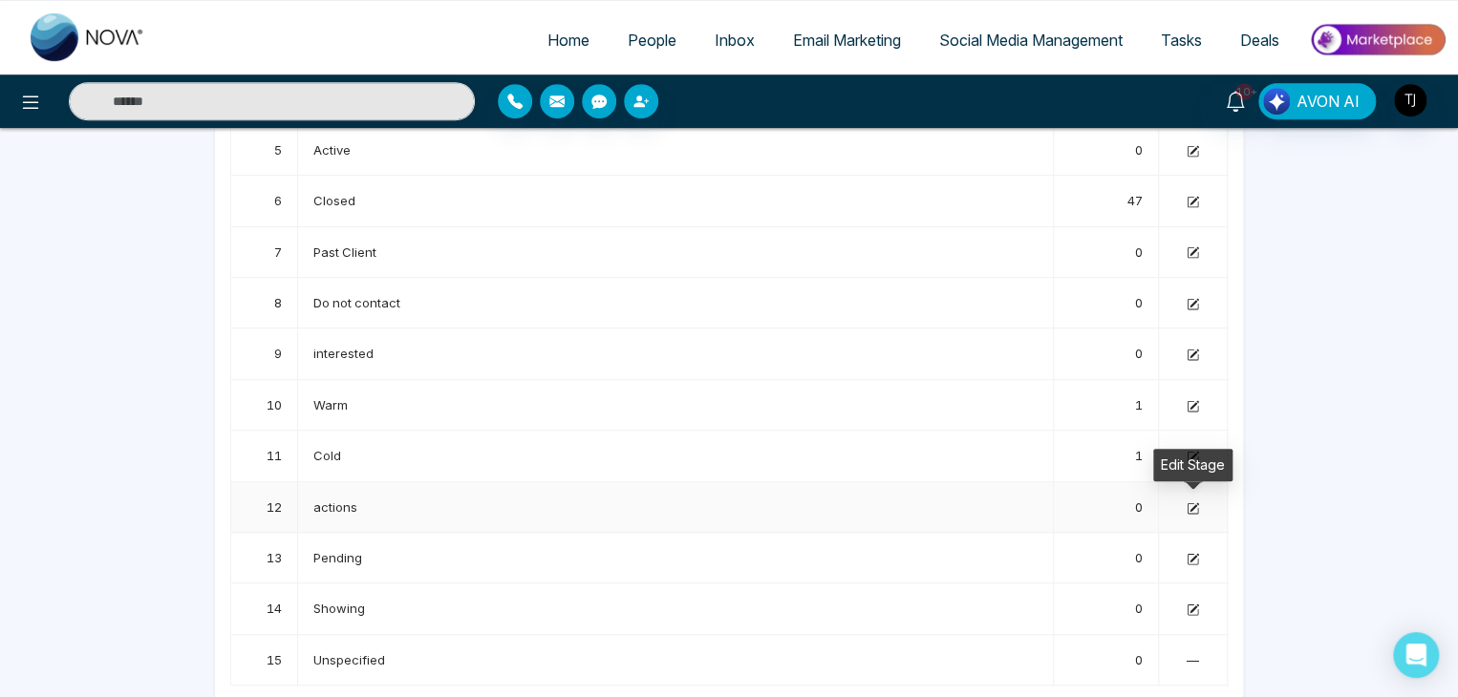
click at [1193, 502] on icon at bounding box center [1193, 506] width 9 height 9
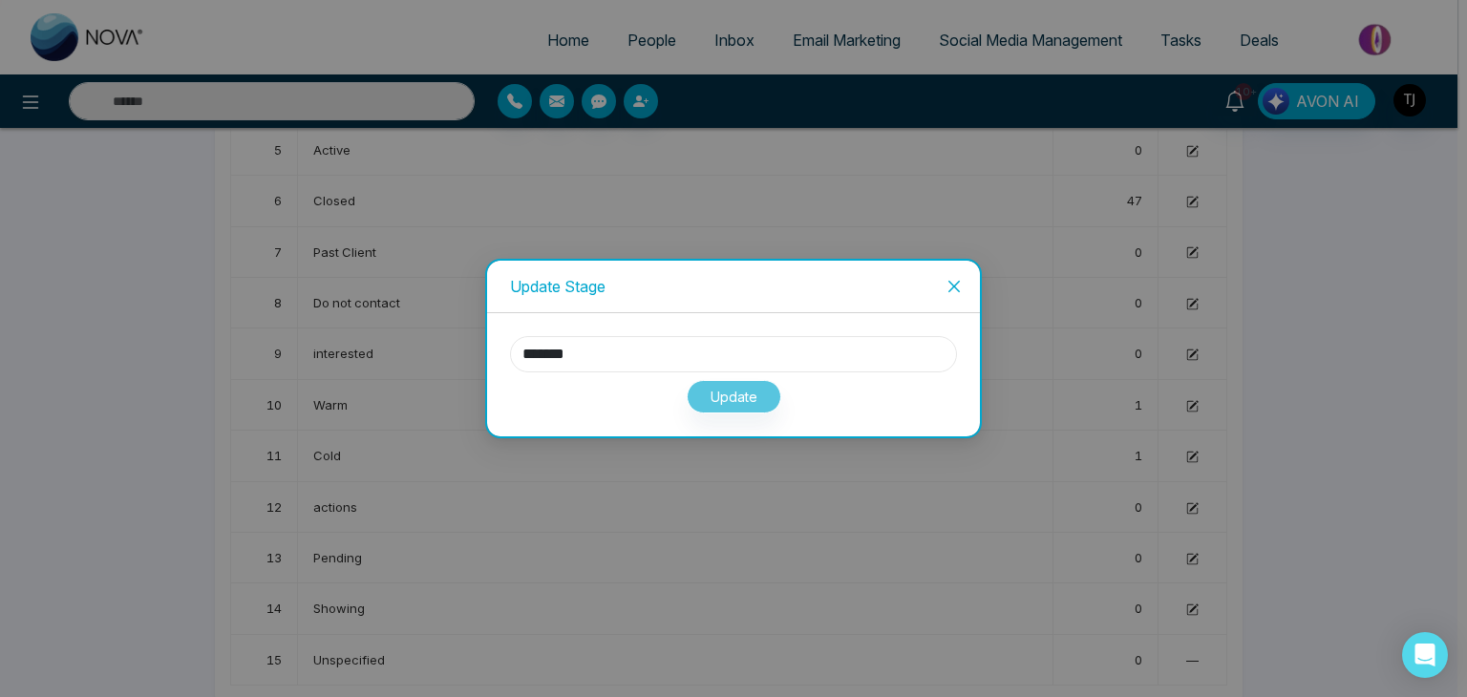
click at [745, 355] on input "*******" at bounding box center [733, 354] width 447 height 36
type input "*****"
click at [739, 388] on button "Update" at bounding box center [734, 396] width 95 height 33
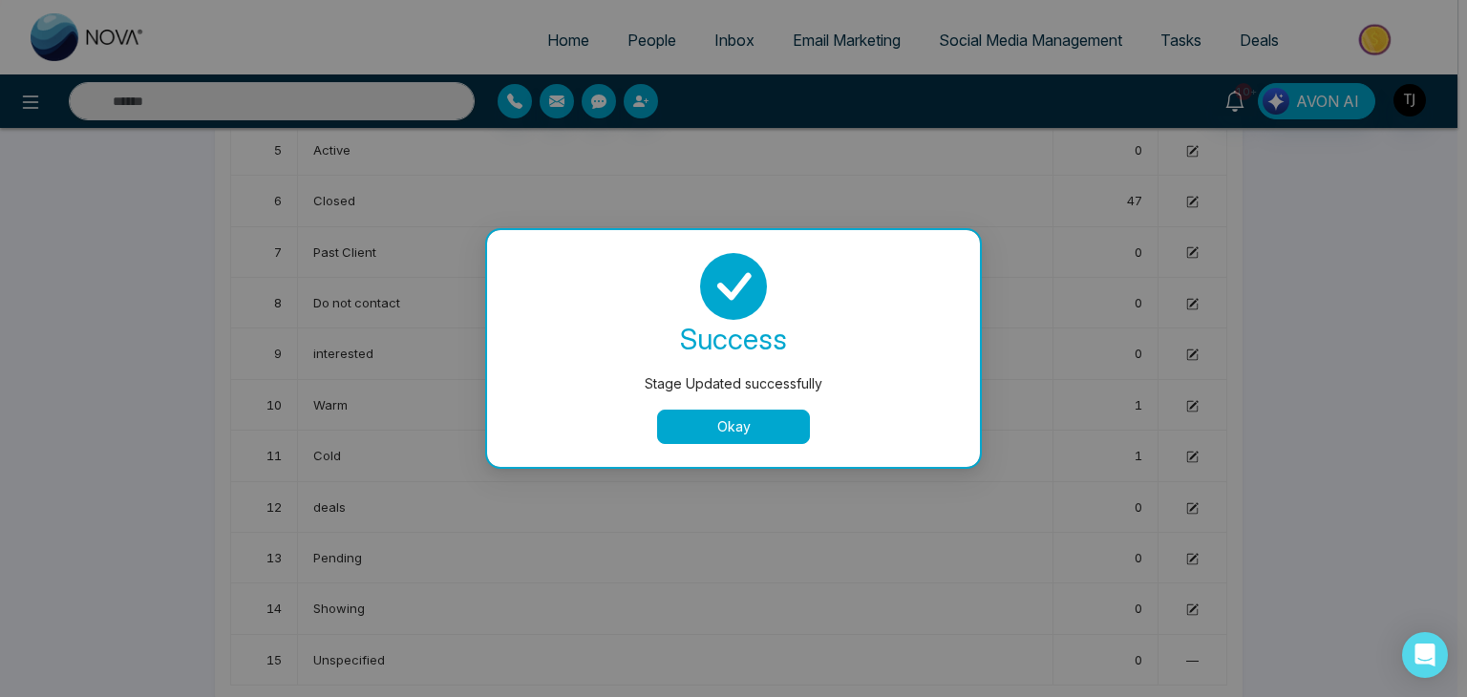
click at [737, 428] on button "Okay" at bounding box center [733, 427] width 153 height 34
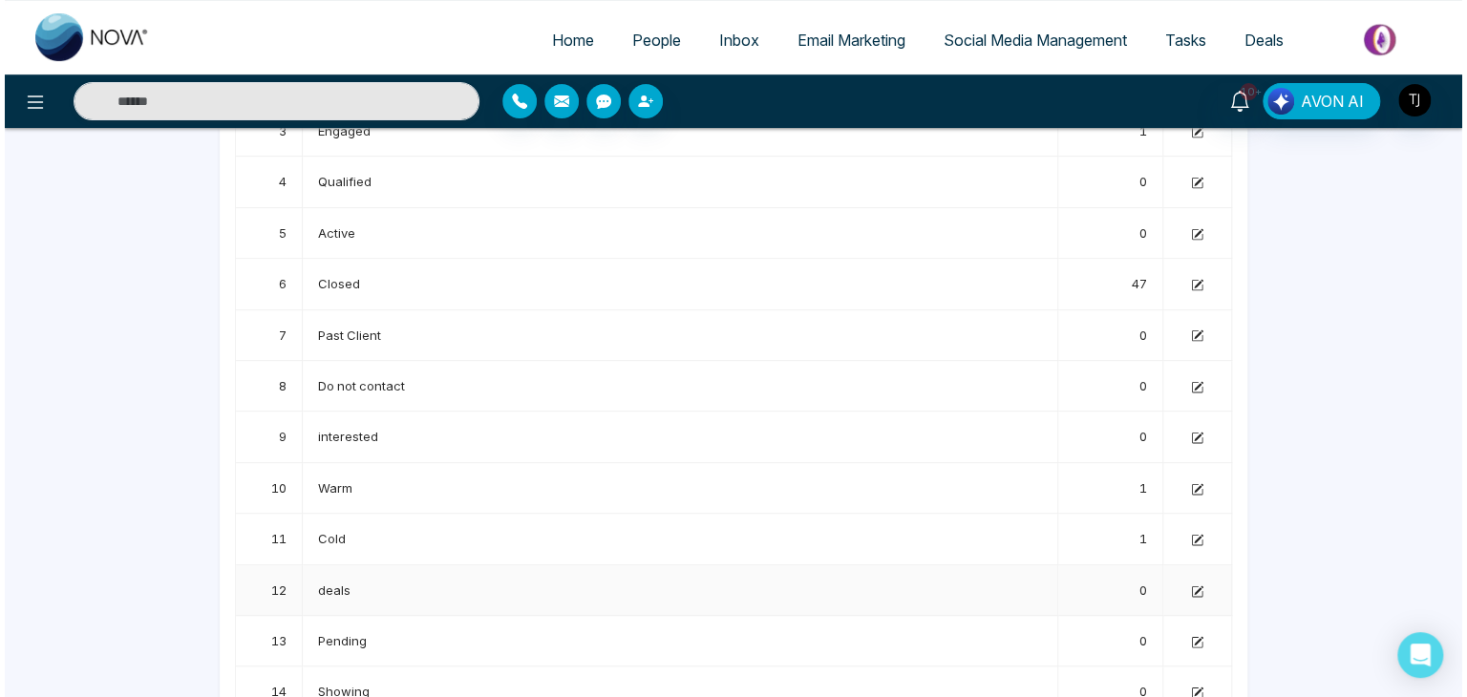
scroll to position [0, 0]
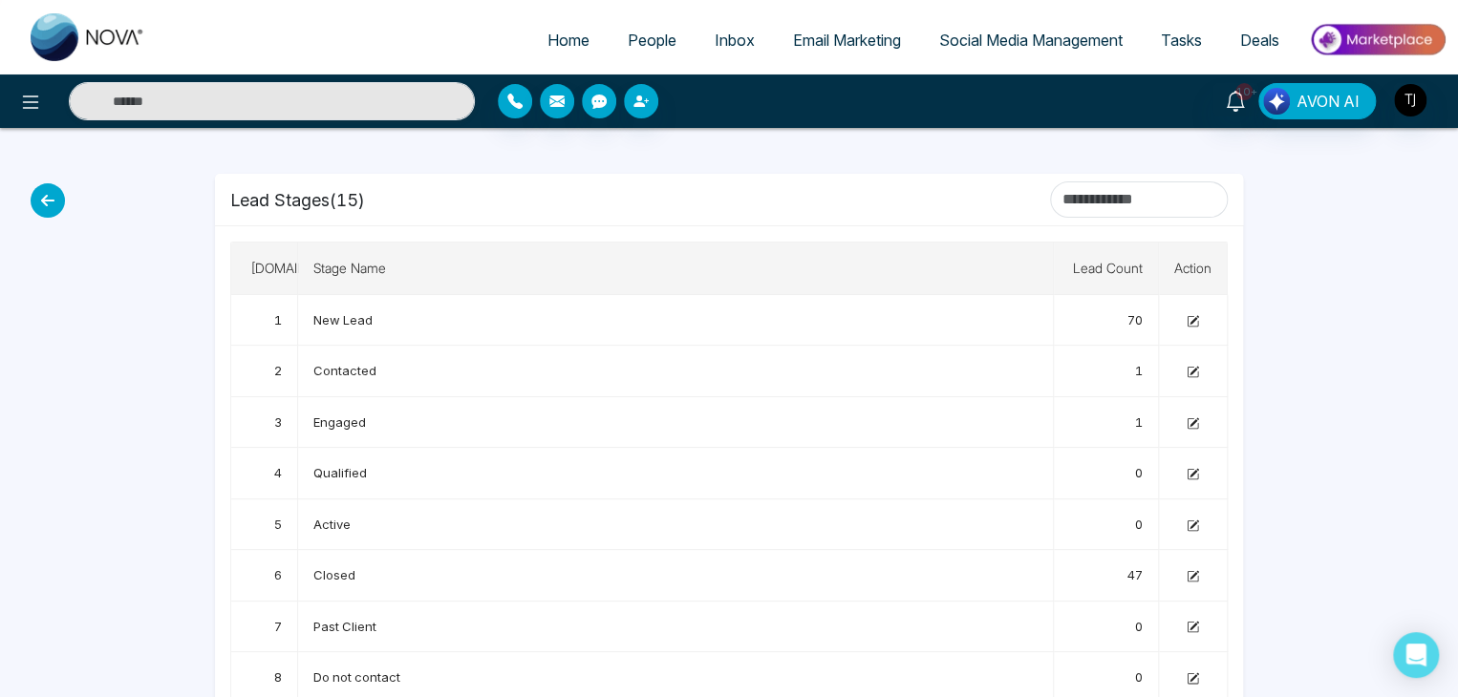
click at [636, 51] on link "People" at bounding box center [652, 40] width 87 height 36
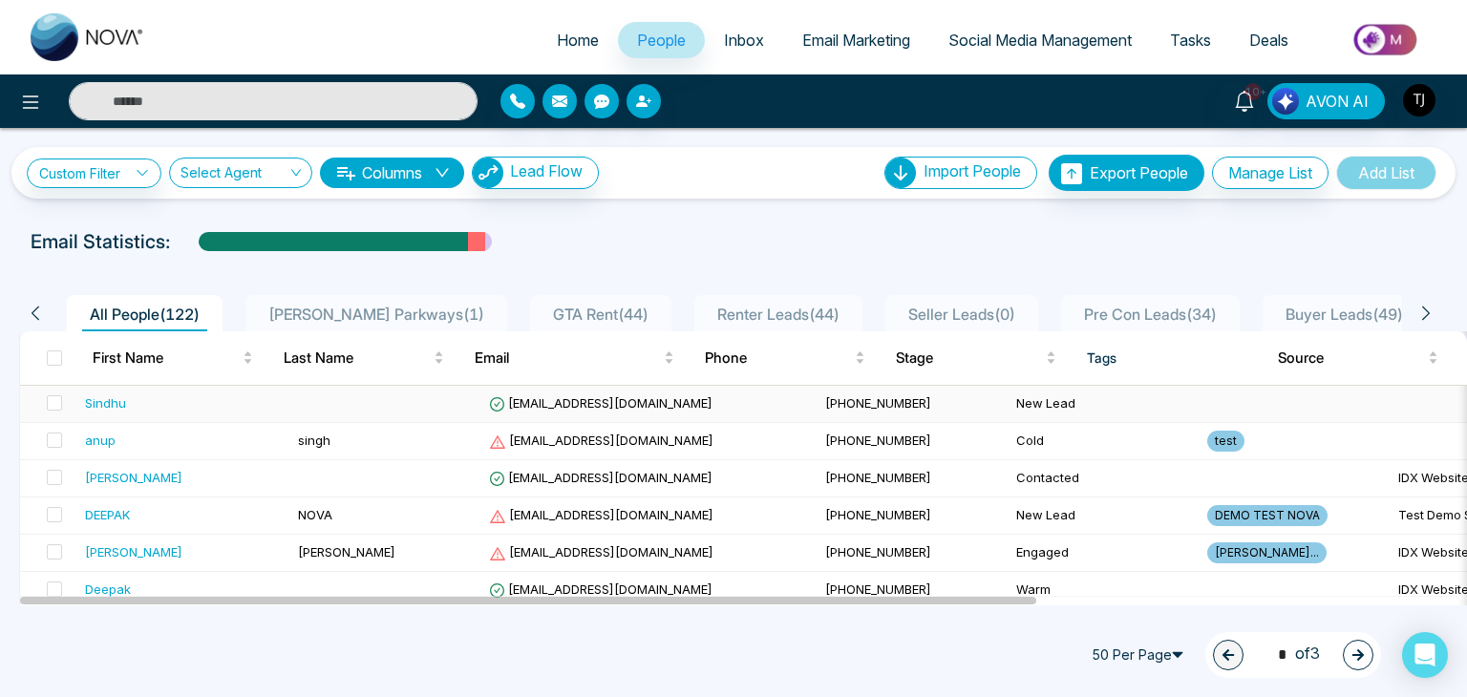
click at [363, 406] on td at bounding box center [385, 404] width 191 height 37
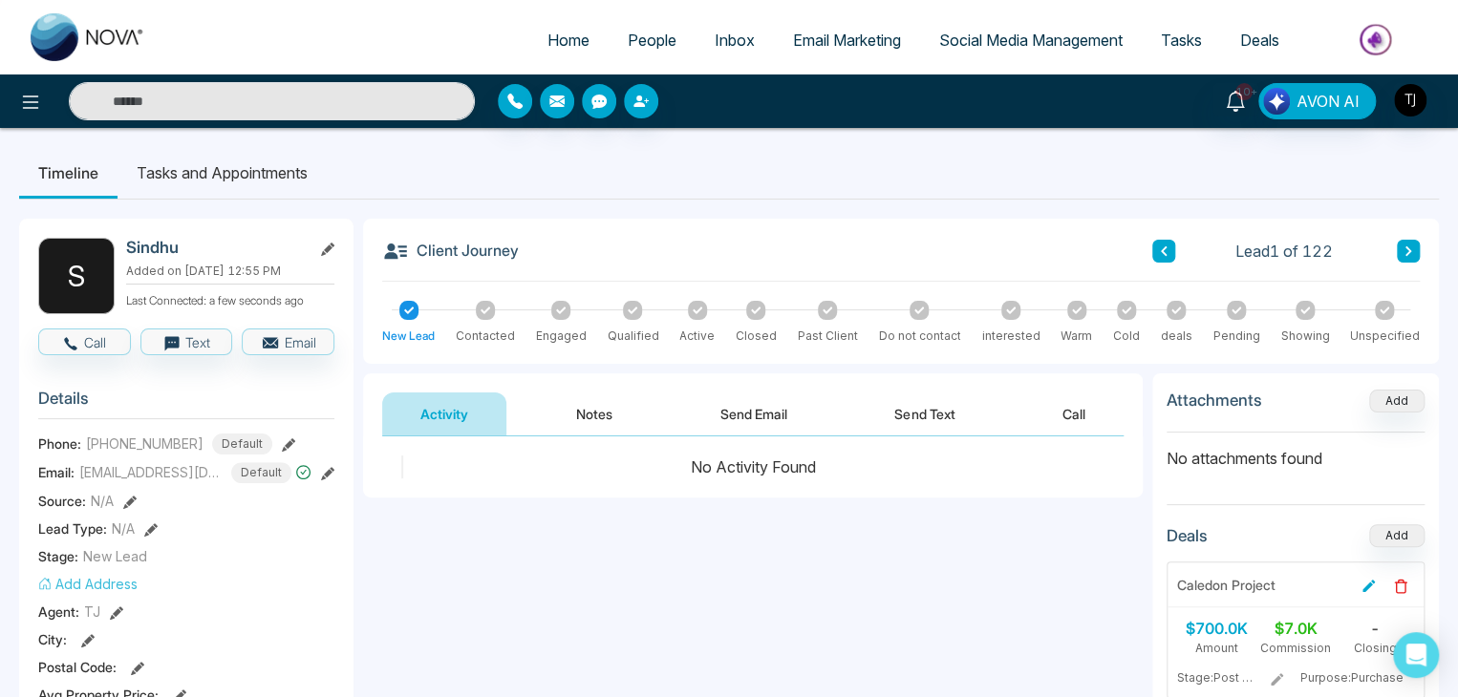
click at [630, 25] on link "People" at bounding box center [652, 40] width 87 height 36
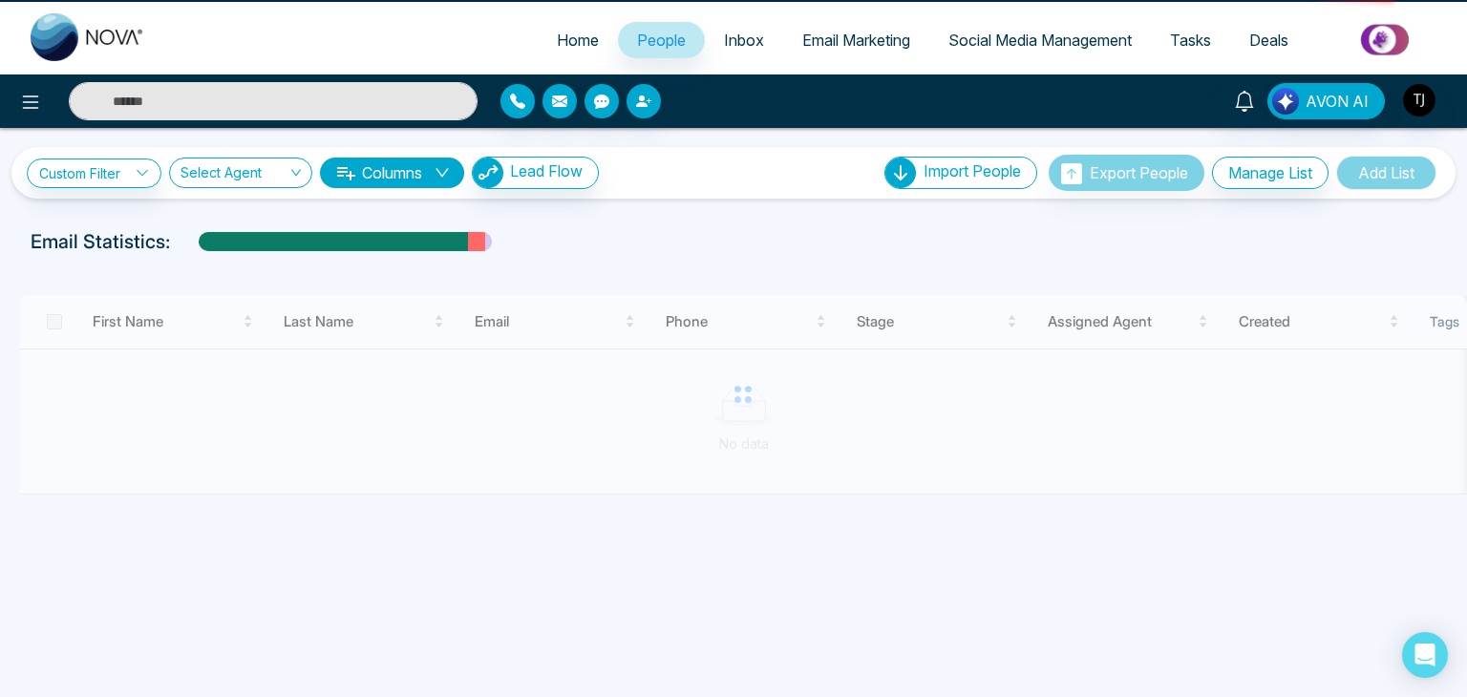
click at [558, 32] on span "Home" at bounding box center [578, 40] width 42 height 19
select select "*"
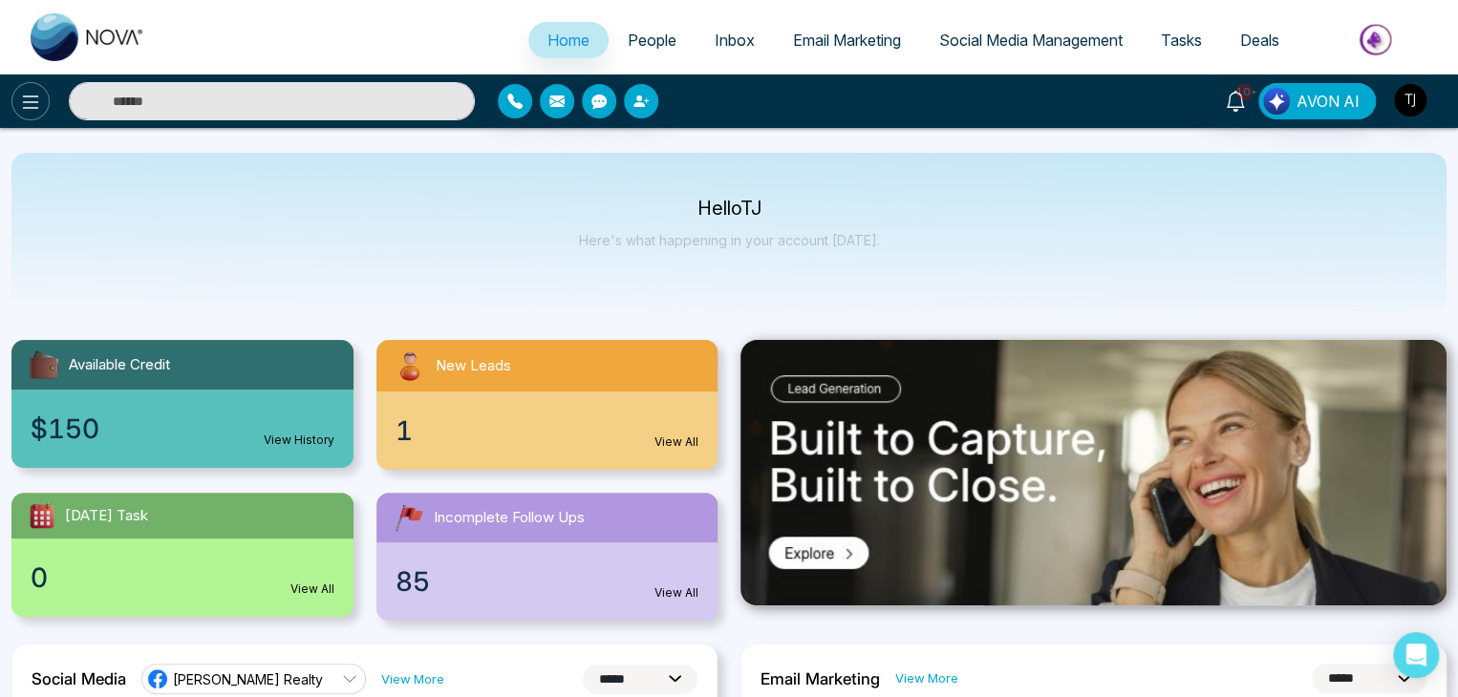
click at [27, 112] on icon at bounding box center [30, 102] width 23 height 23
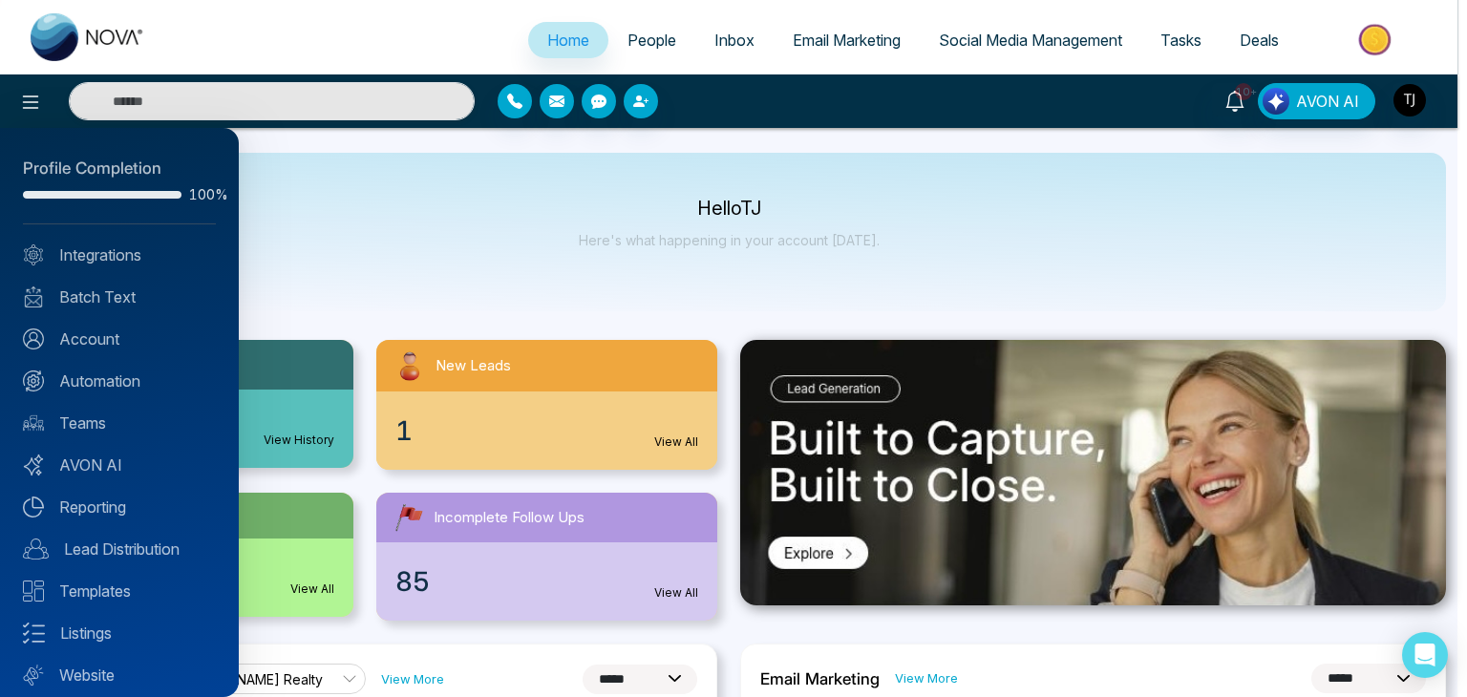
click at [432, 246] on div at bounding box center [733, 348] width 1467 height 697
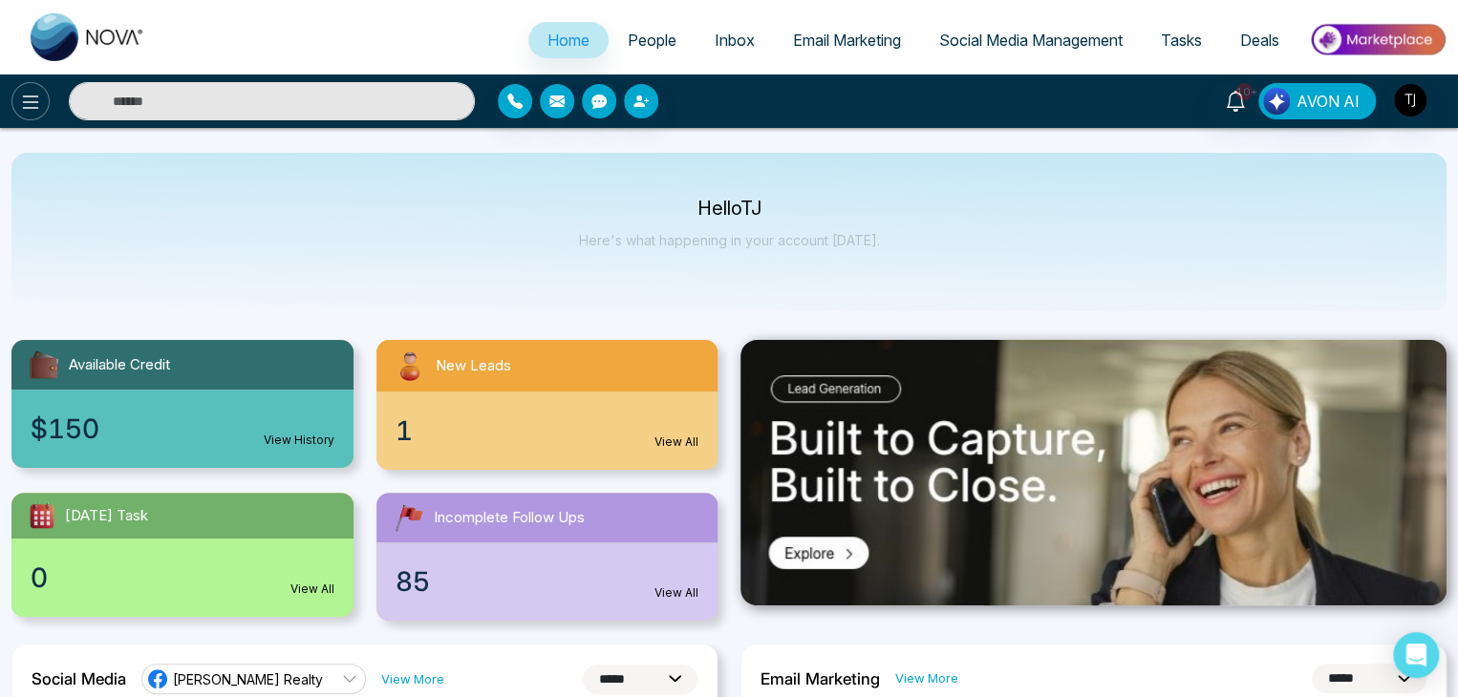
click at [19, 99] on icon at bounding box center [30, 102] width 23 height 23
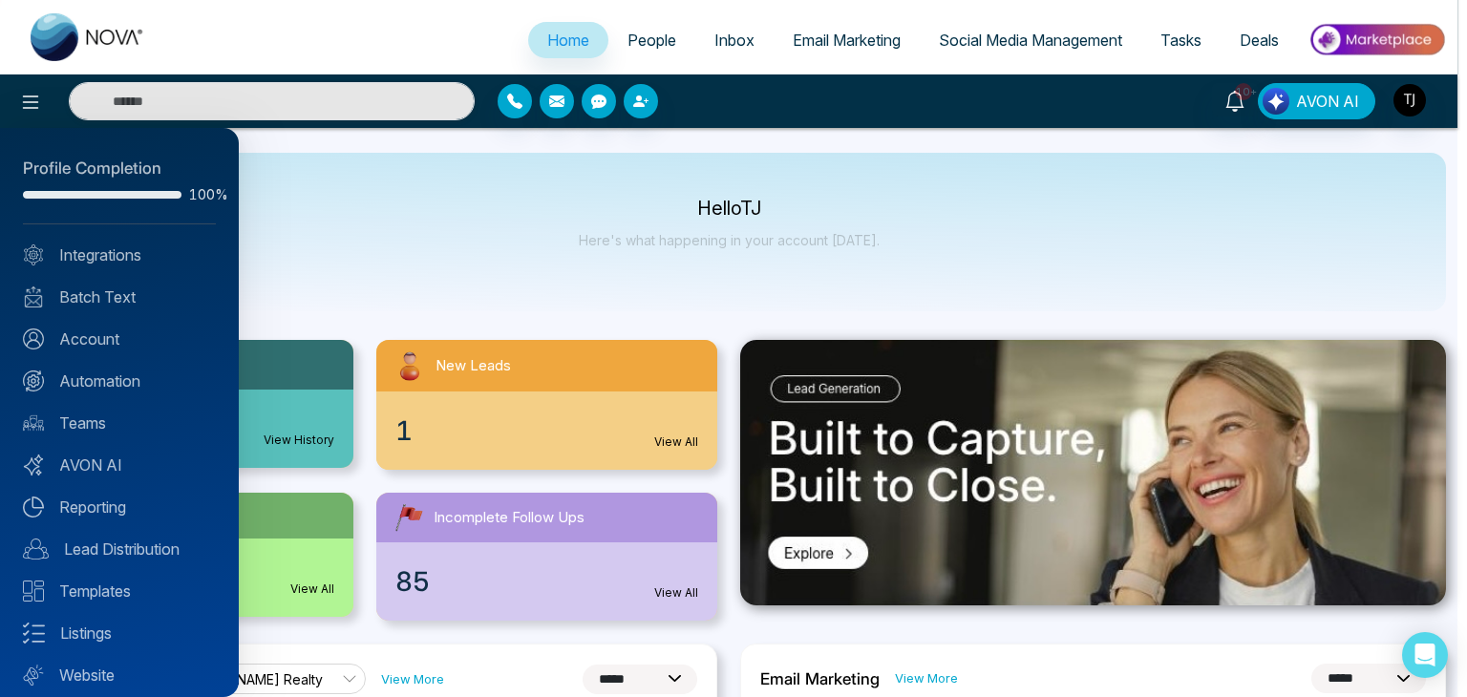
click at [367, 231] on div at bounding box center [733, 348] width 1467 height 697
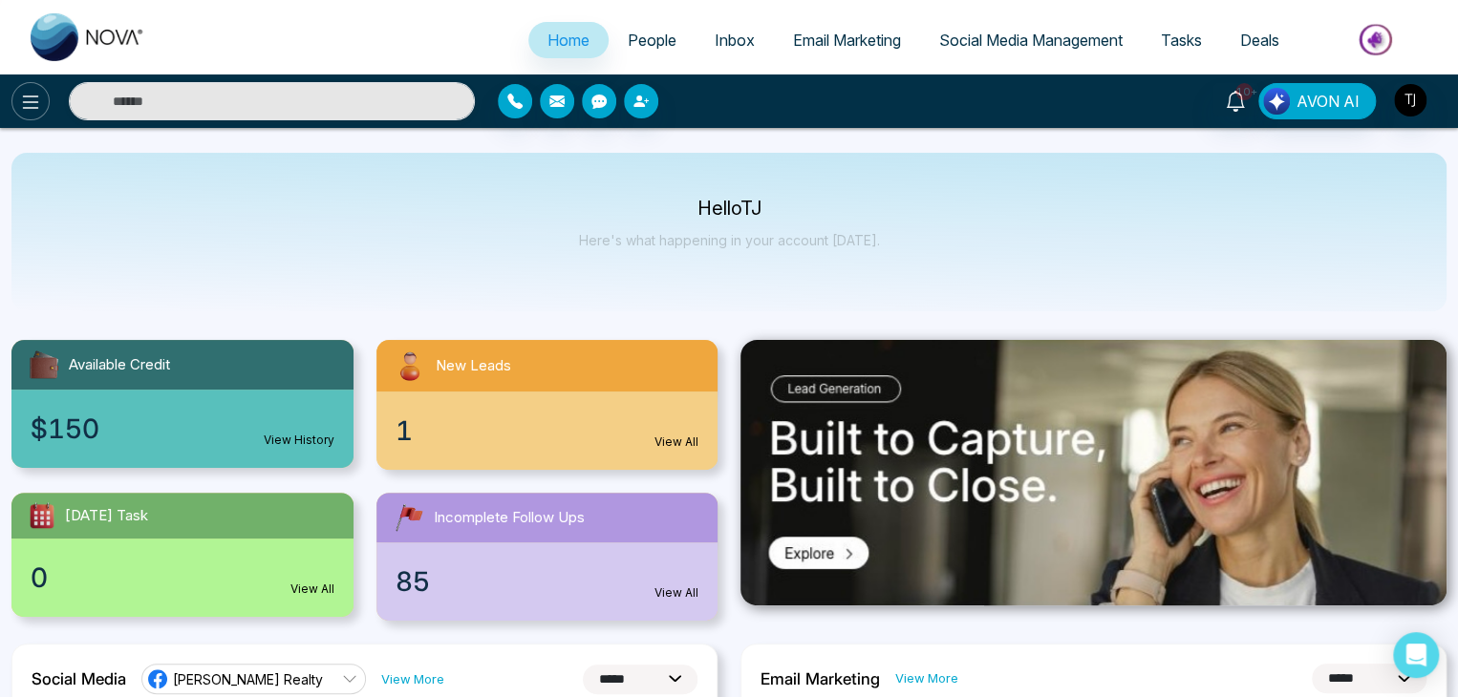
click at [39, 104] on icon at bounding box center [30, 102] width 23 height 23
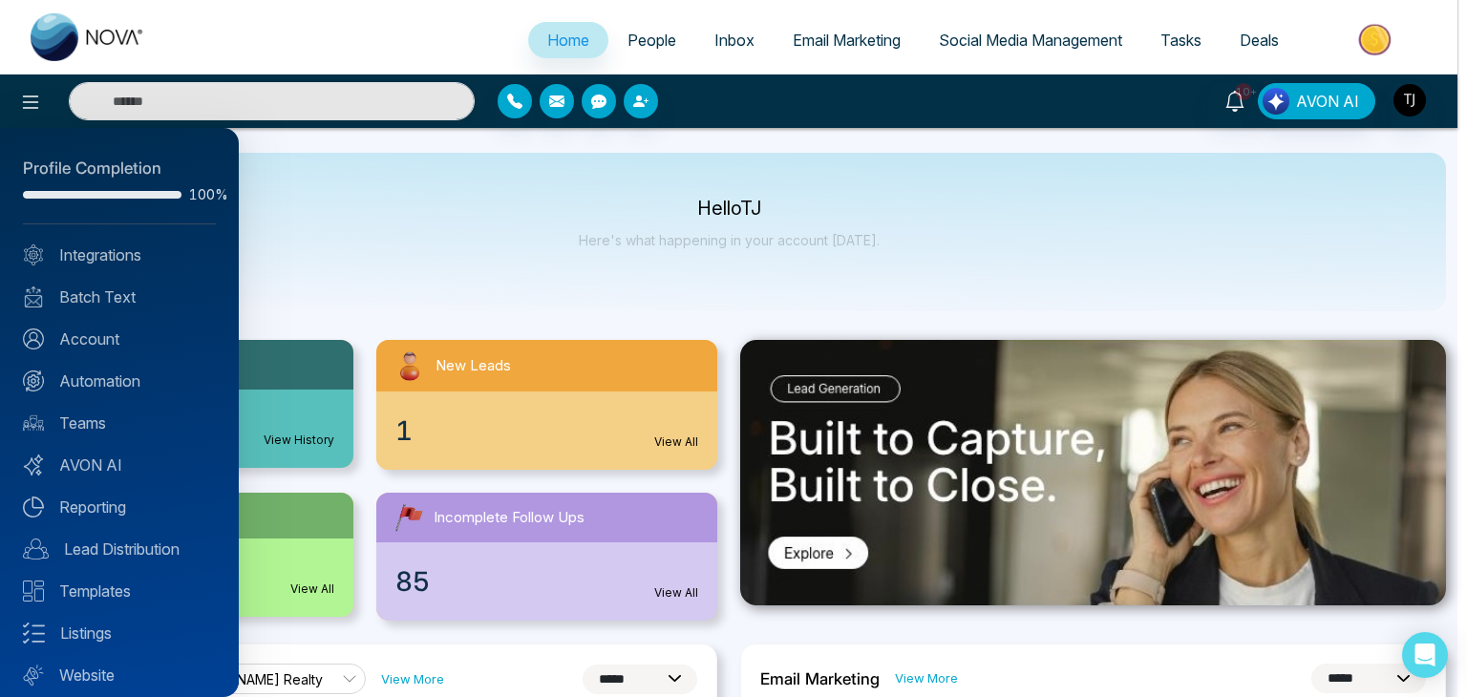
click at [397, 243] on div at bounding box center [733, 348] width 1467 height 697
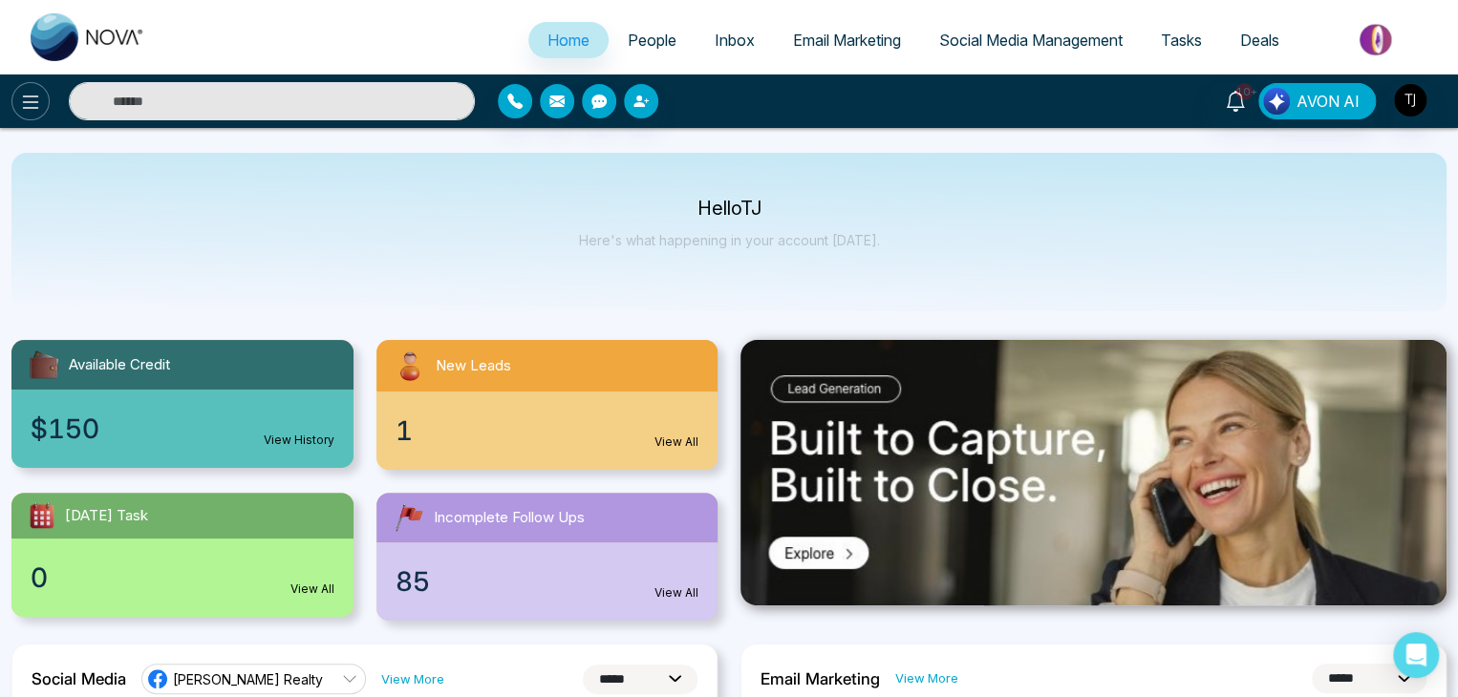
click at [24, 99] on icon at bounding box center [30, 102] width 23 height 23
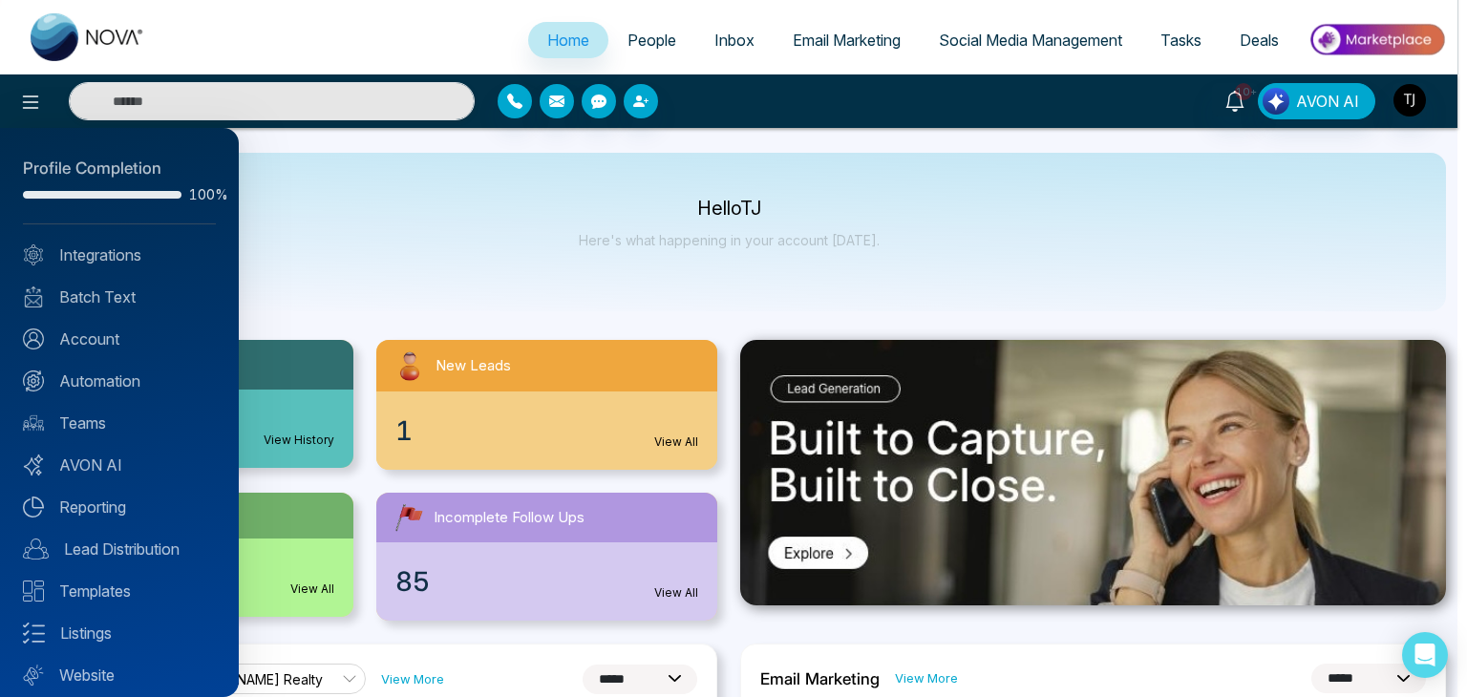
click at [353, 242] on div at bounding box center [733, 348] width 1467 height 697
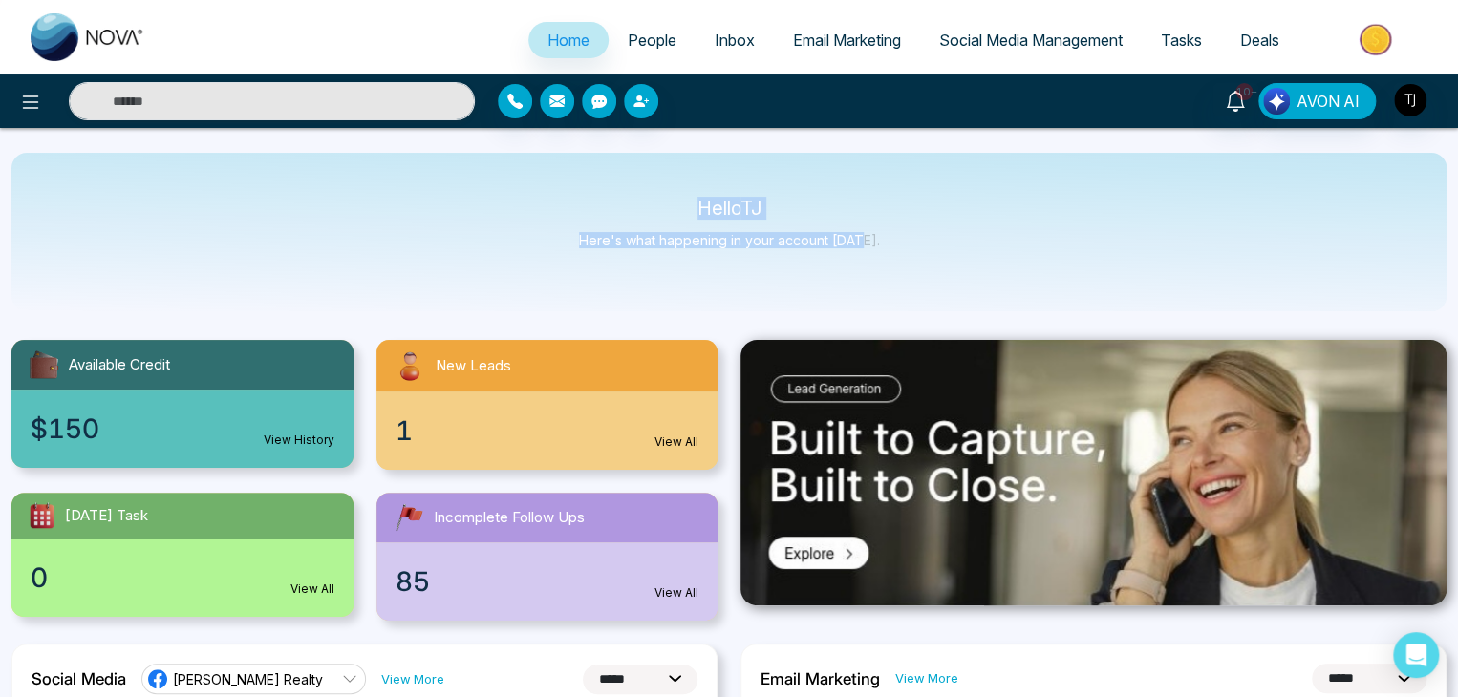
drag, startPoint x: 690, startPoint y: 208, endPoint x: 905, endPoint y: 235, distance: 216.6
click at [905, 235] on div "Hello TJ Here's what happening in your account today." at bounding box center [728, 232] width 1435 height 159
click at [21, 97] on icon at bounding box center [30, 102] width 23 height 23
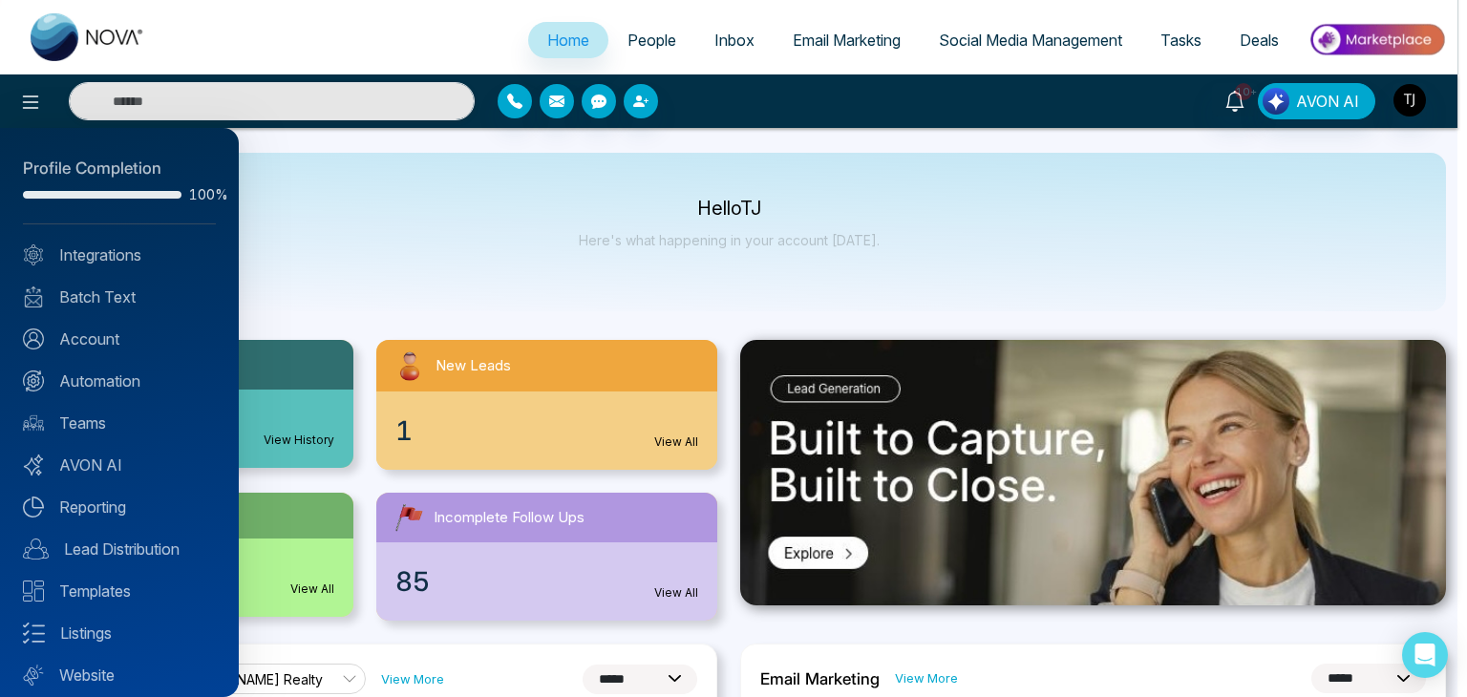
click at [340, 188] on div at bounding box center [733, 348] width 1467 height 697
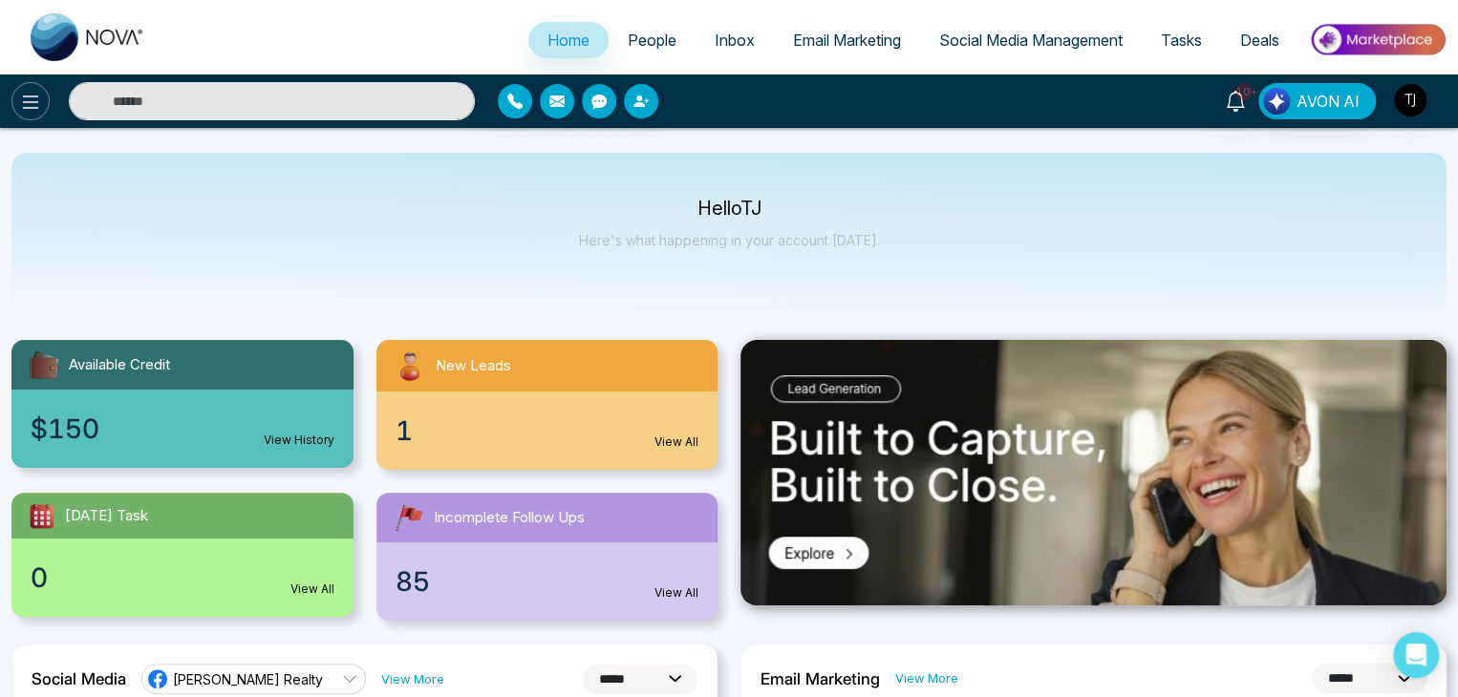
click at [38, 102] on icon at bounding box center [30, 102] width 23 height 23
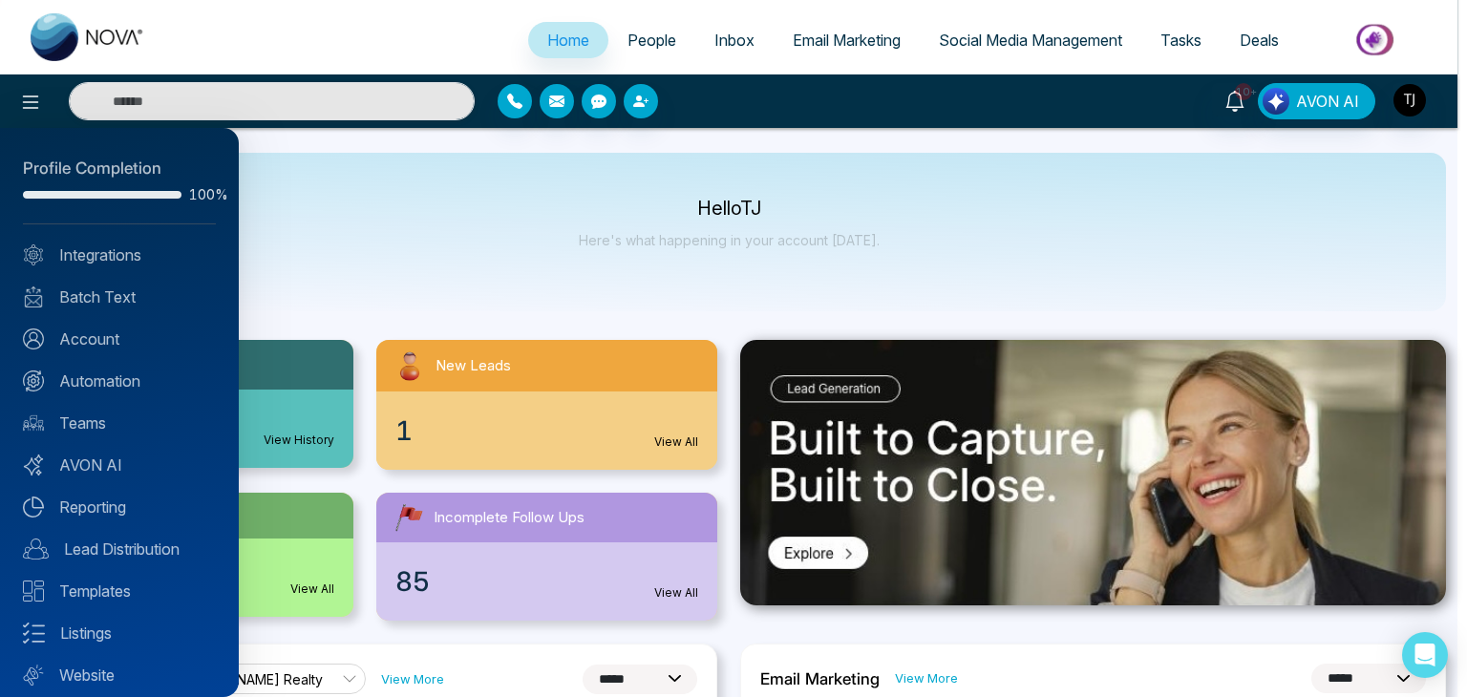
click at [360, 231] on div at bounding box center [733, 348] width 1467 height 697
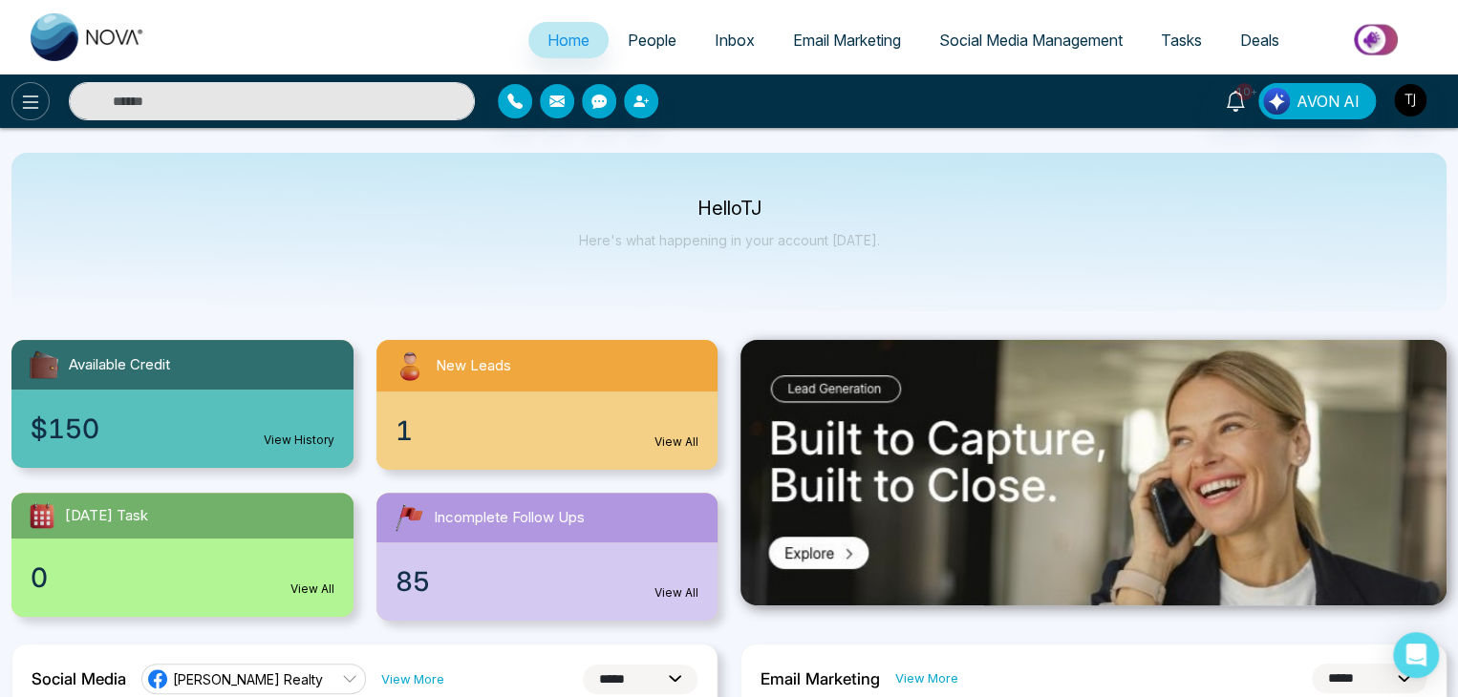
click at [46, 93] on button at bounding box center [30, 101] width 38 height 38
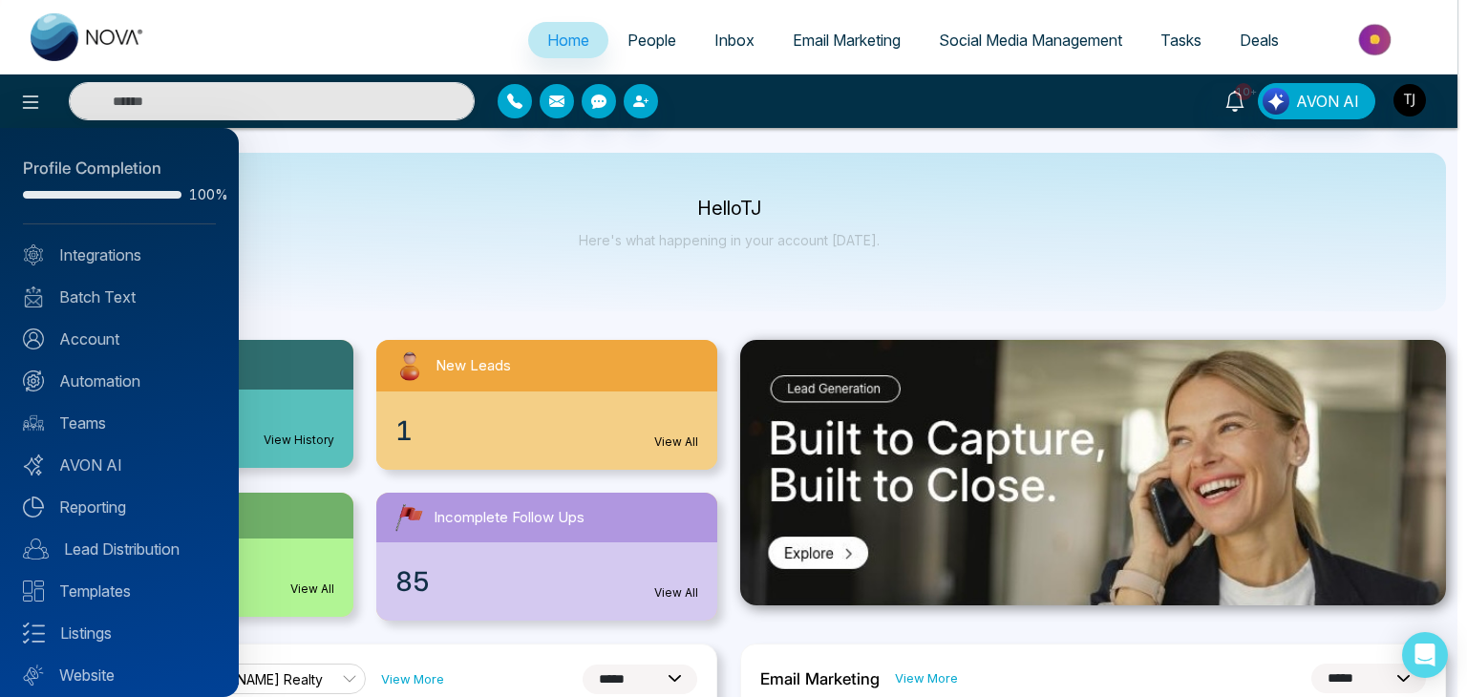
click at [312, 274] on div at bounding box center [733, 348] width 1467 height 697
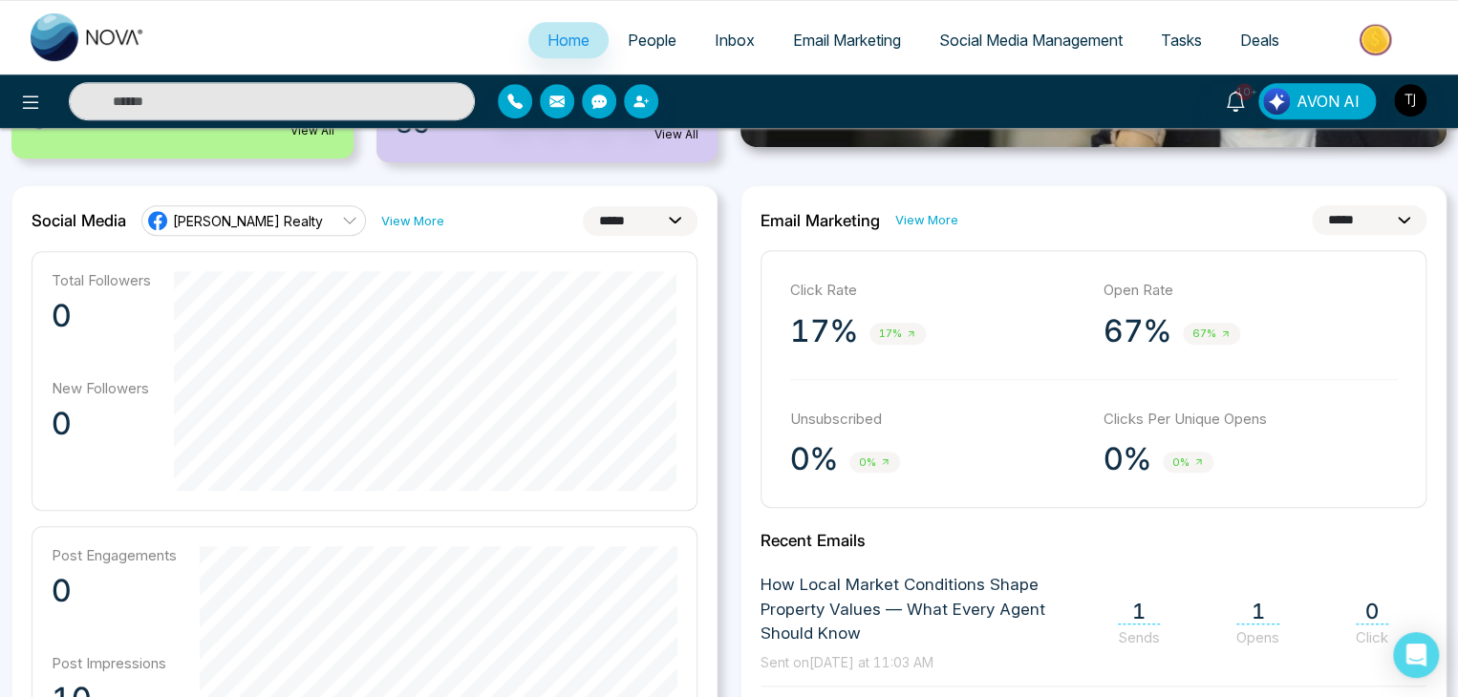
scroll to position [454, 0]
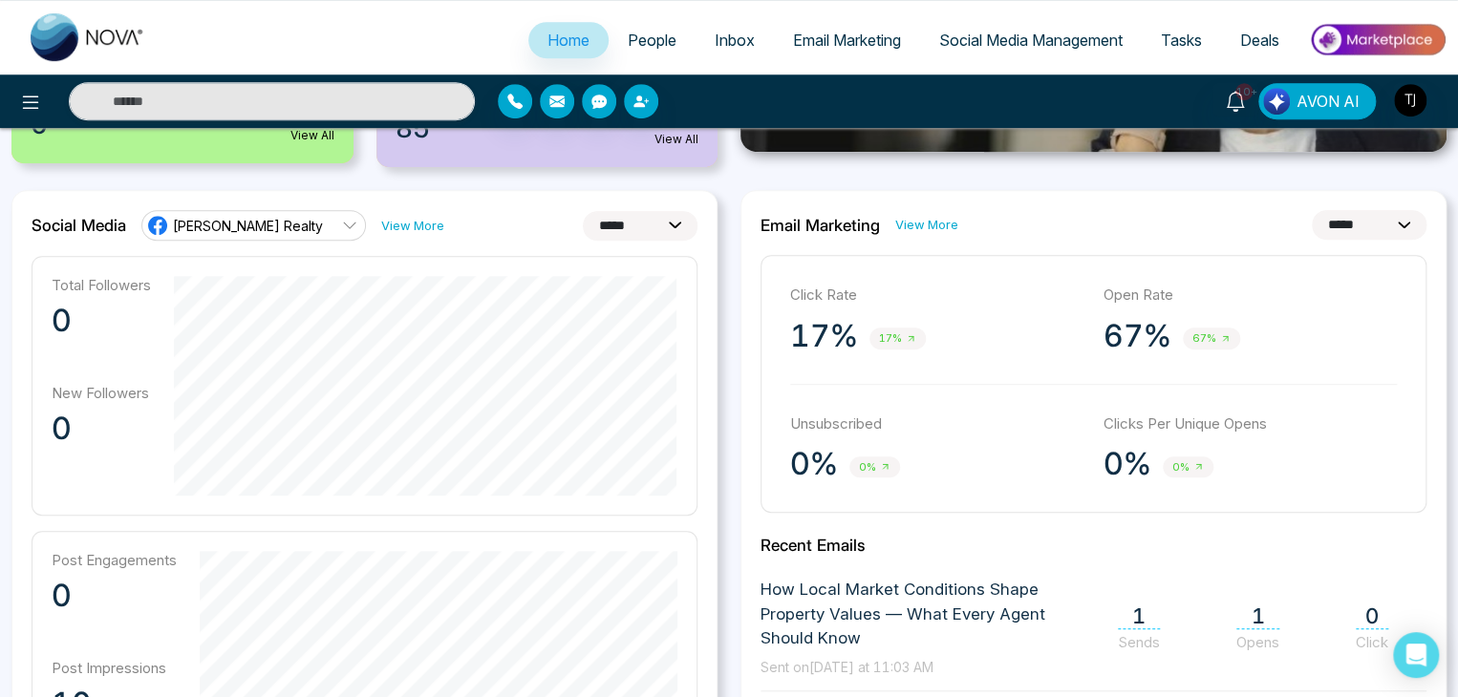
click at [1384, 207] on div "**********" at bounding box center [1093, 638] width 706 height 896
click at [1387, 220] on select "**********" at bounding box center [1369, 225] width 115 height 30
select select "*"
click at [1312, 210] on select "**********" at bounding box center [1369, 225] width 115 height 30
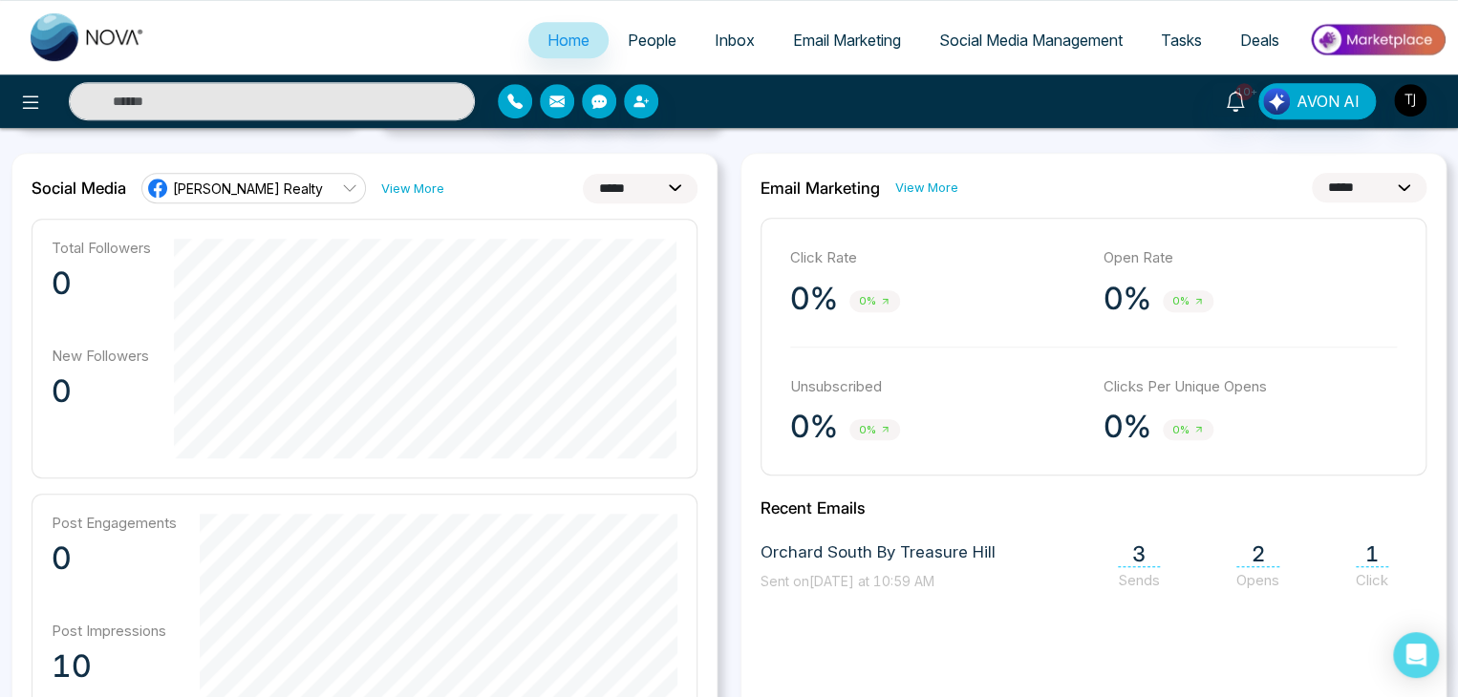
scroll to position [492, 0]
click at [1272, 498] on h2 "Recent Emails" at bounding box center [1093, 507] width 666 height 19
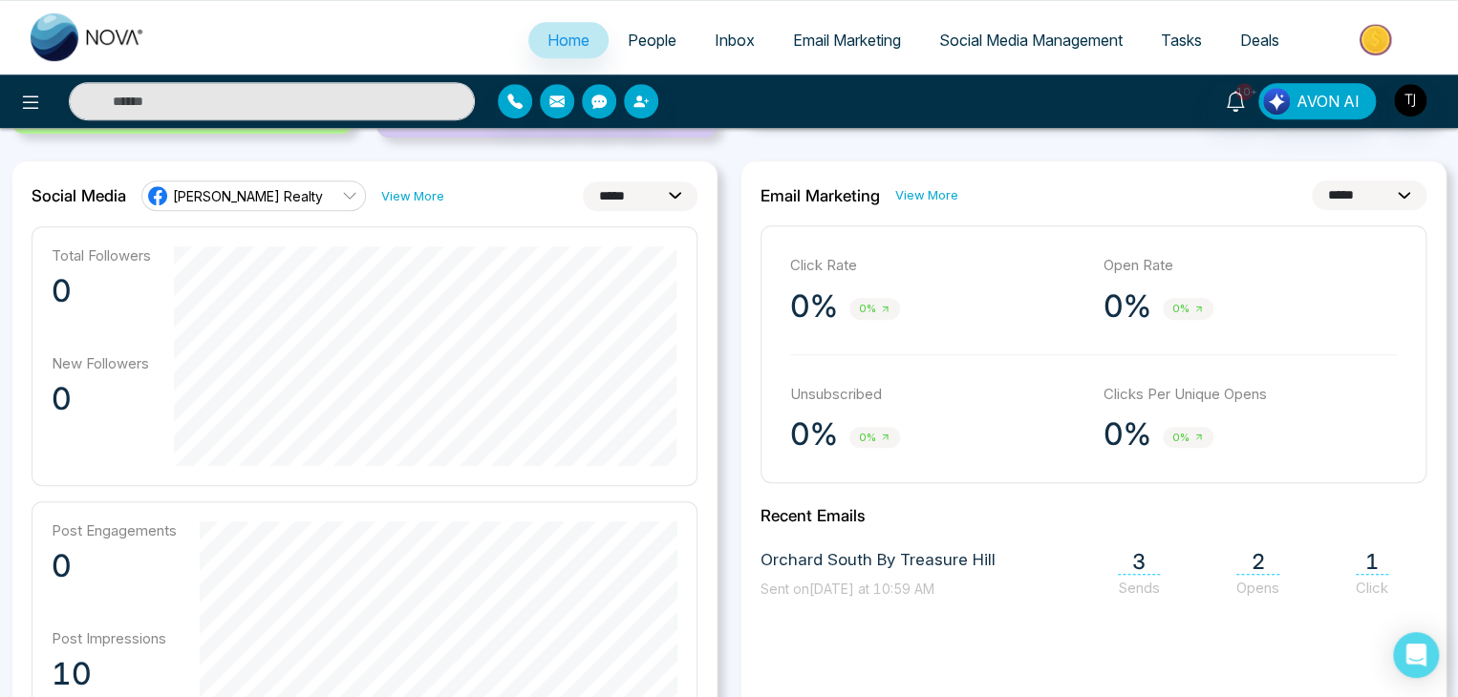
scroll to position [484, 0]
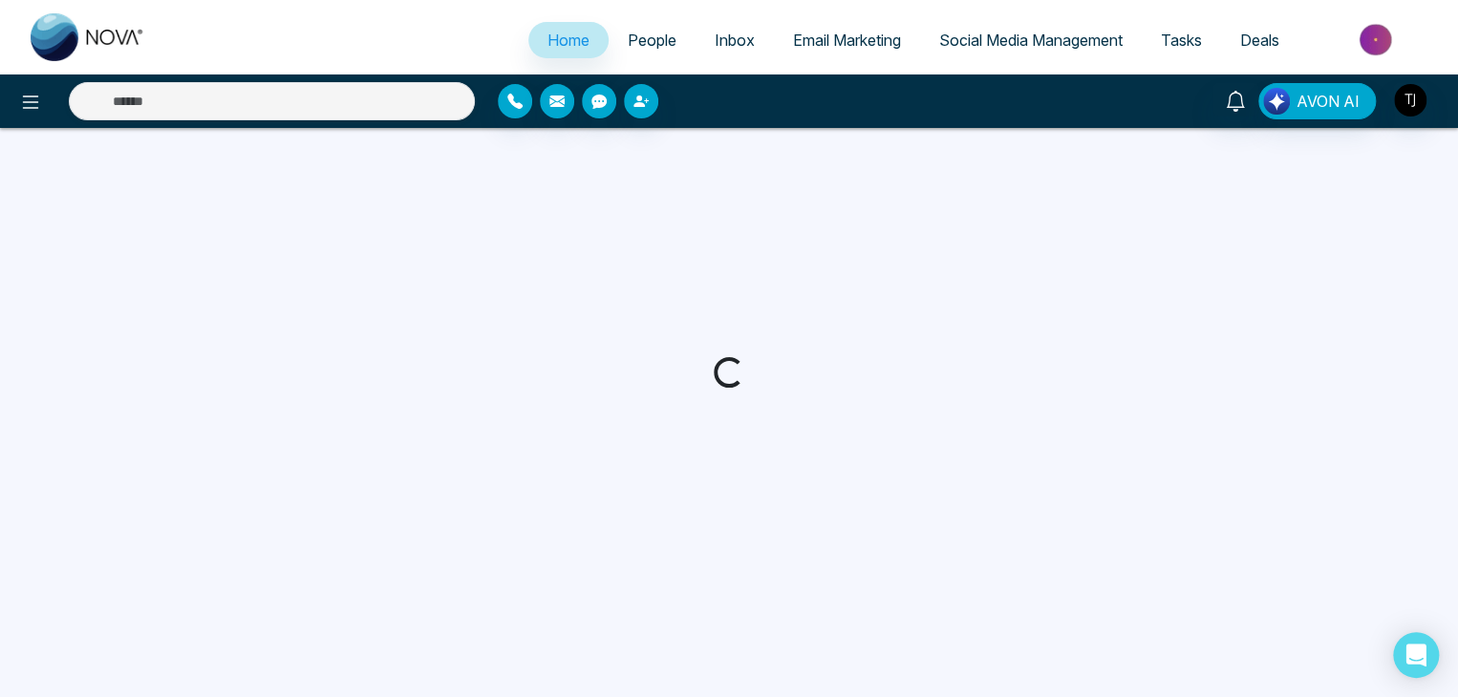
select select "*"
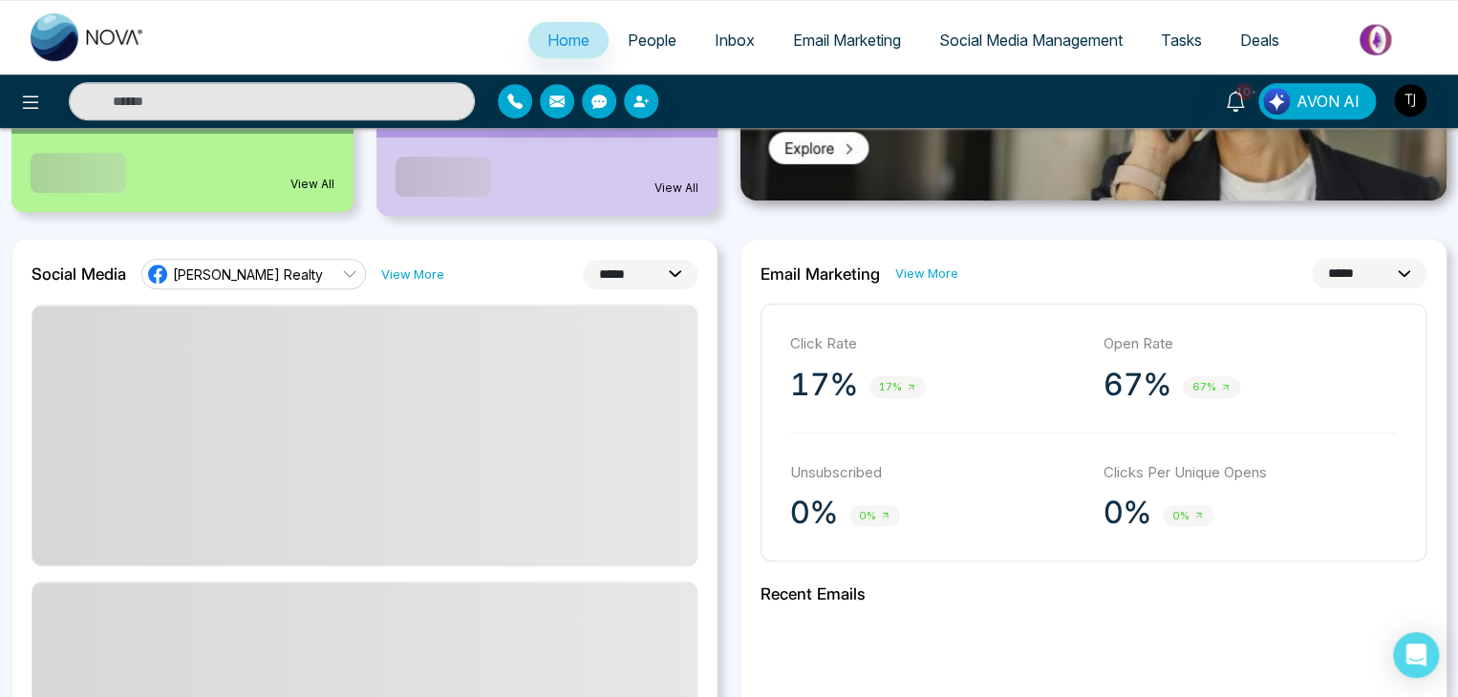
scroll to position [401, 0]
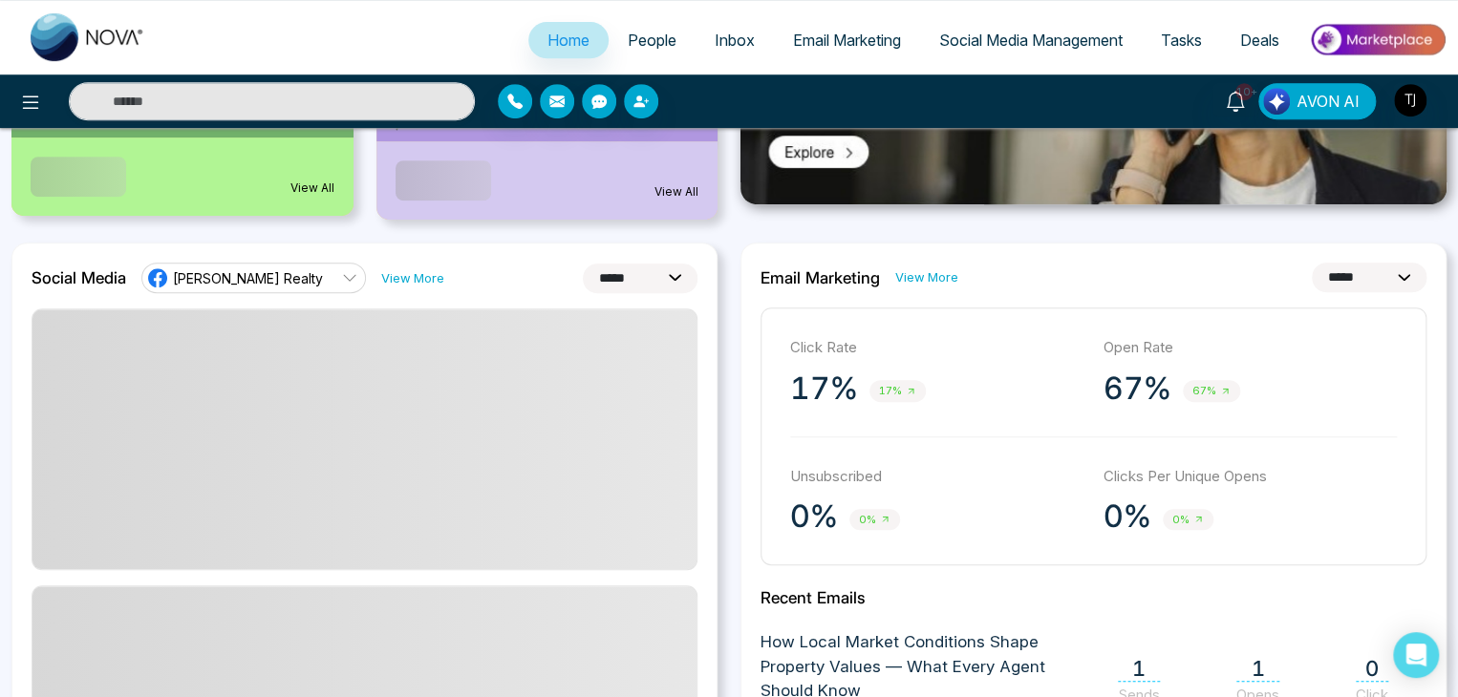
click at [1371, 288] on select "**********" at bounding box center [1369, 278] width 115 height 30
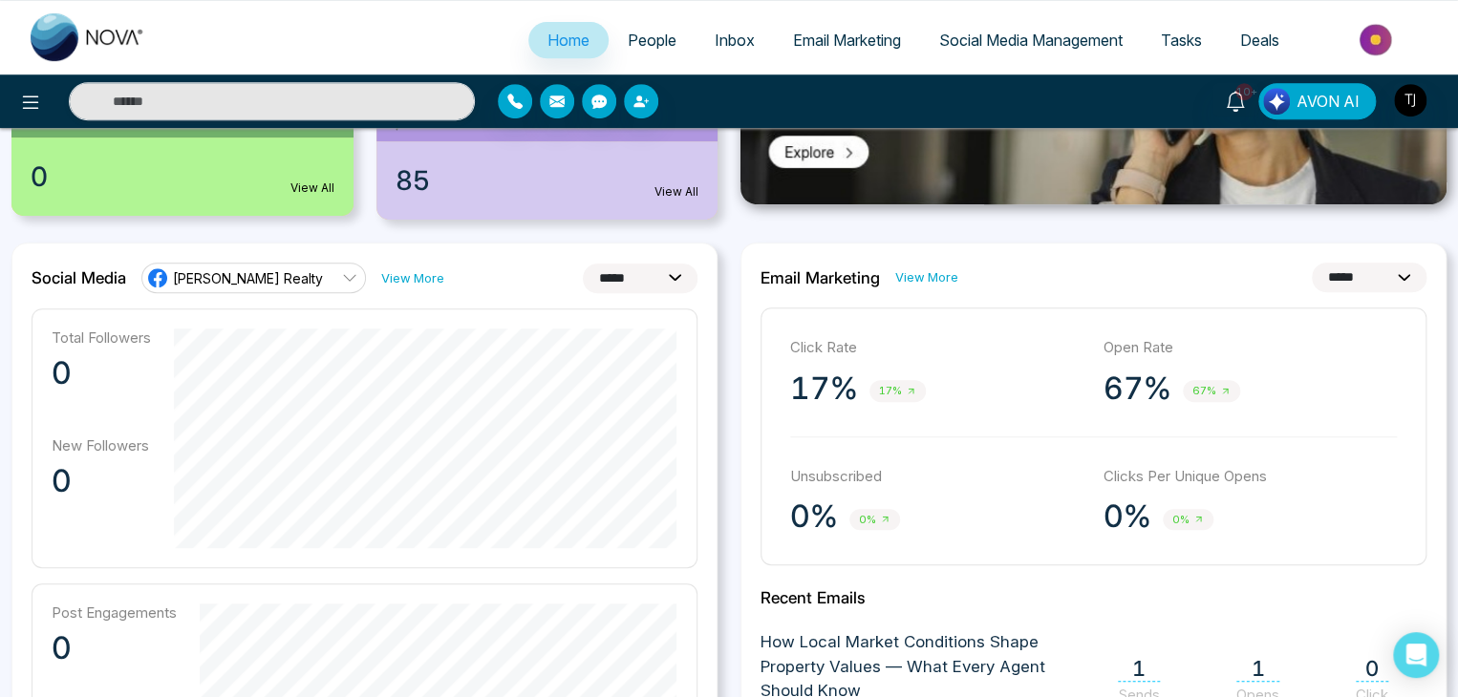
click at [1312, 263] on select "**********" at bounding box center [1369, 278] width 115 height 30
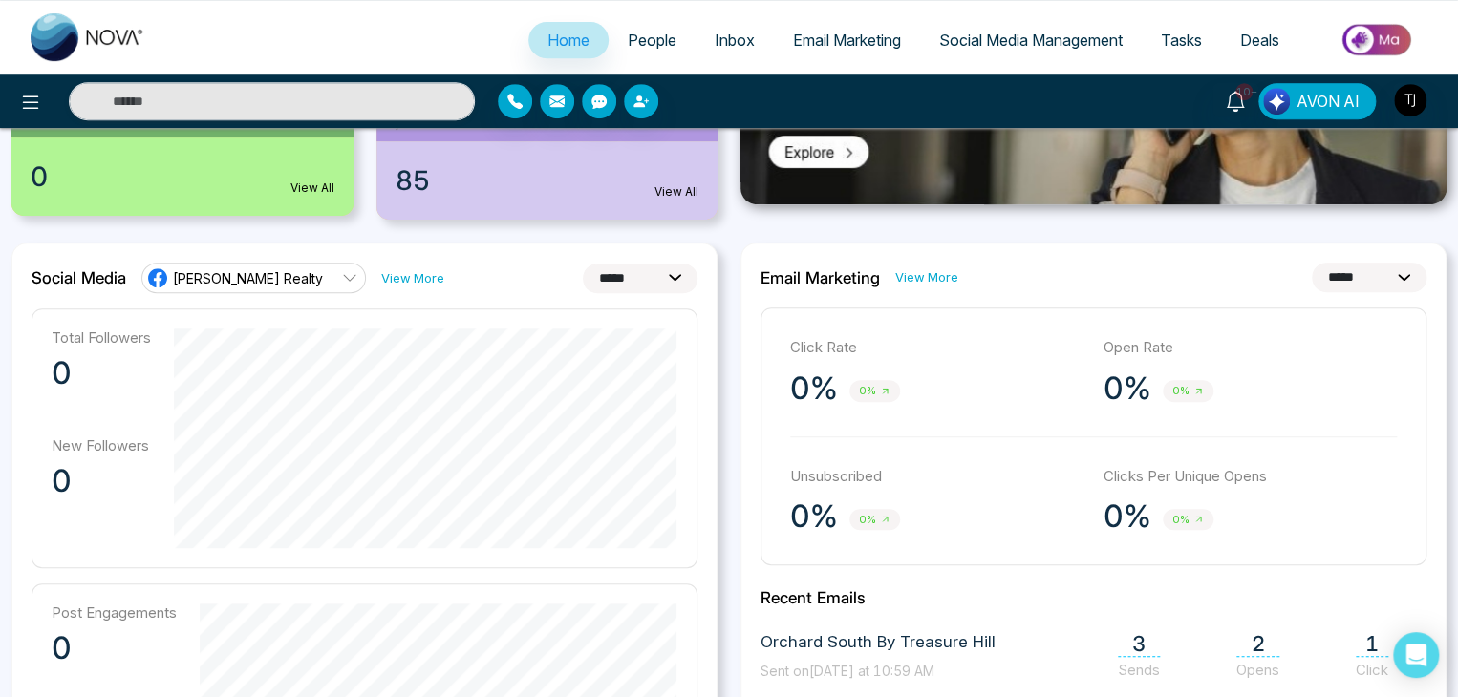
click at [1187, 280] on div "**********" at bounding box center [1093, 278] width 666 height 30
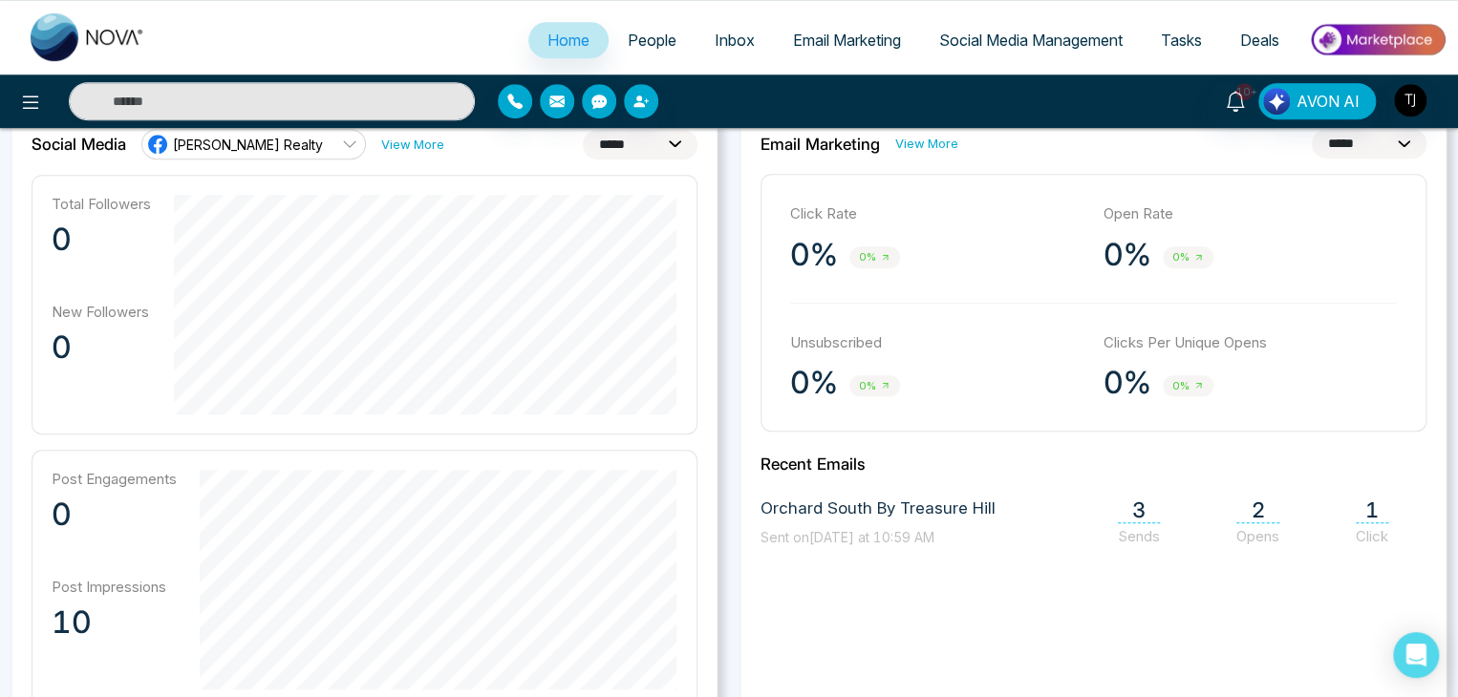
scroll to position [493, 0]
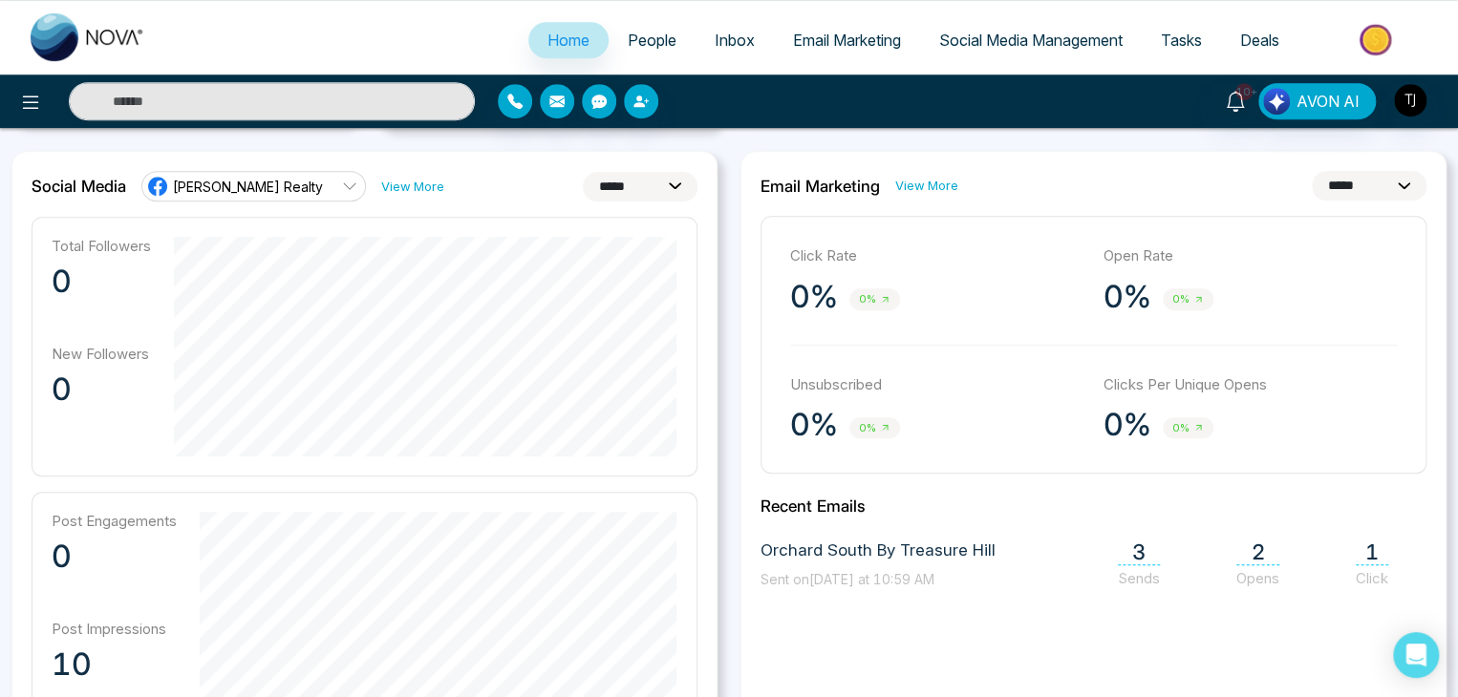
click at [1341, 181] on select "**********" at bounding box center [1369, 186] width 115 height 30
click at [1312, 171] on select "**********" at bounding box center [1369, 186] width 115 height 30
click at [1354, 184] on select "**********" at bounding box center [1369, 186] width 115 height 30
click at [1312, 171] on select "**********" at bounding box center [1369, 186] width 115 height 30
click at [1365, 188] on select "**********" at bounding box center [1369, 186] width 115 height 30
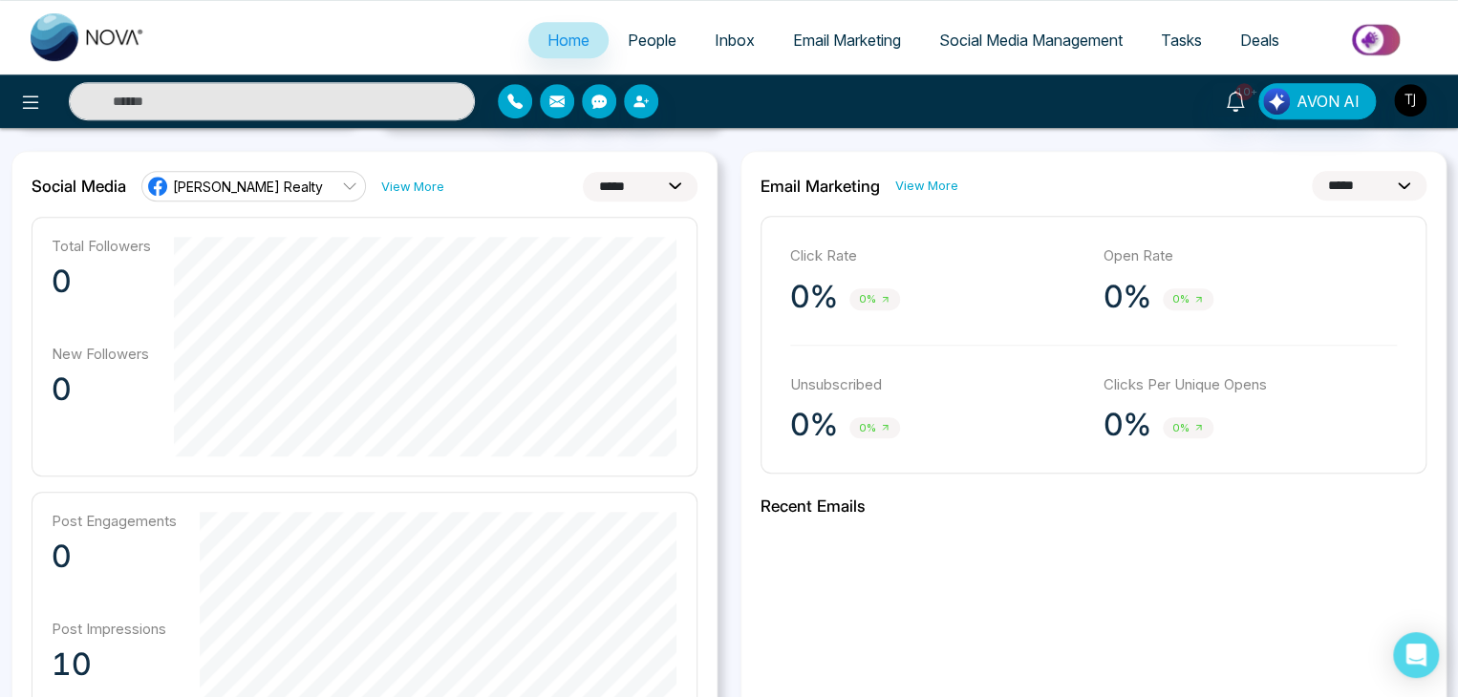
select select "*"
click at [1312, 171] on select "**********" at bounding box center [1369, 186] width 115 height 30
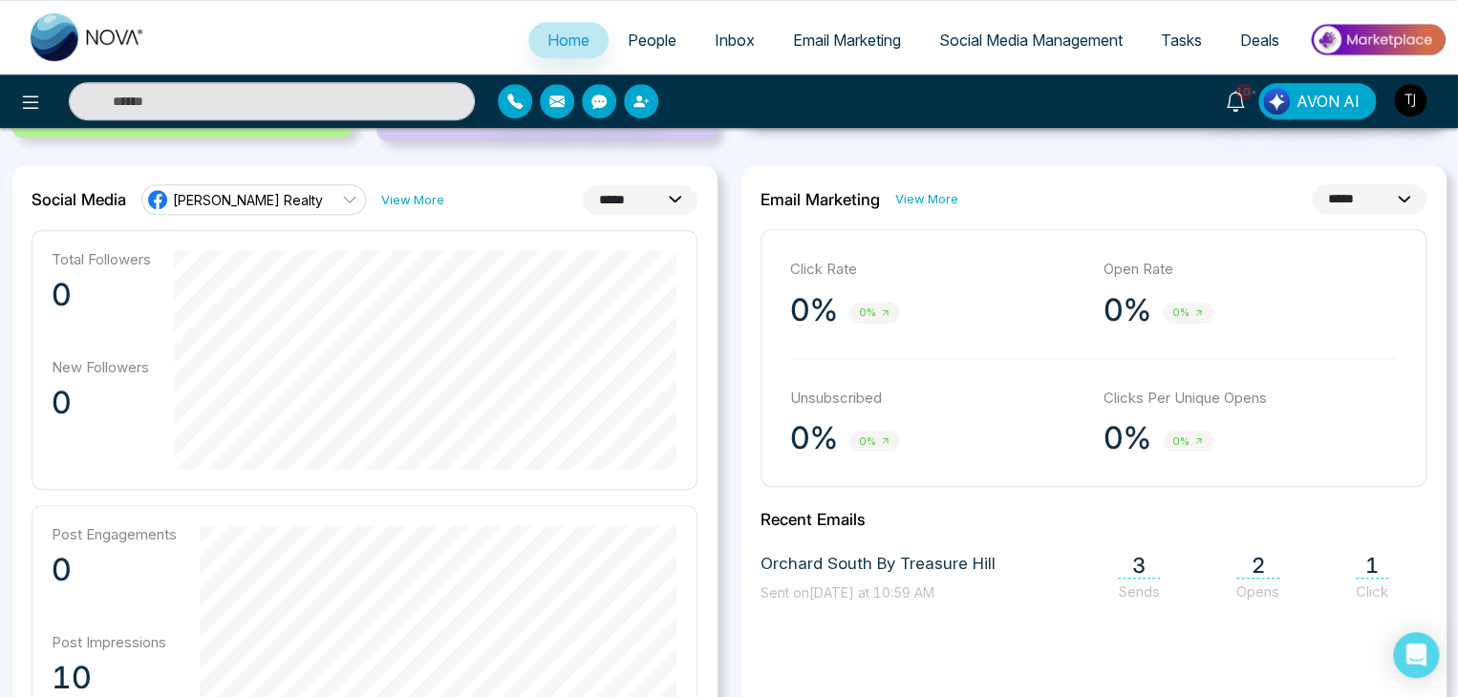
scroll to position [473, 0]
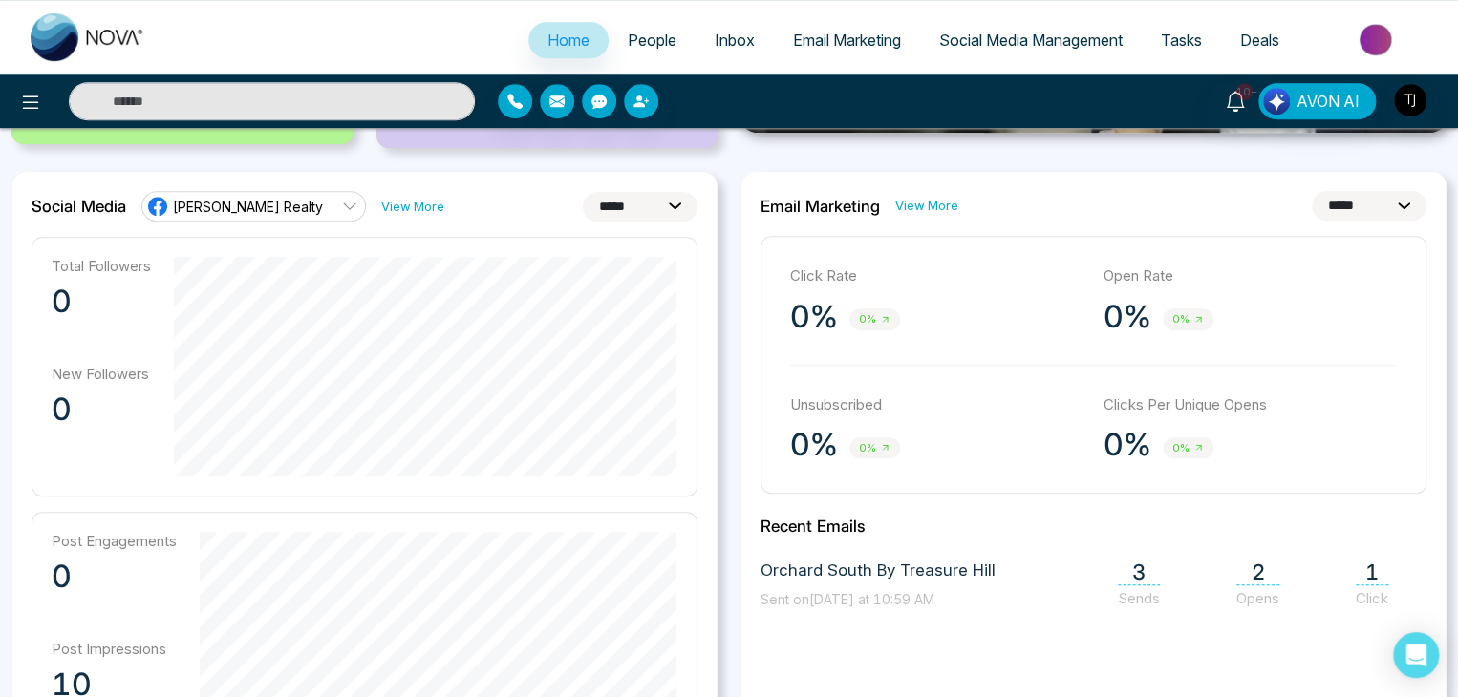
click at [1322, 203] on select "**********" at bounding box center [1369, 206] width 115 height 30
click at [1312, 191] on select "**********" at bounding box center [1369, 206] width 115 height 30
click at [1253, 195] on div "**********" at bounding box center [1093, 206] width 666 height 30
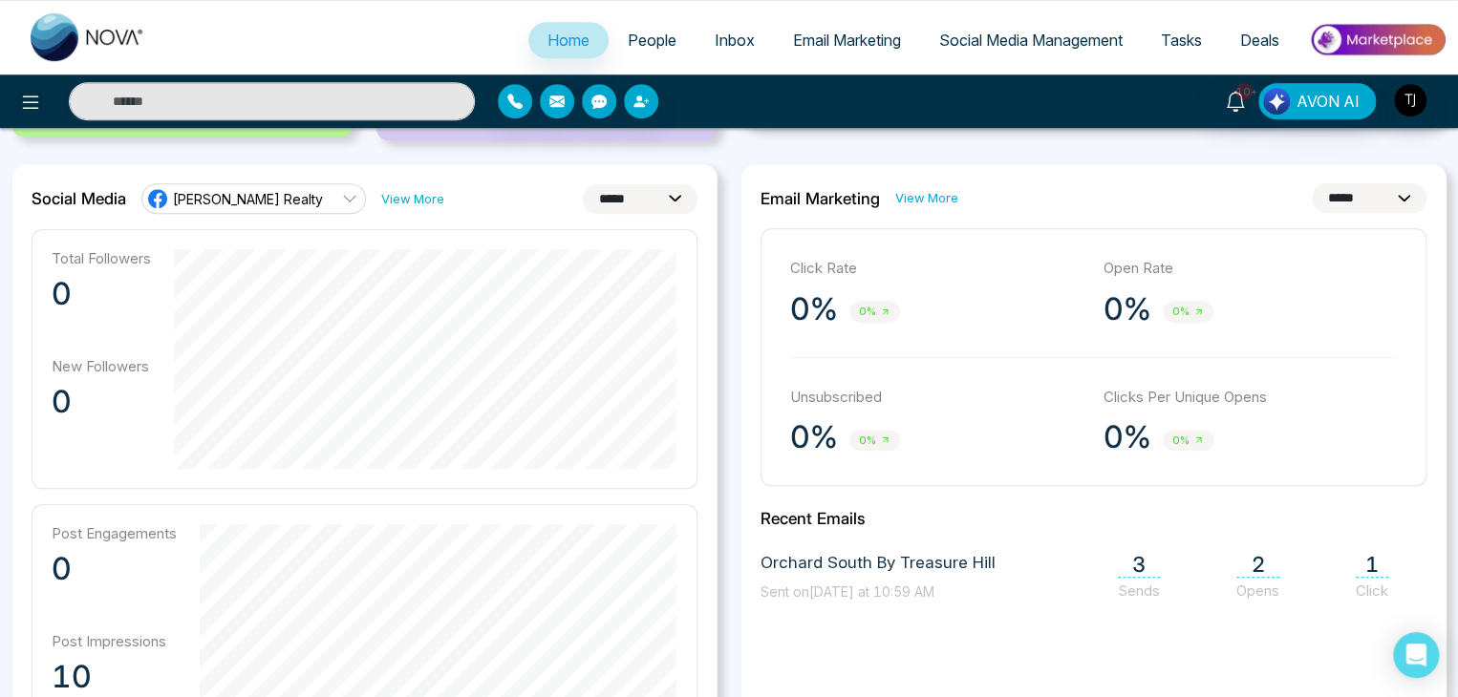
scroll to position [480, 0]
click at [547, 32] on span "Home" at bounding box center [568, 40] width 42 height 19
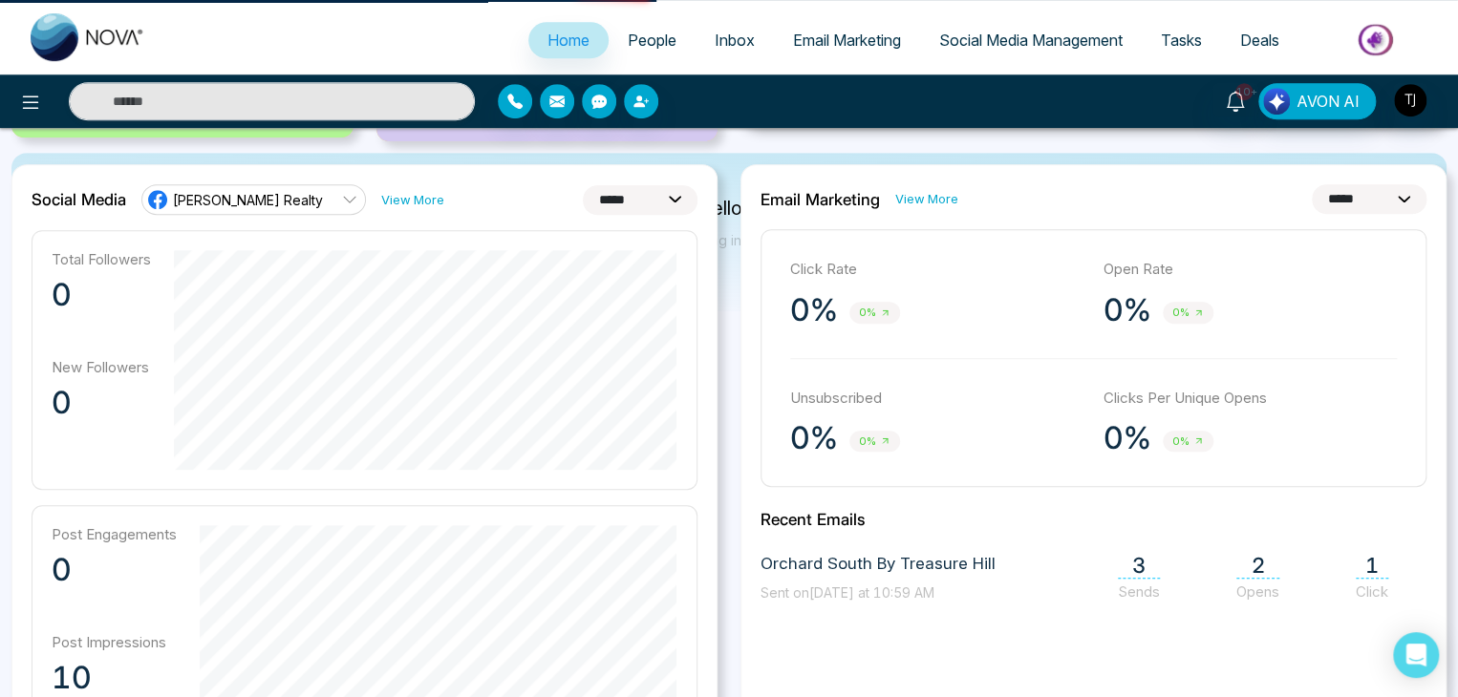
scroll to position [0, 0]
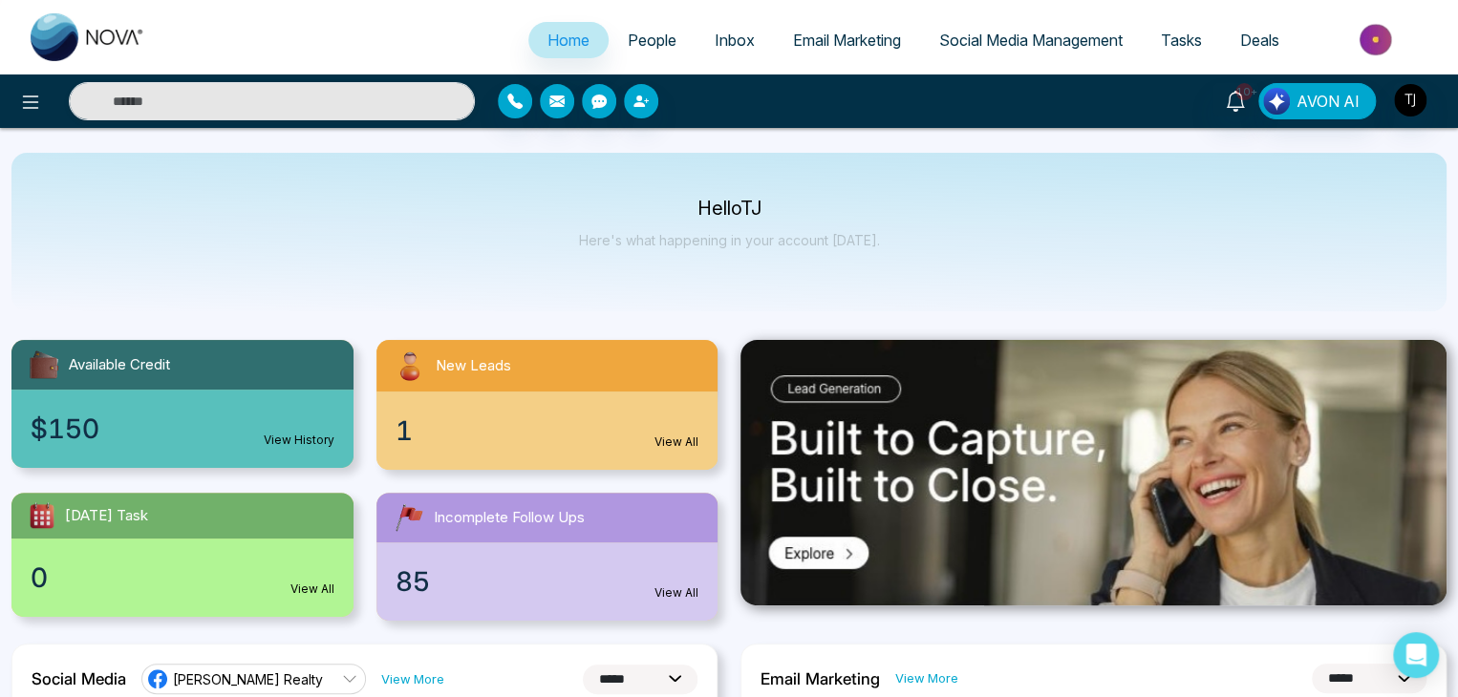
click at [385, 191] on div "Hello [PERSON_NAME] Here's what happening in your account [DATE]." at bounding box center [728, 232] width 1435 height 159
click at [647, 48] on span "People" at bounding box center [652, 40] width 49 height 19
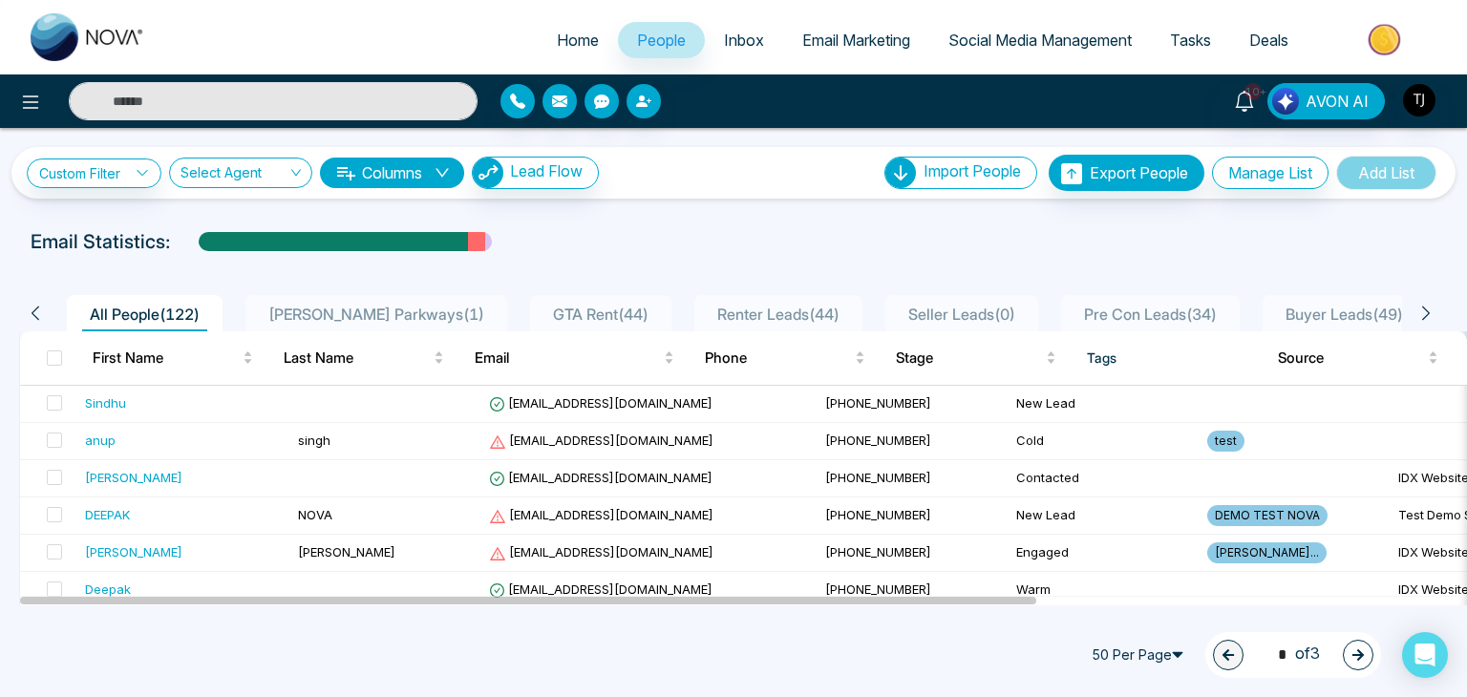
click at [726, 39] on span "Inbox" at bounding box center [744, 40] width 40 height 19
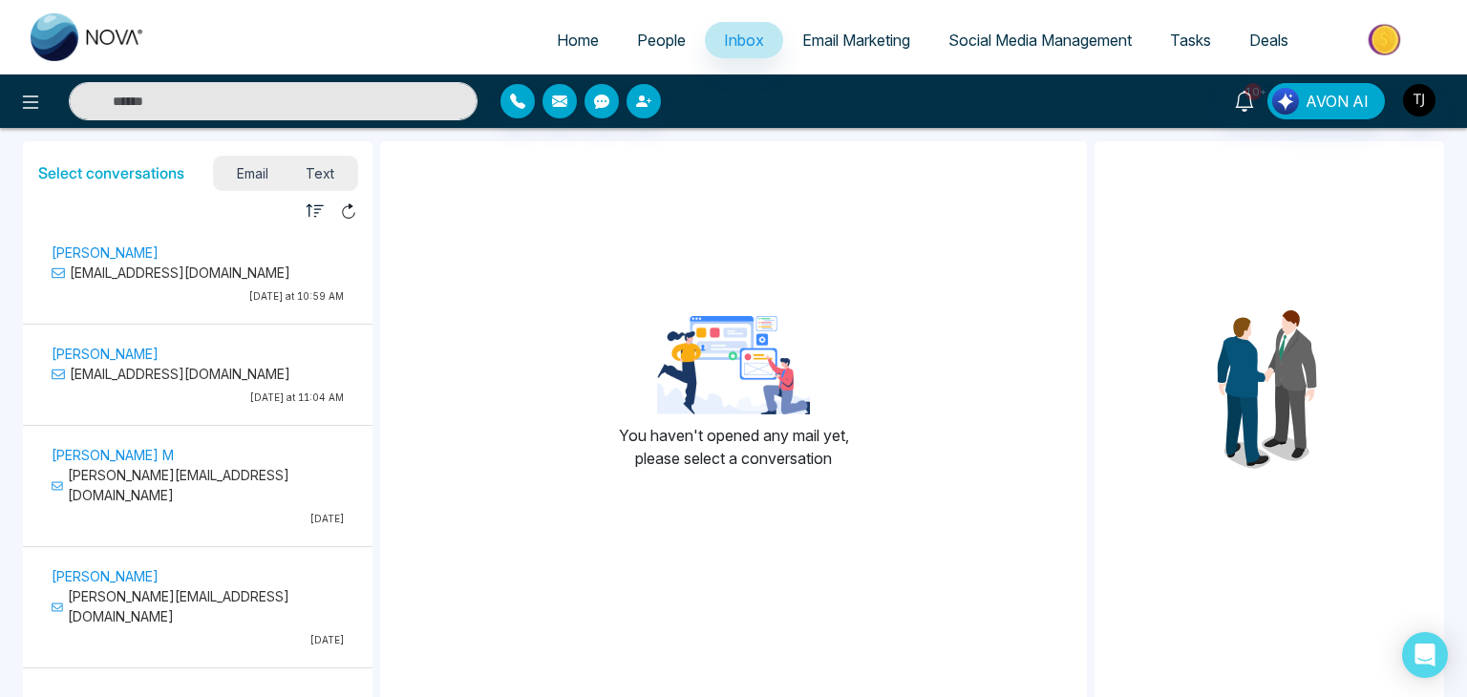
click at [847, 36] on span "Email Marketing" at bounding box center [856, 40] width 108 height 19
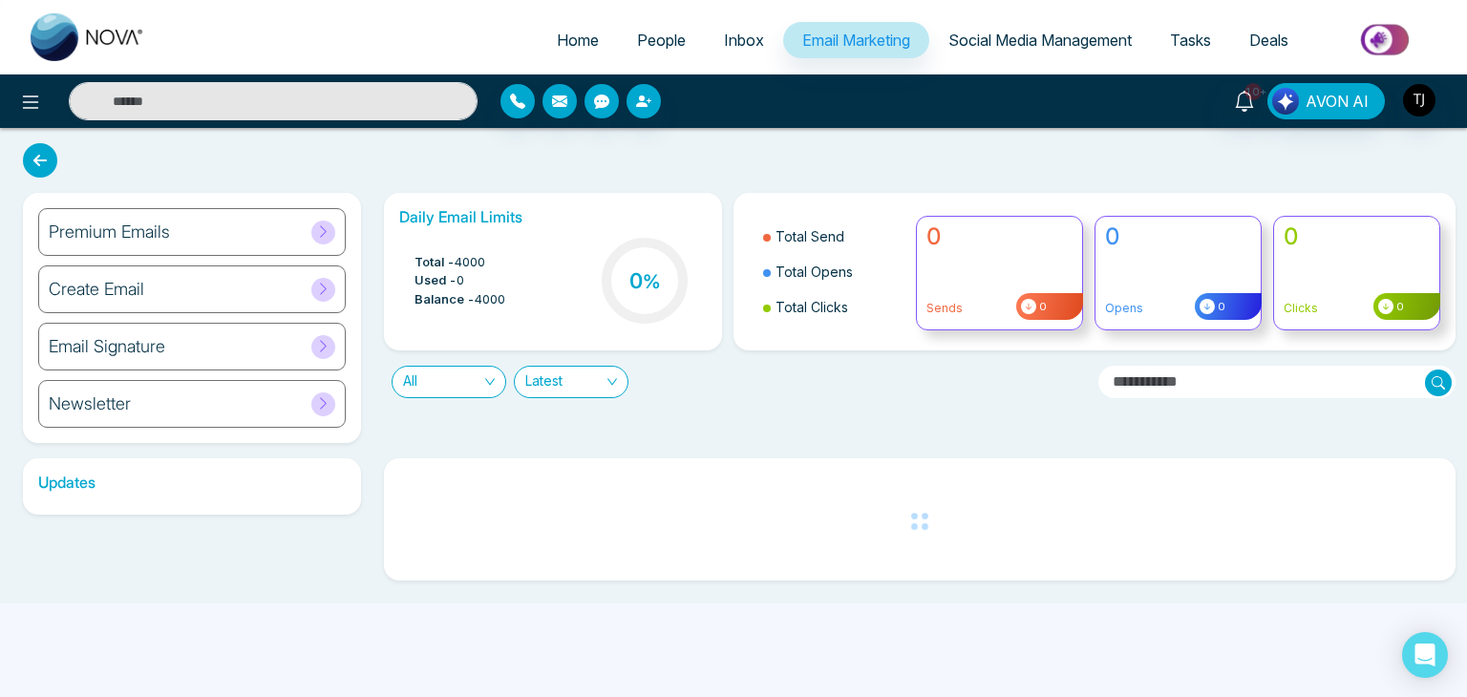
click at [949, 39] on span "Social Media Management" at bounding box center [1040, 40] width 183 height 19
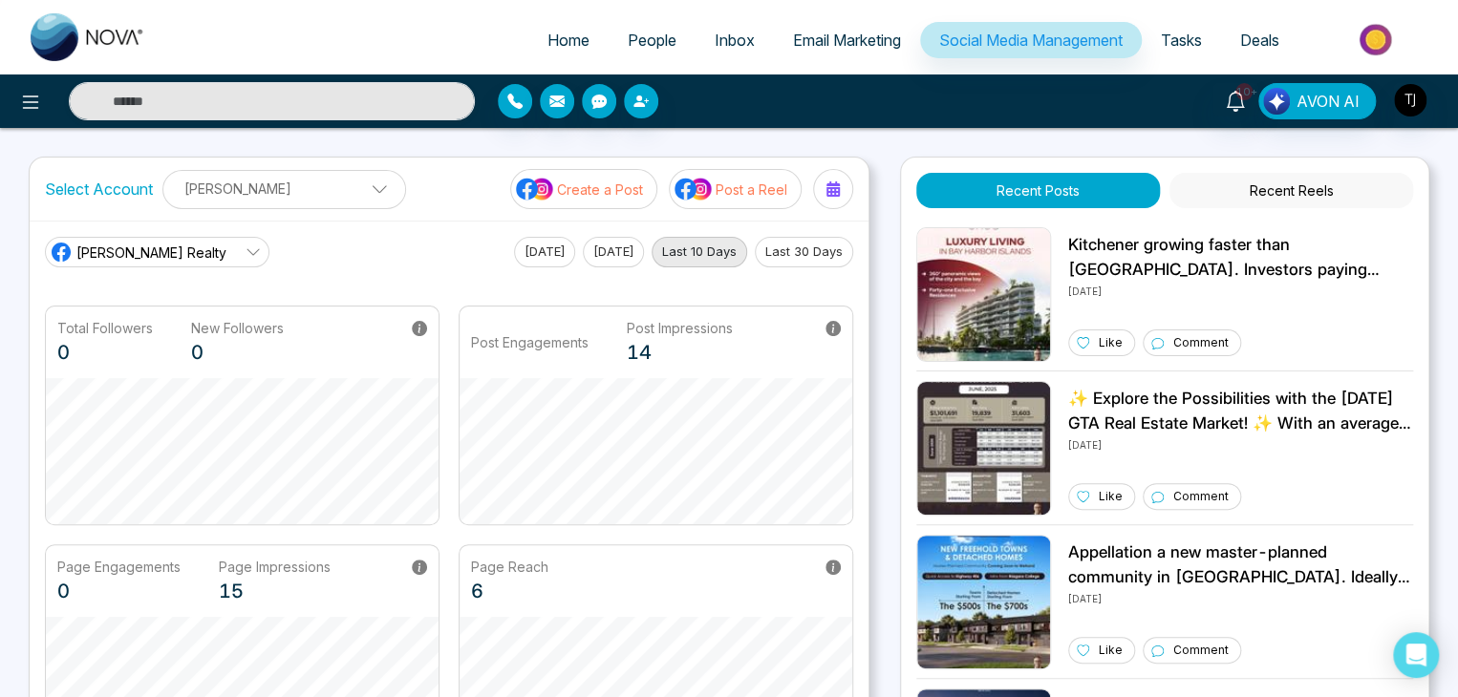
click at [834, 246] on button "Last 30 Days" at bounding box center [804, 252] width 98 height 31
click at [1185, 38] on span "Tasks" at bounding box center [1181, 40] width 41 height 19
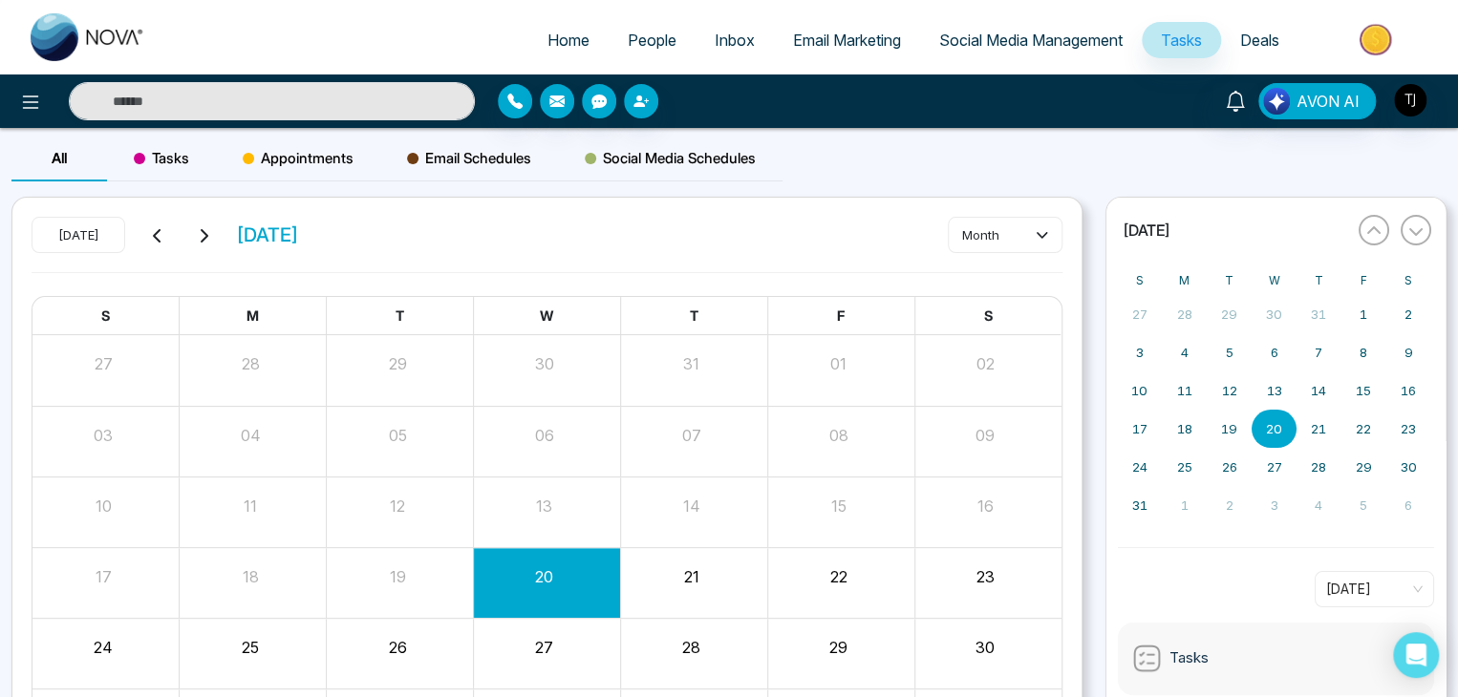
click at [557, 39] on span "Home" at bounding box center [568, 40] width 42 height 19
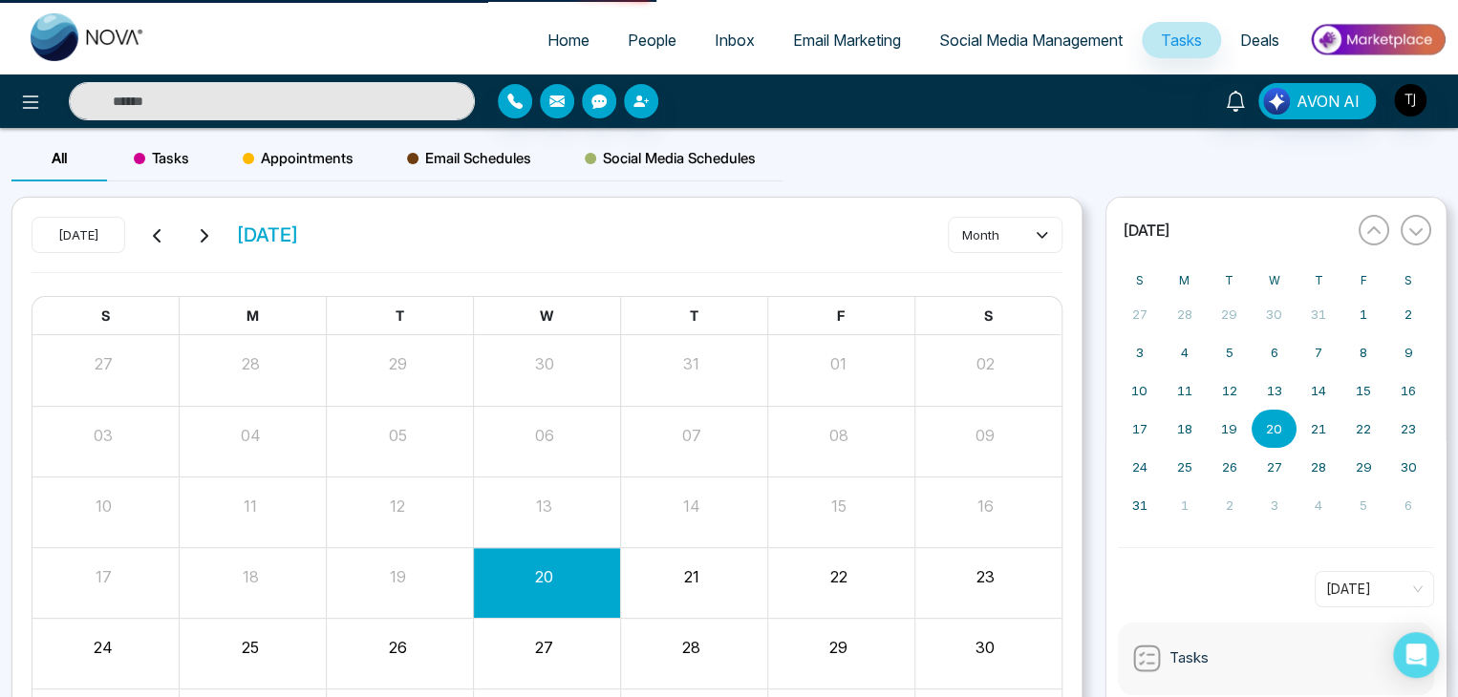
select select "*"
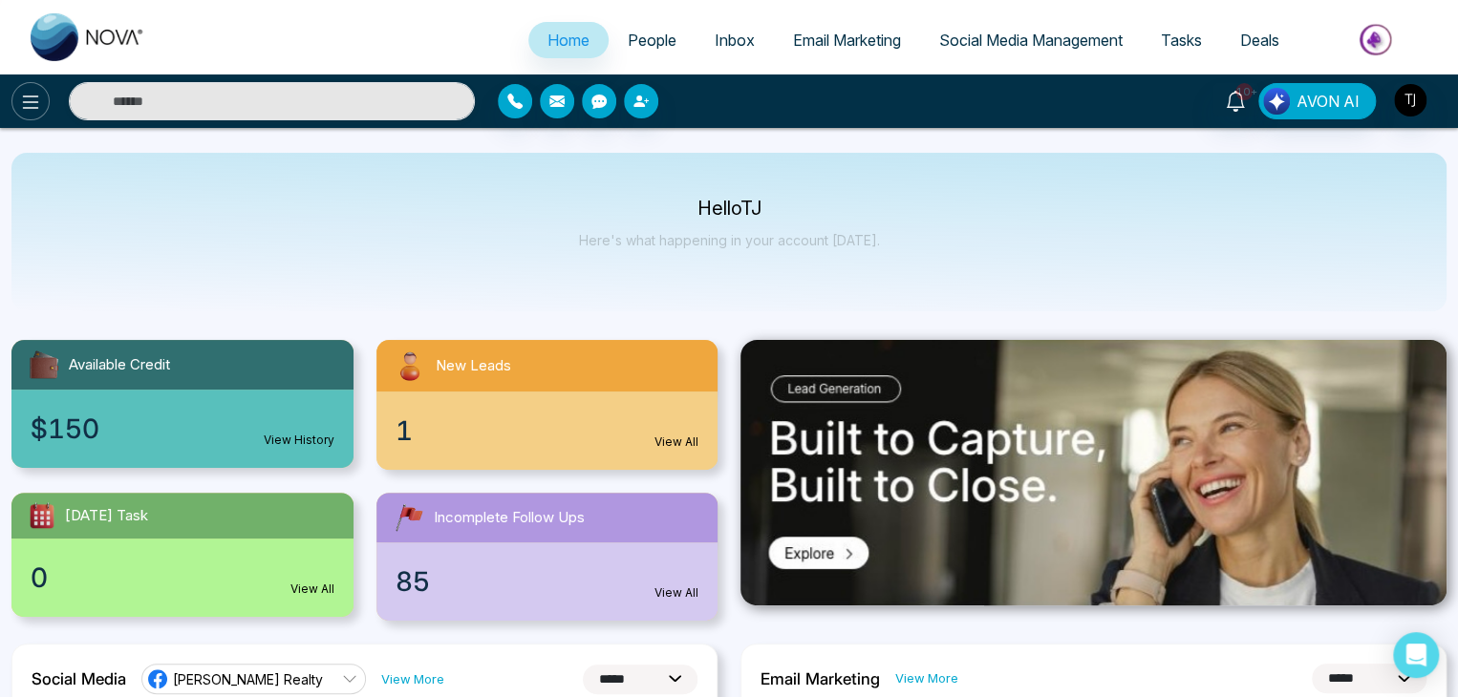
click at [36, 102] on icon at bounding box center [30, 102] width 23 height 23
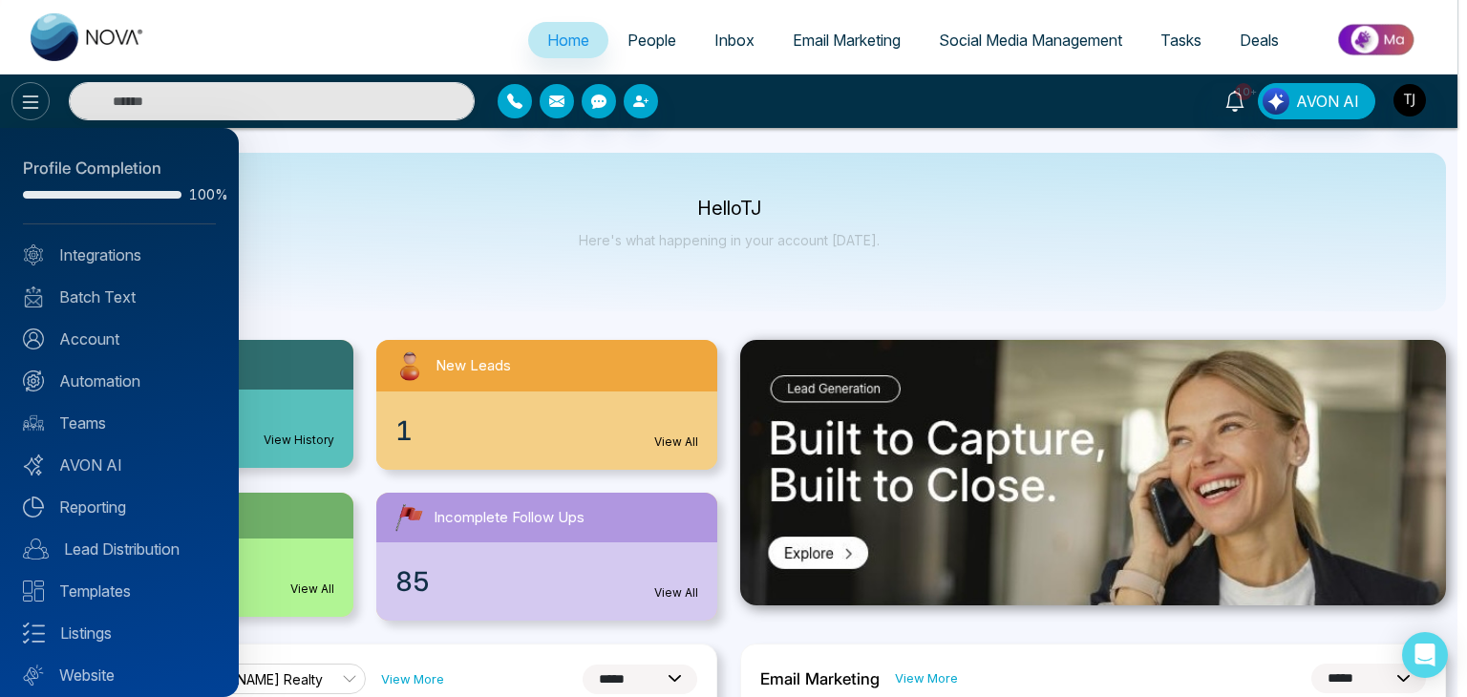
click at [36, 102] on div at bounding box center [733, 348] width 1467 height 697
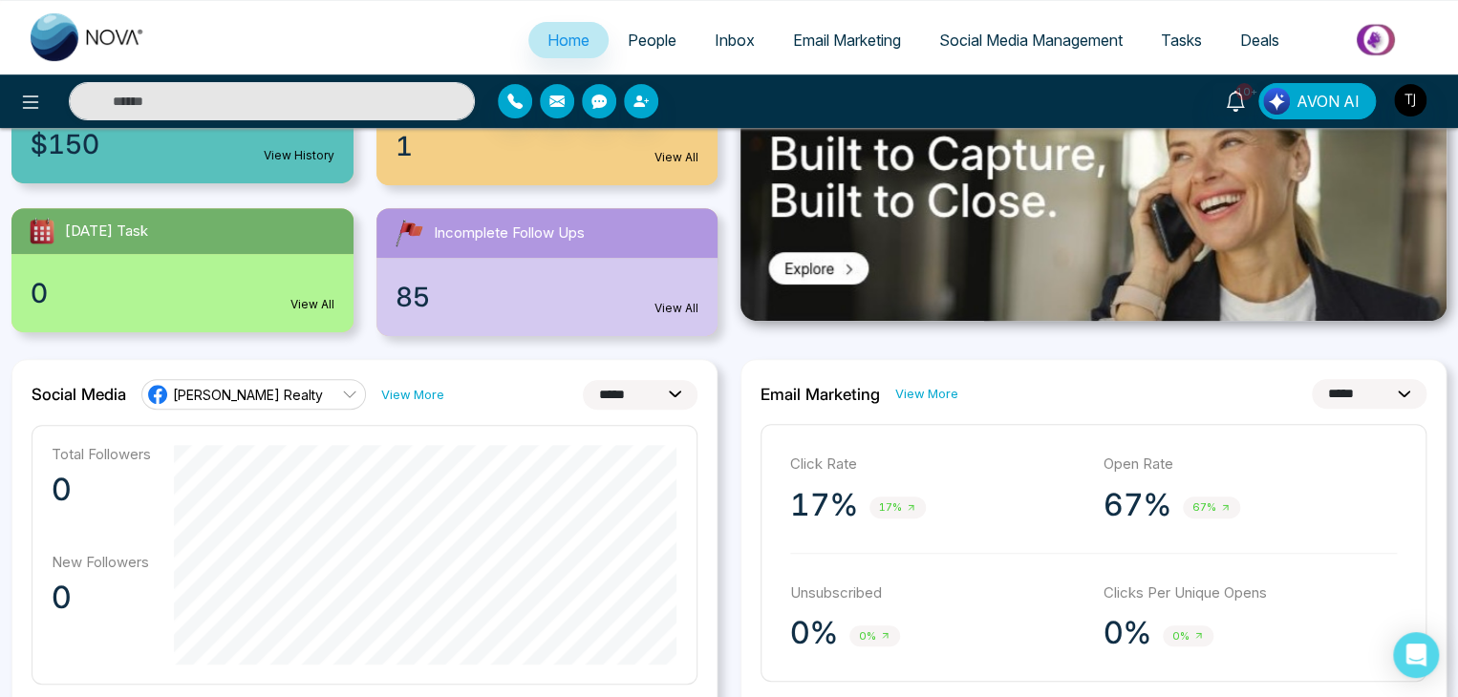
scroll to position [281, 0]
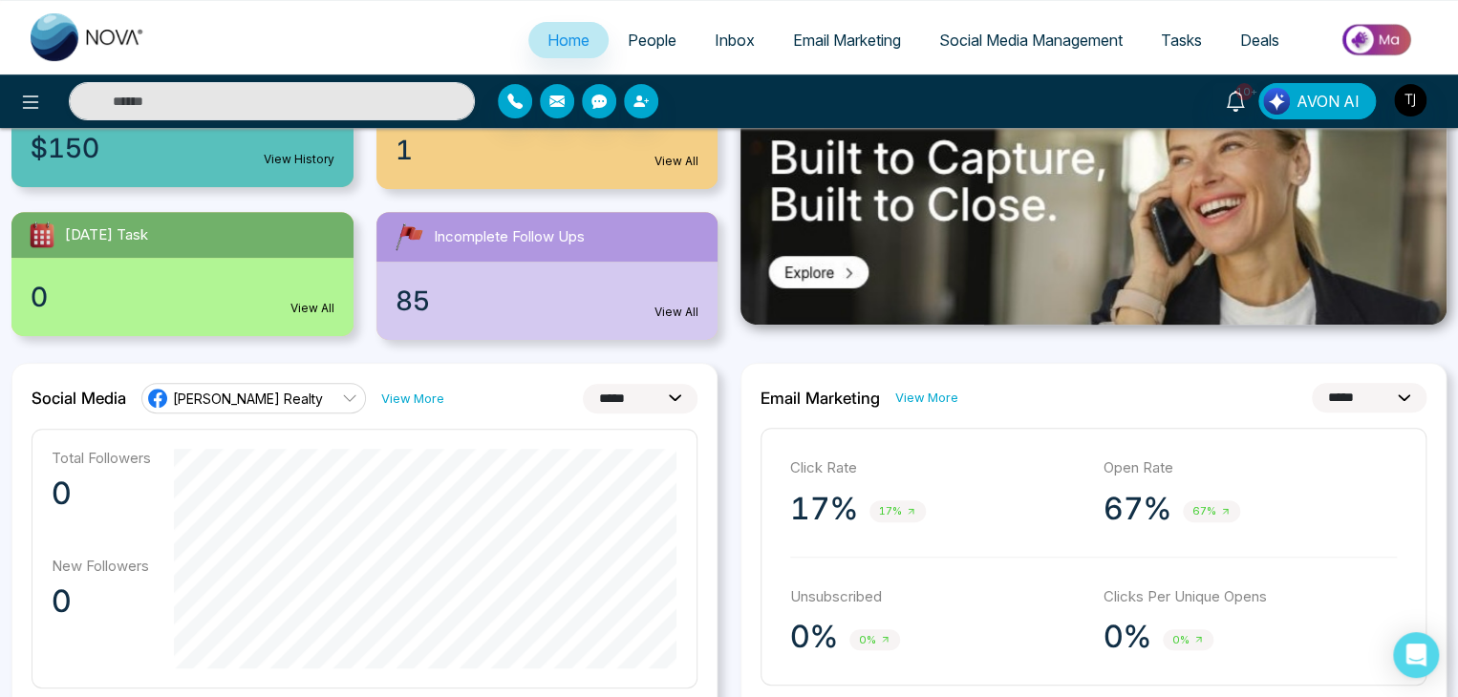
click at [1402, 395] on select "**********" at bounding box center [1369, 398] width 115 height 30
click at [1312, 383] on select "**********" at bounding box center [1369, 398] width 115 height 30
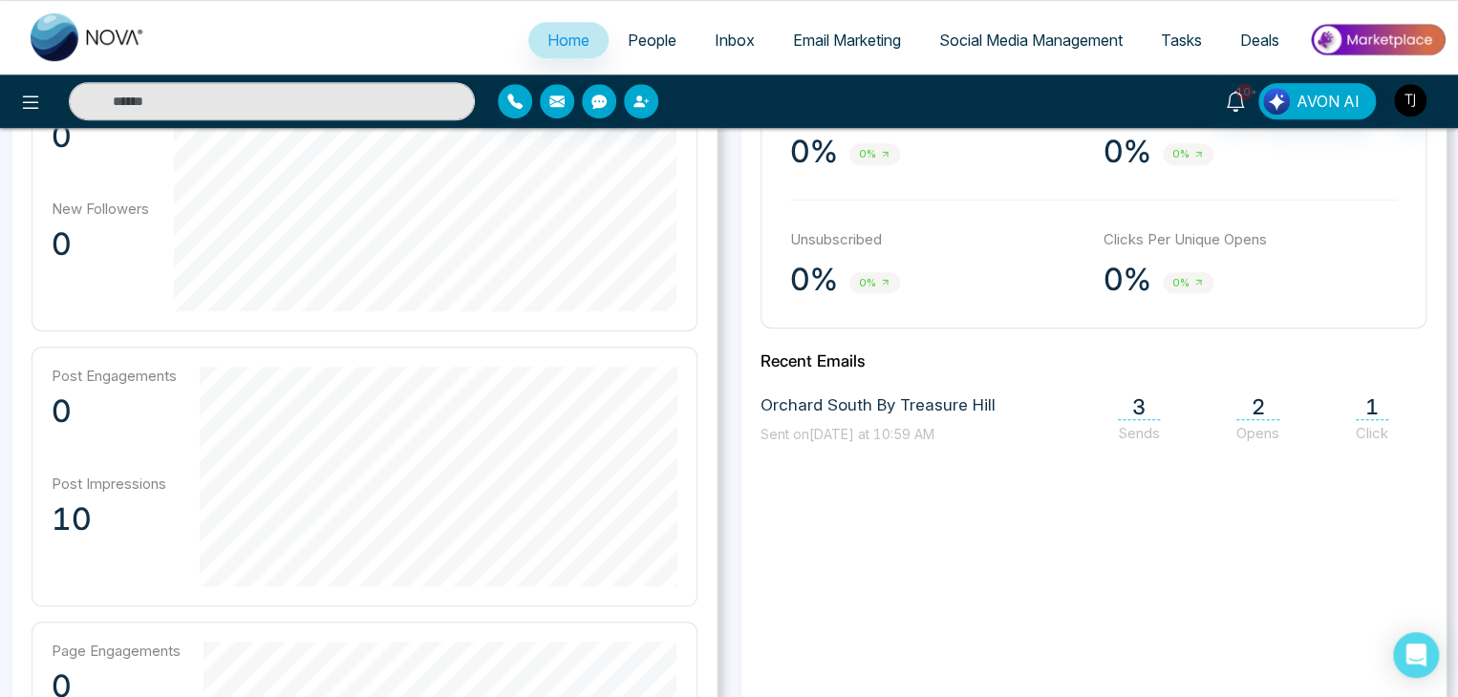
scroll to position [539, 0]
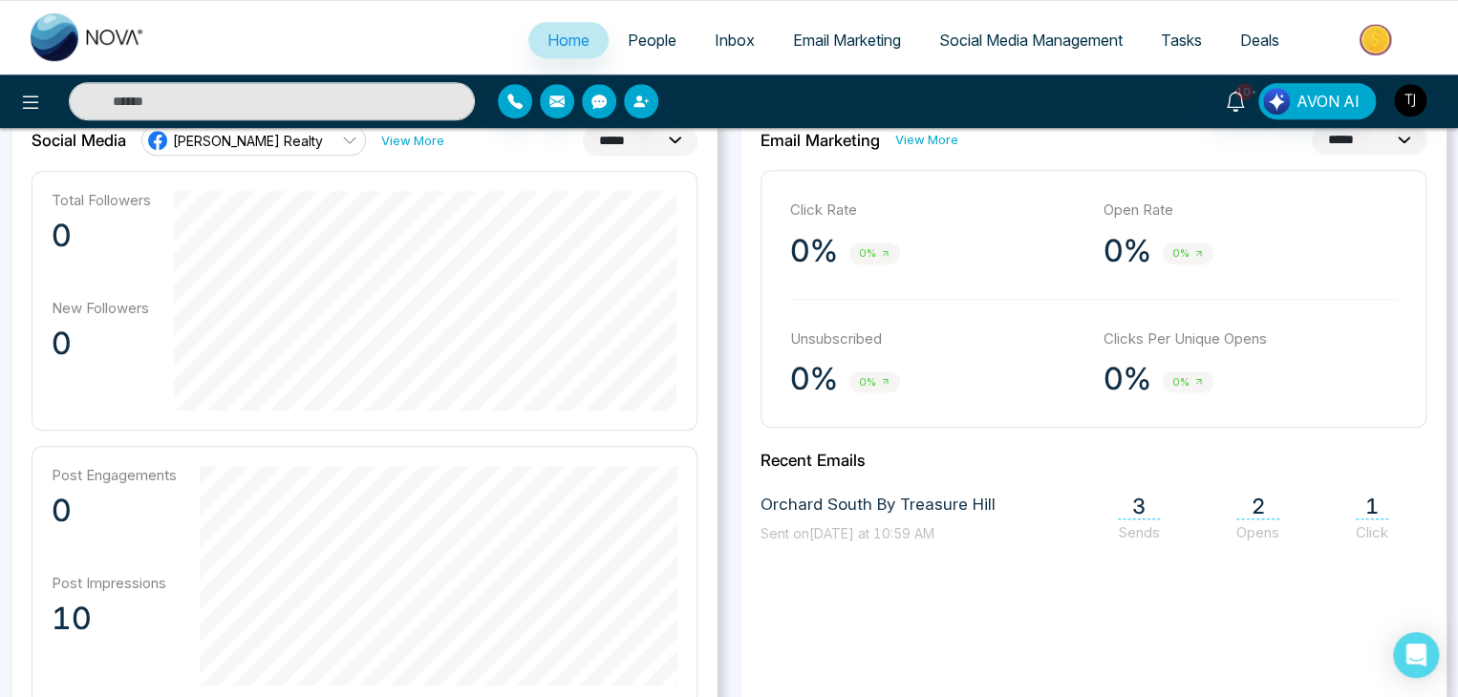
drag, startPoint x: 754, startPoint y: 455, endPoint x: 859, endPoint y: 460, distance: 105.2
drag, startPoint x: 859, startPoint y: 460, endPoint x: 788, endPoint y: 461, distance: 70.7
click at [810, 468] on h2 "Recent Emails" at bounding box center [1093, 460] width 666 height 19
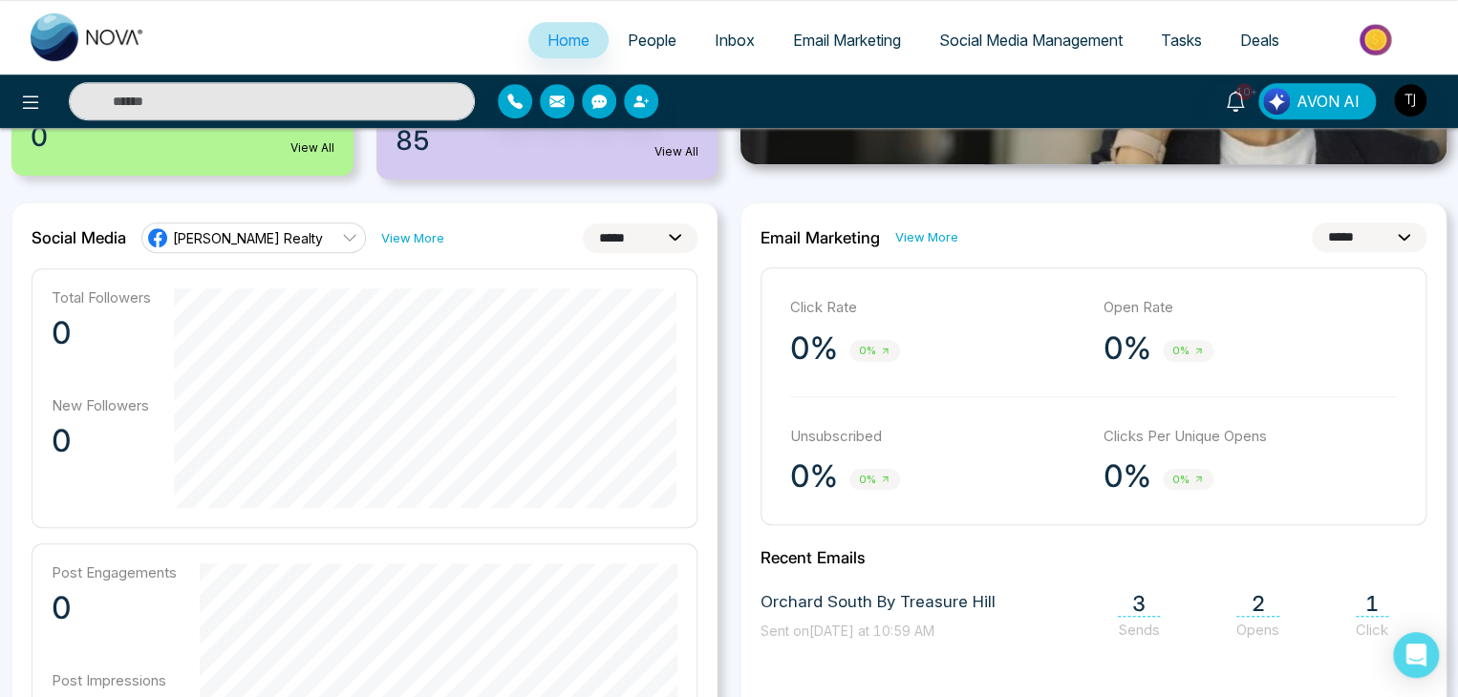
scroll to position [502, 0]
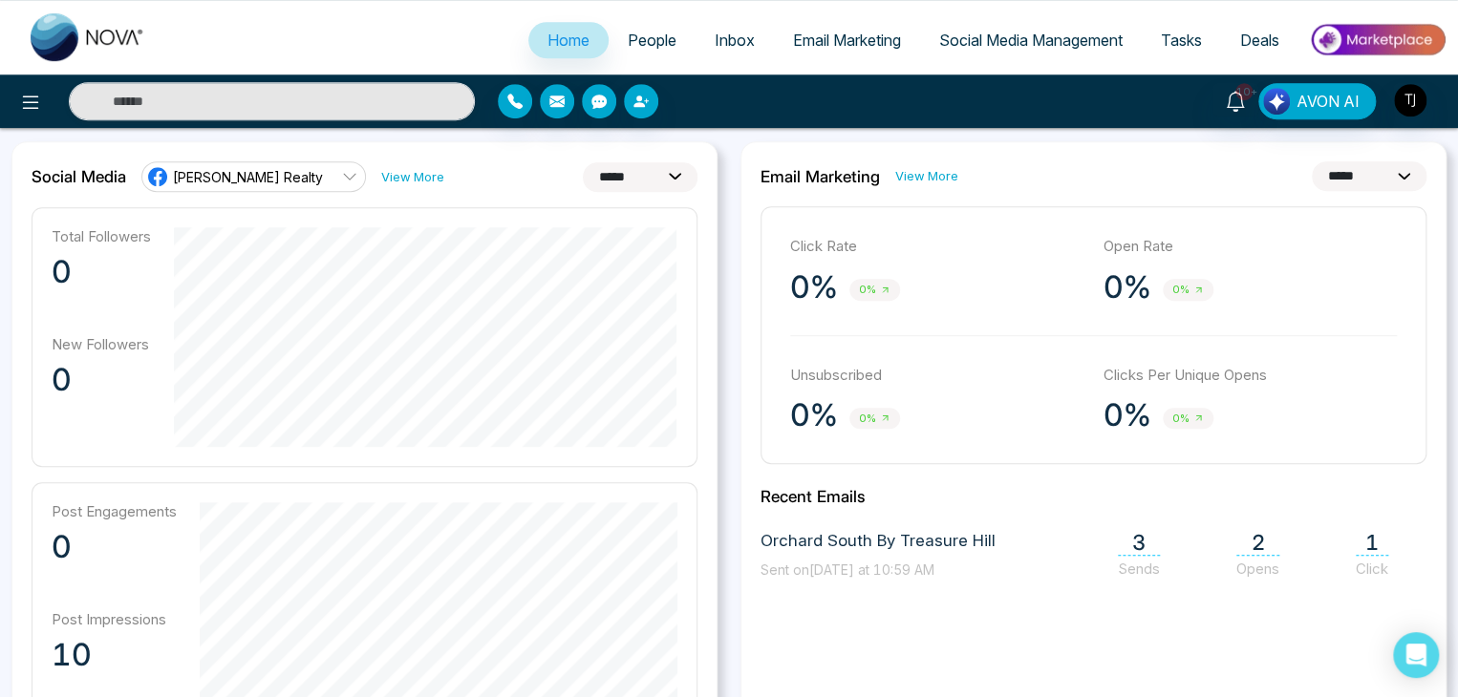
click at [1313, 168] on select "**********" at bounding box center [1369, 176] width 115 height 30
click at [1312, 161] on select "**********" at bounding box center [1369, 176] width 115 height 30
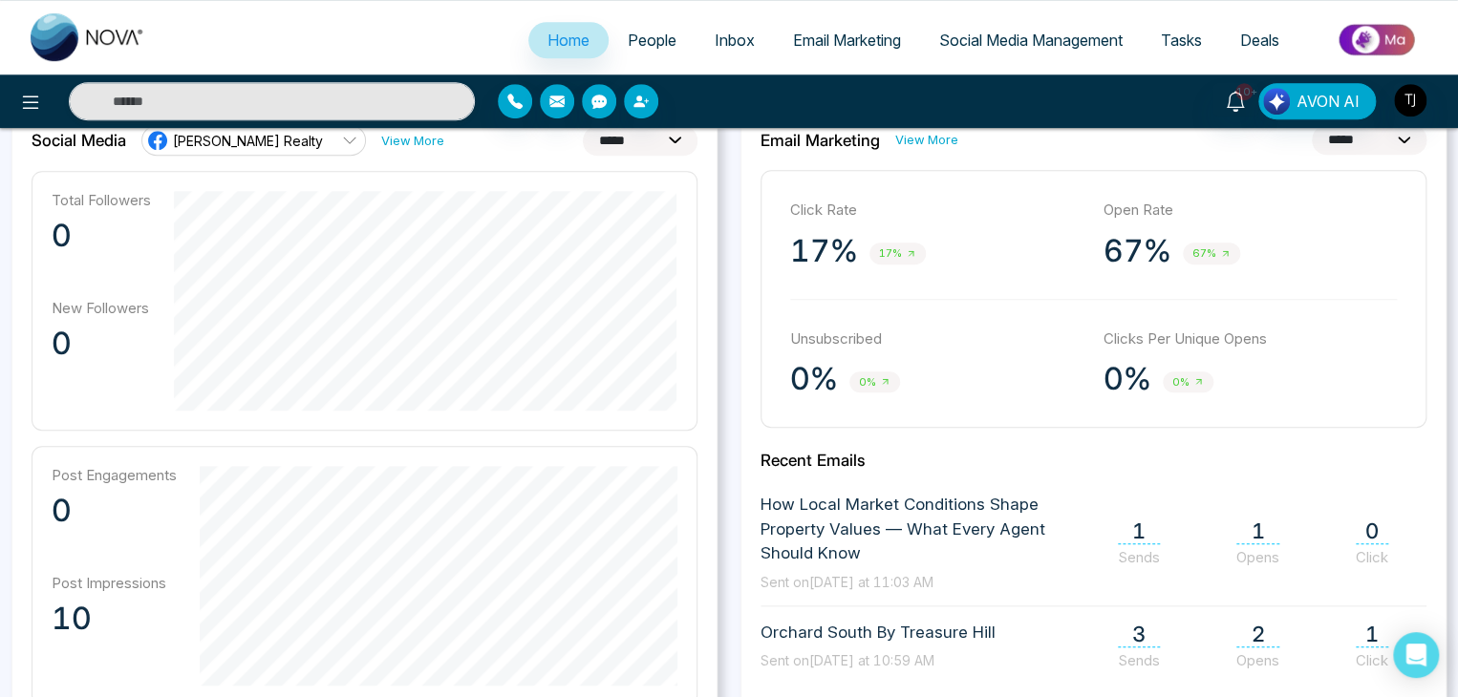
scroll to position [527, 0]
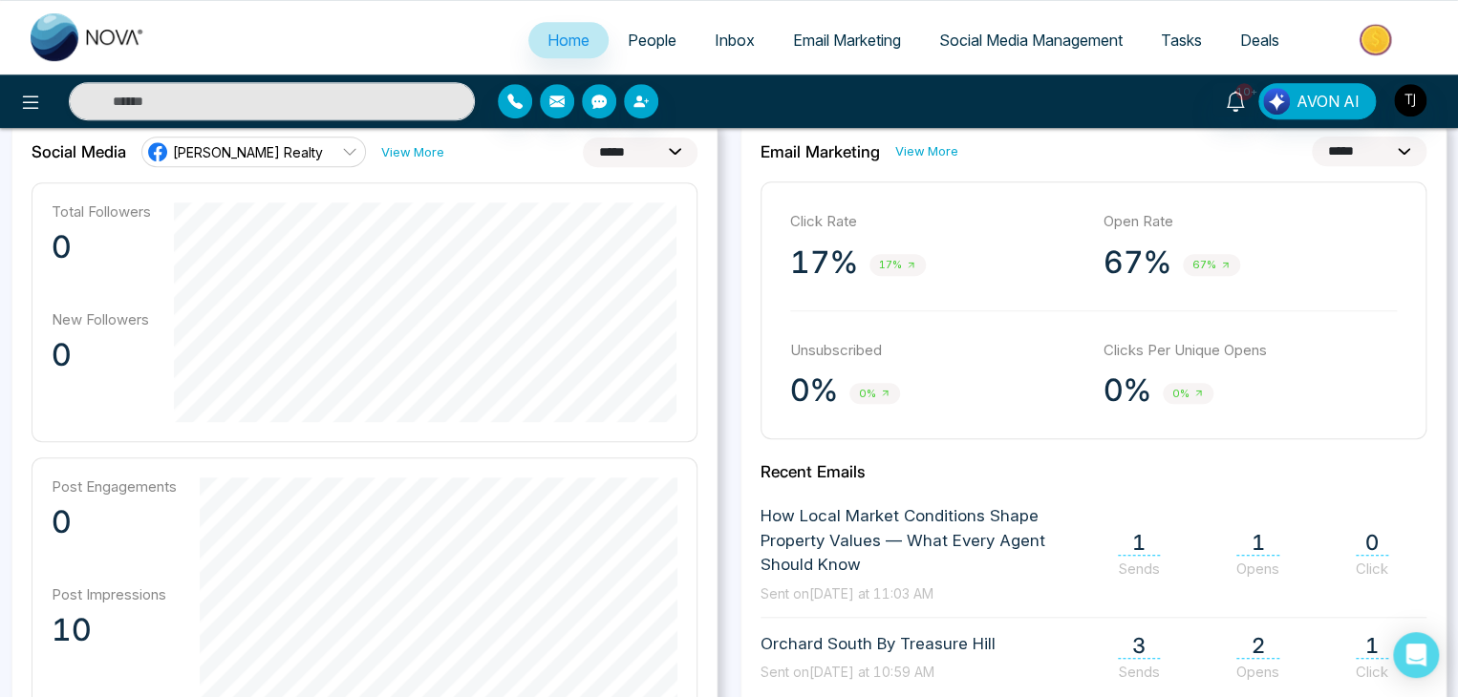
click at [1369, 160] on select "**********" at bounding box center [1369, 152] width 115 height 30
click at [1312, 137] on select "**********" at bounding box center [1369, 152] width 115 height 30
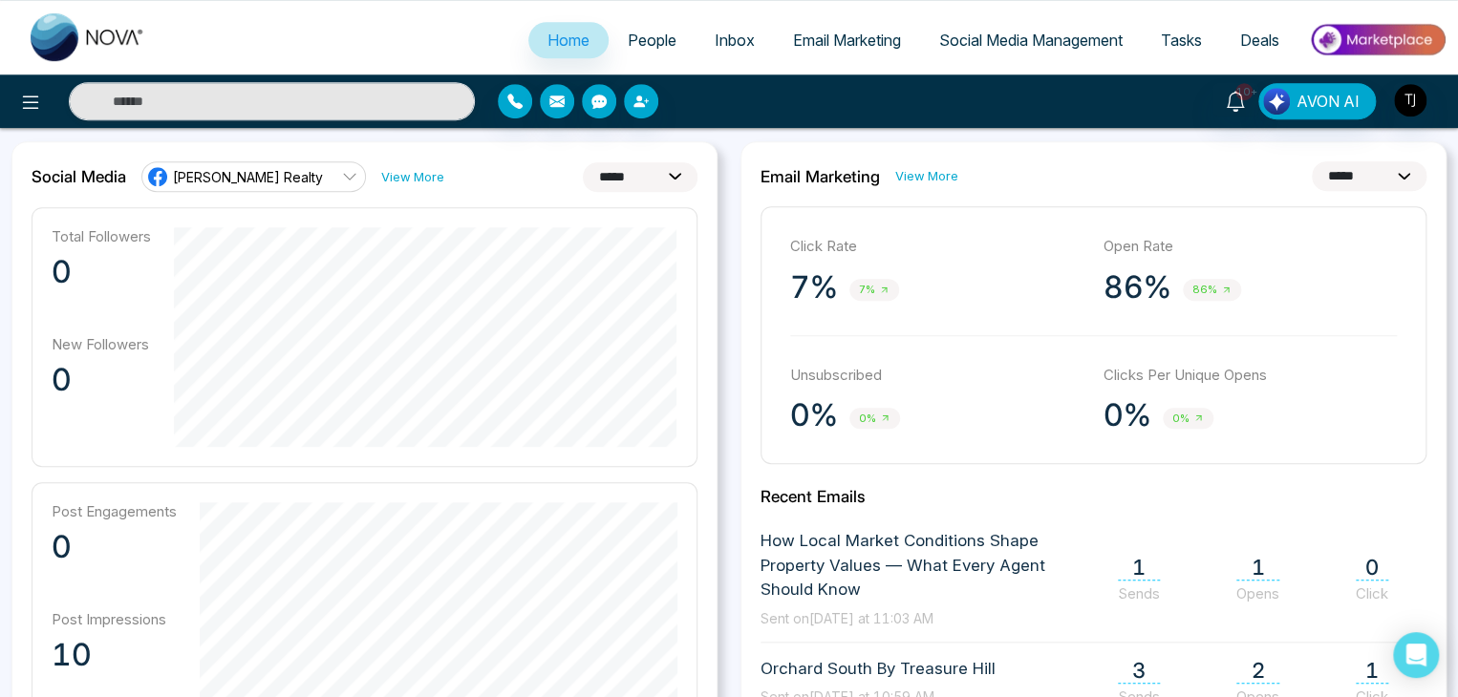
scroll to position [480, 0]
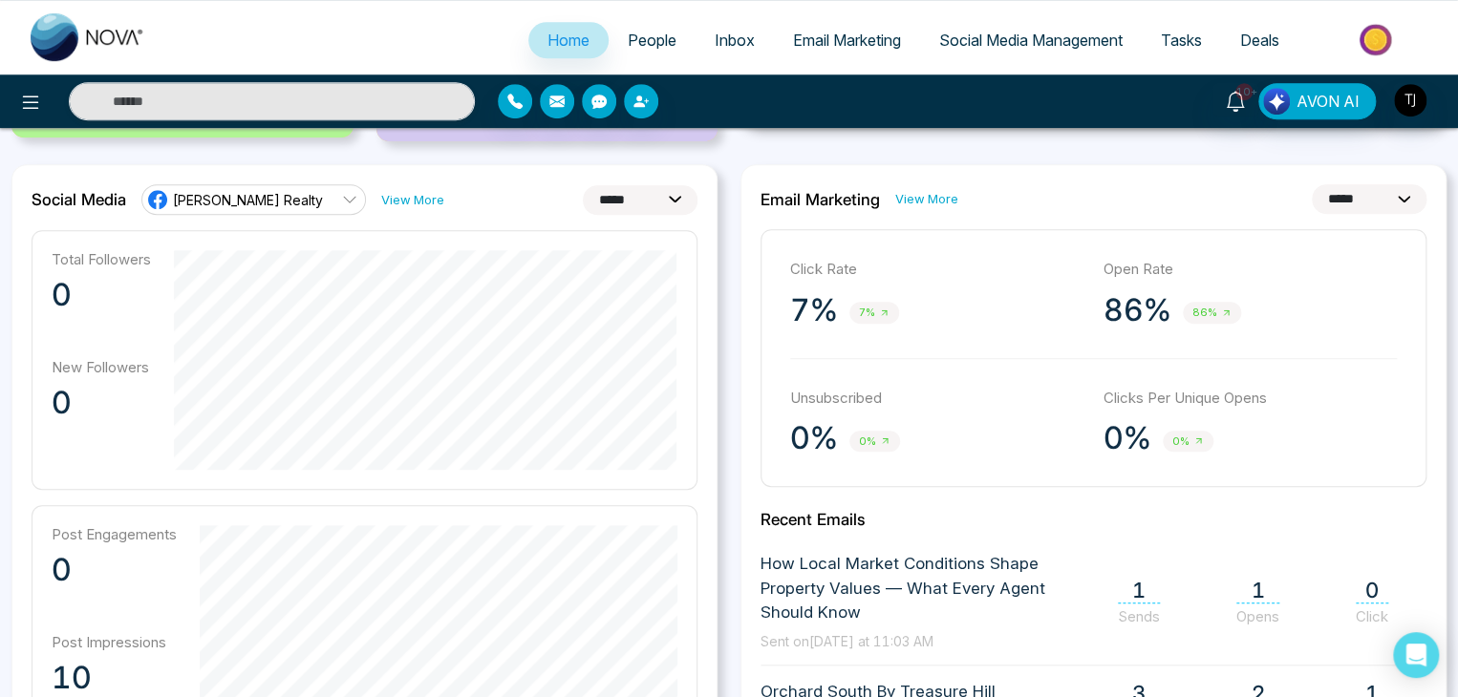
click at [1339, 199] on select "**********" at bounding box center [1369, 199] width 115 height 30
click at [1312, 184] on select "**********" at bounding box center [1369, 199] width 115 height 30
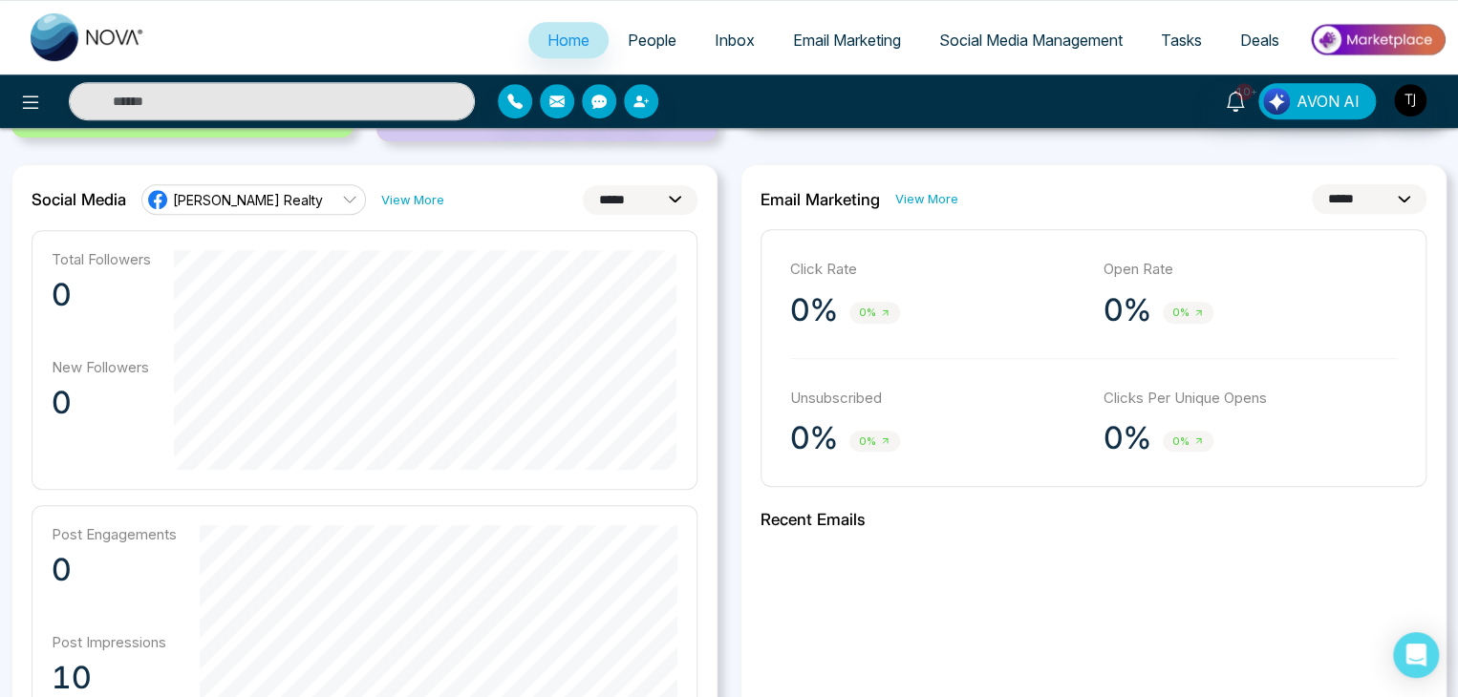
click at [1341, 206] on select "**********" at bounding box center [1369, 199] width 115 height 30
select select "*"
click at [1312, 184] on select "**********" at bounding box center [1369, 199] width 115 height 30
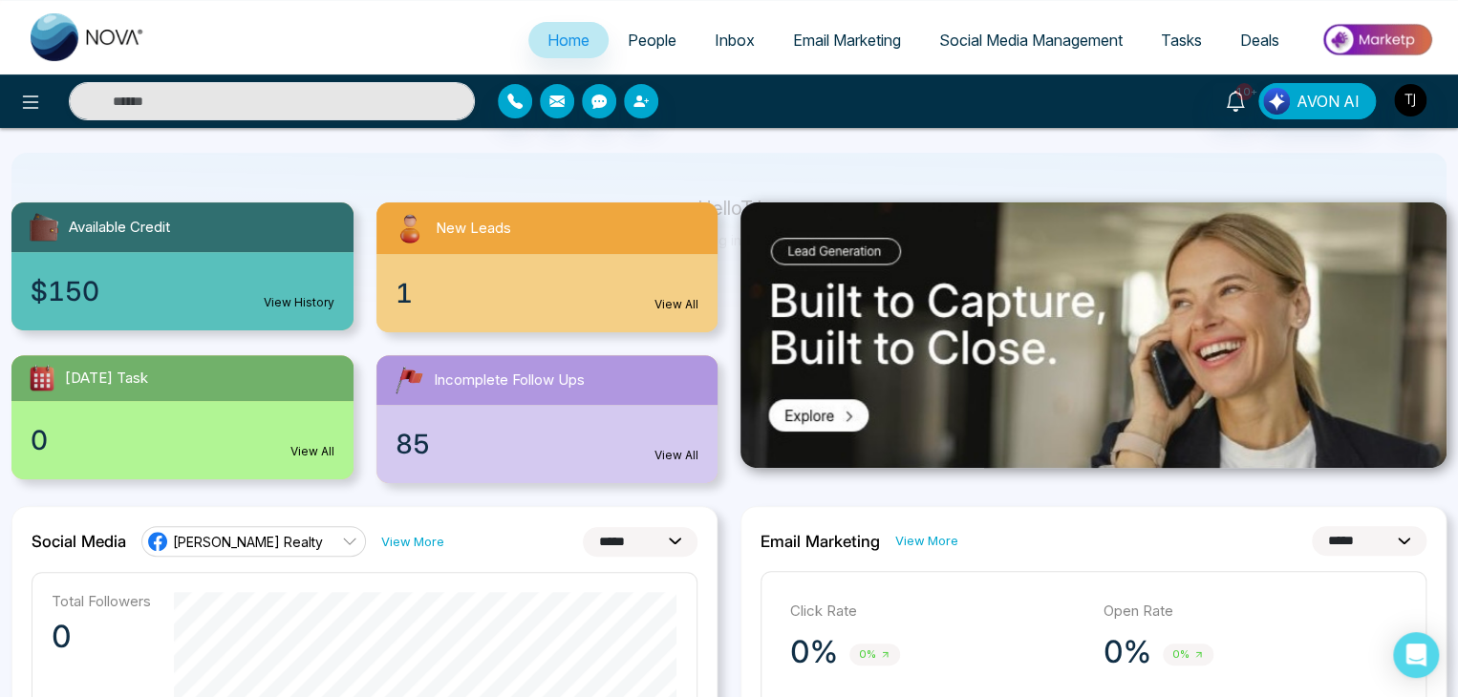
scroll to position [0, 0]
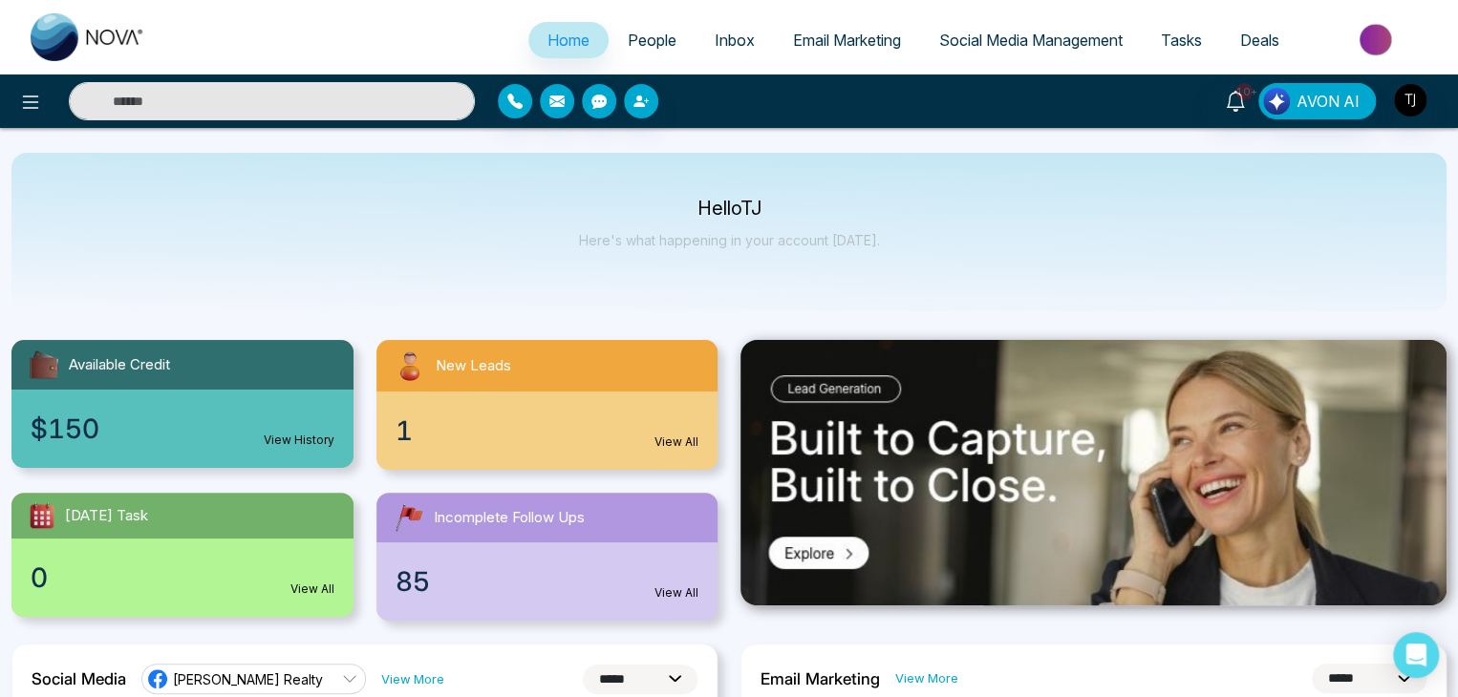
click at [657, 36] on span "People" at bounding box center [652, 40] width 49 height 19
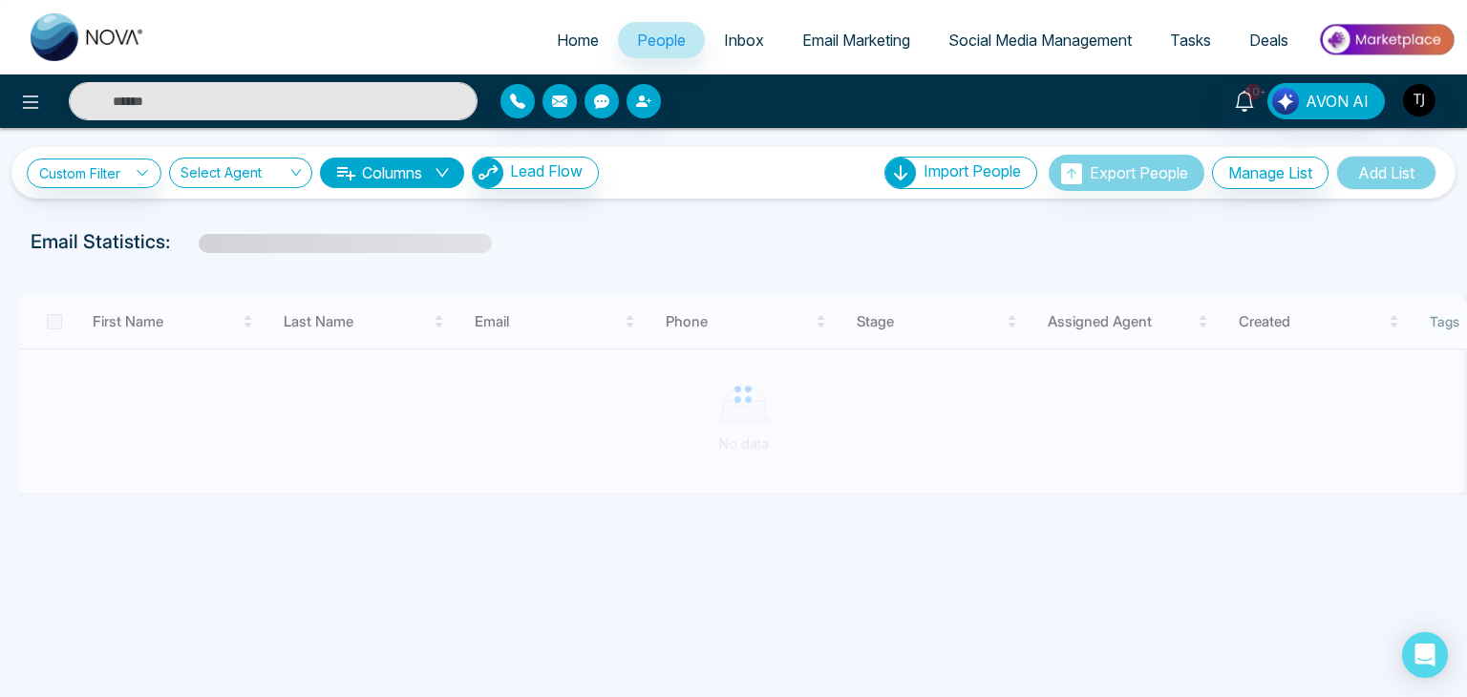
click at [743, 47] on span "Inbox" at bounding box center [744, 40] width 40 height 19
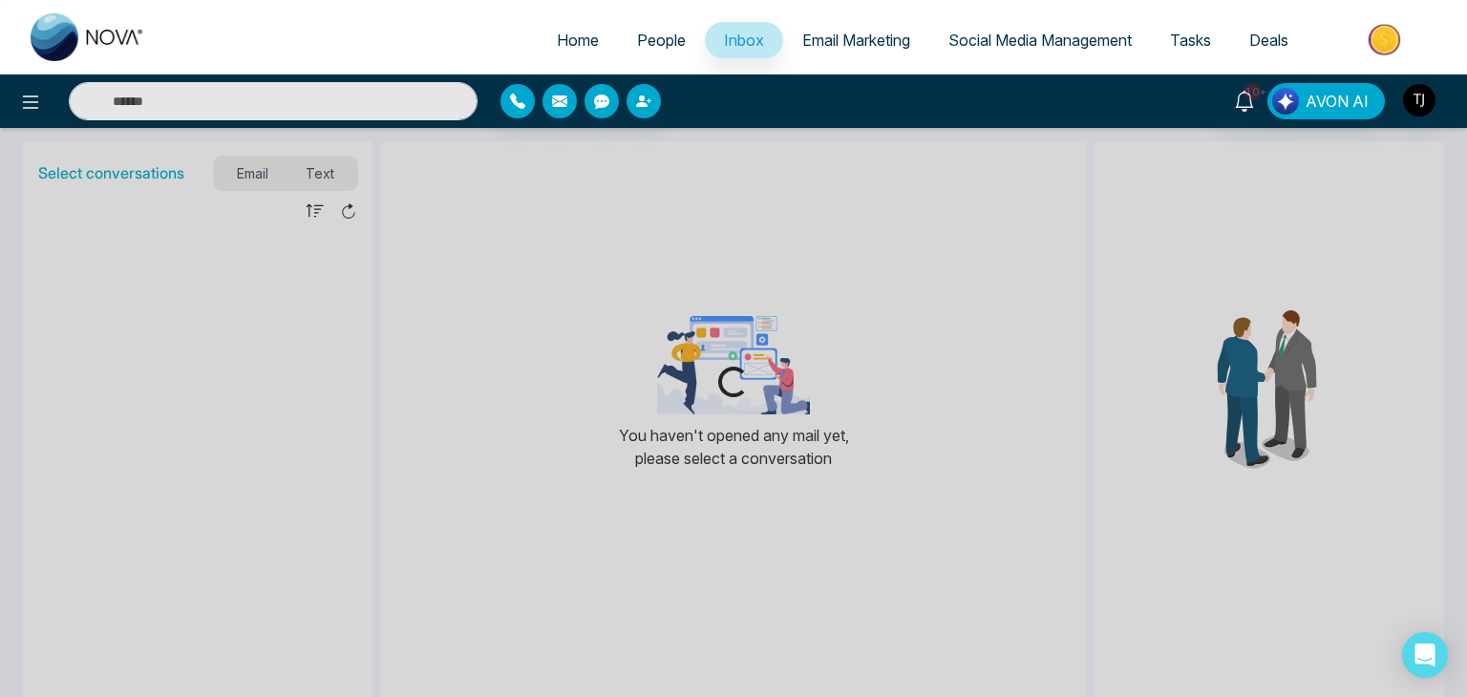
click at [585, 35] on span "Home" at bounding box center [578, 40] width 42 height 19
select select "*"
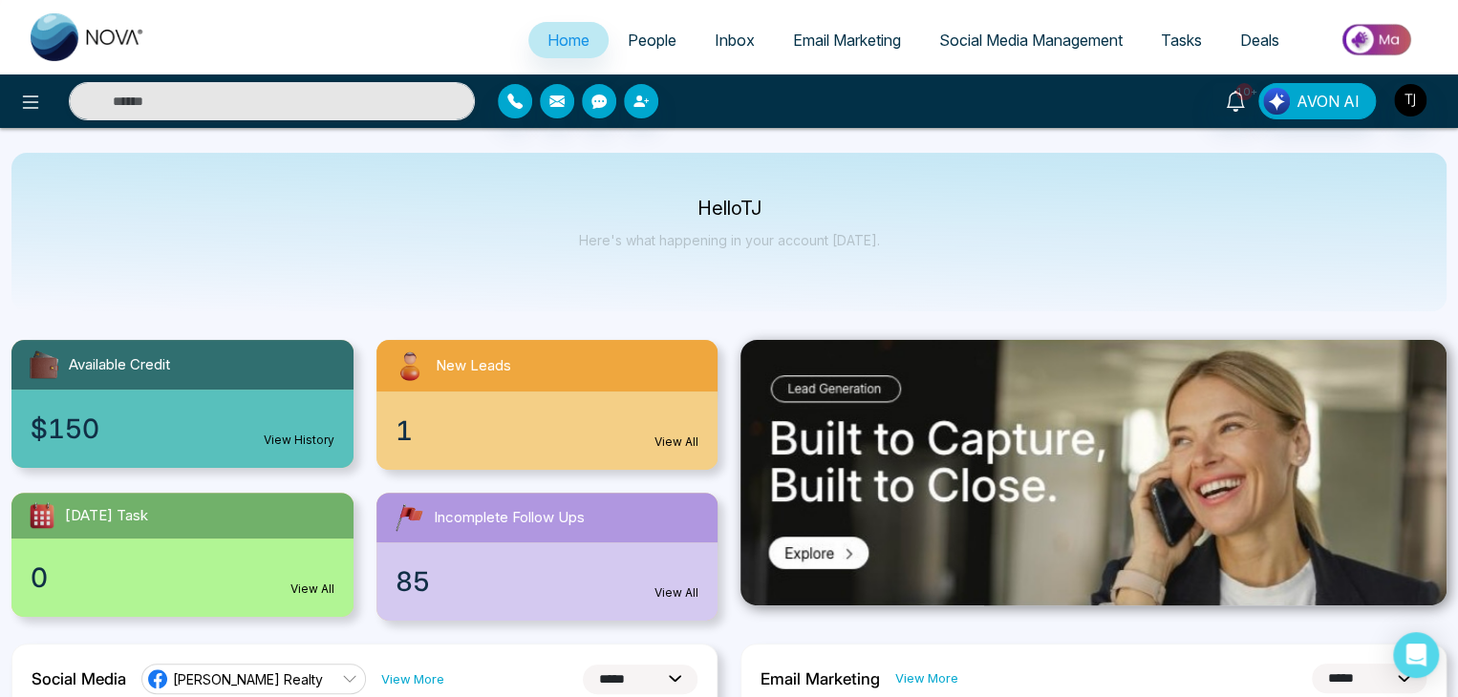
click at [310, 292] on div "Hello TJ Here's what happening in your account today." at bounding box center [728, 232] width 1435 height 159
click at [16, 115] on button at bounding box center [30, 101] width 38 height 38
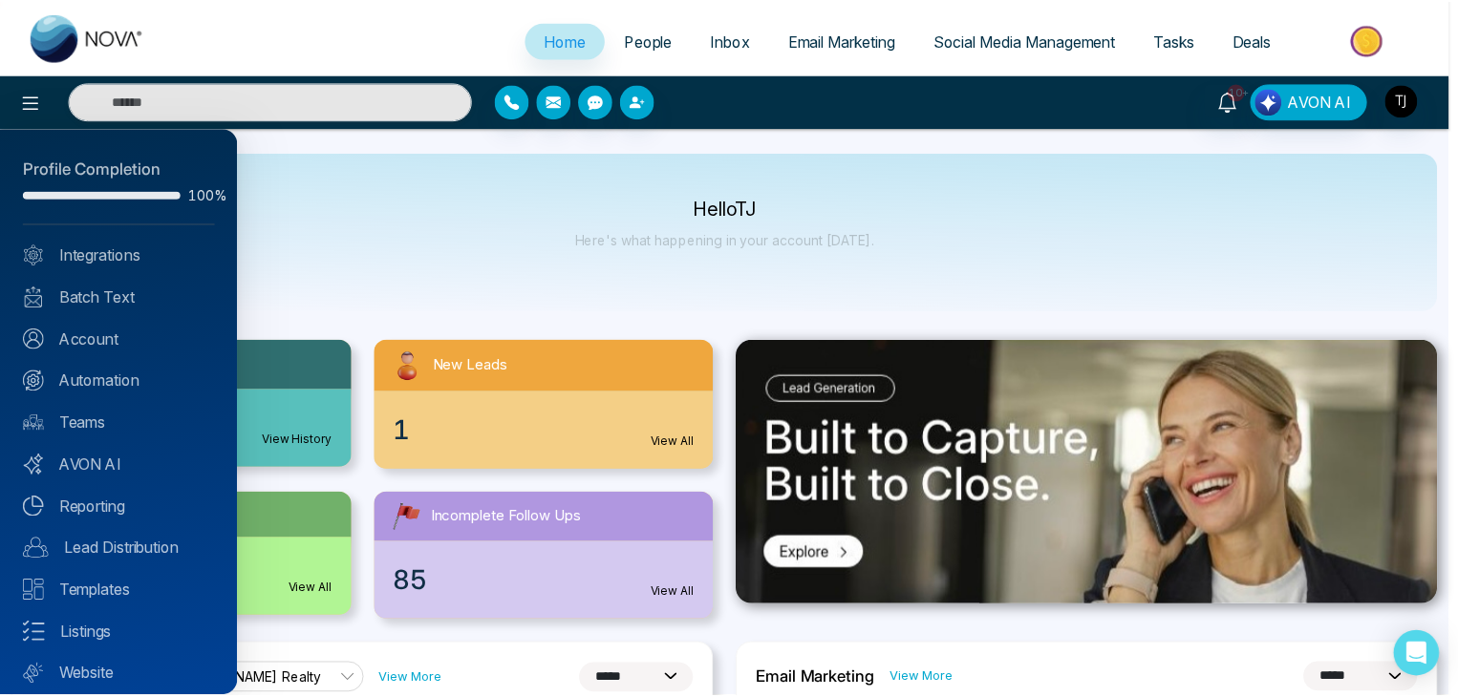
scroll to position [53, 0]
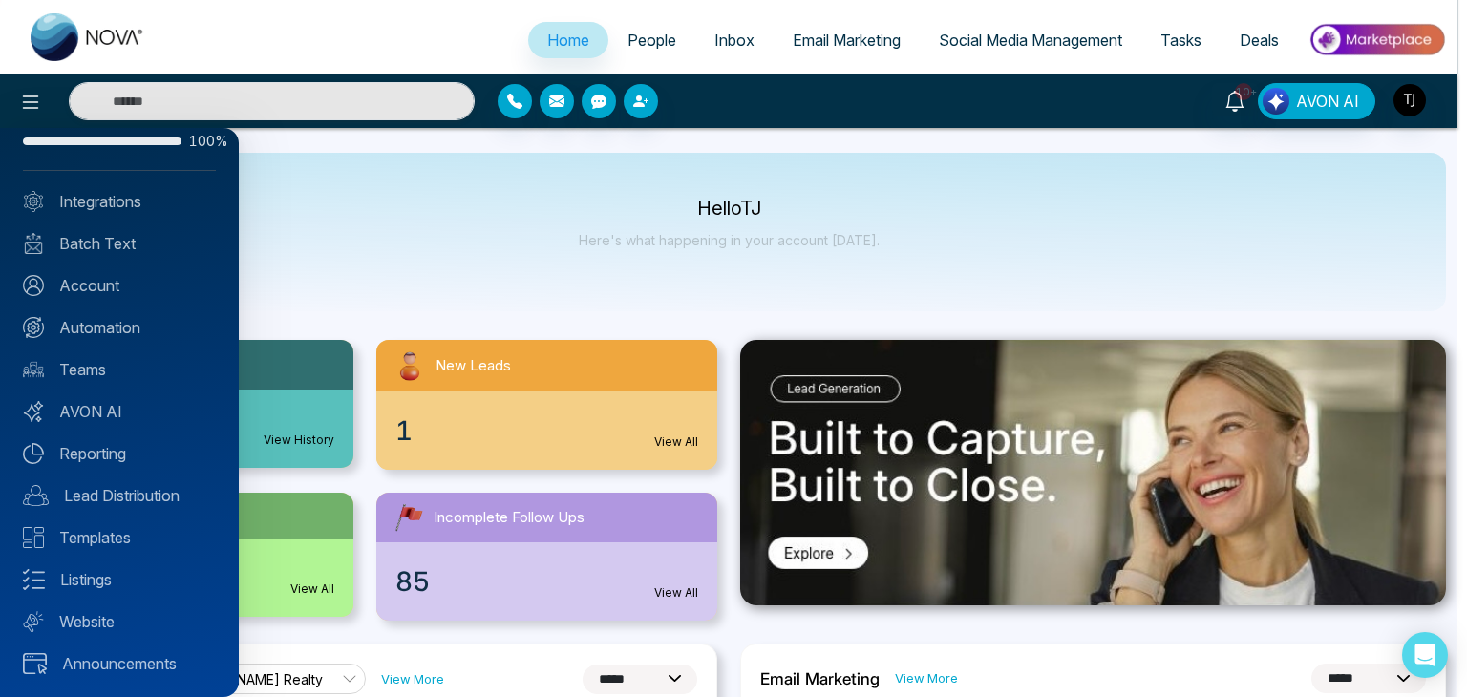
click at [290, 298] on div at bounding box center [733, 348] width 1467 height 697
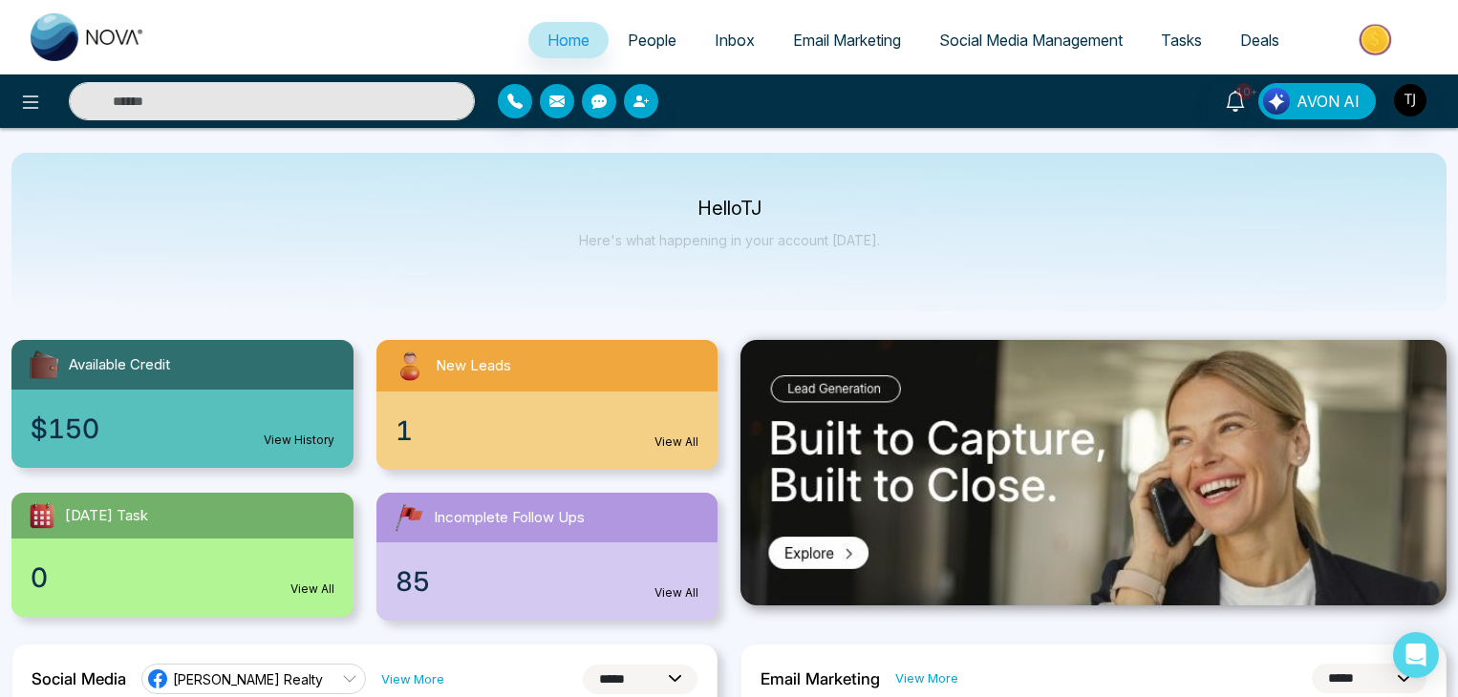
select select "*"
drag, startPoint x: 278, startPoint y: 218, endPoint x: 288, endPoint y: 228, distance: 14.9
click at [288, 228] on div "Hello [PERSON_NAME] Here's what happening in your account [DATE]." at bounding box center [728, 232] width 1435 height 159
drag, startPoint x: 449, startPoint y: 247, endPoint x: 461, endPoint y: 260, distance: 17.6
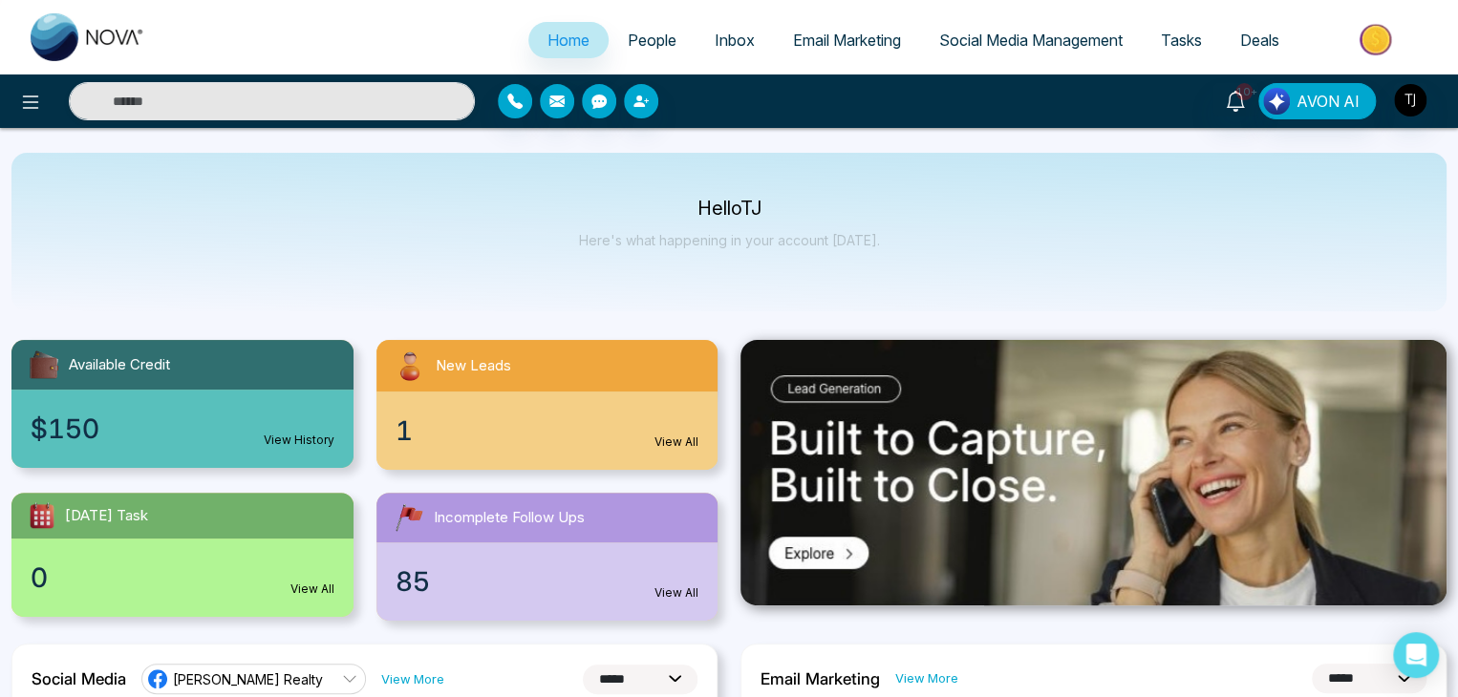
click at [461, 260] on div "Hello [PERSON_NAME] Here's what happening in your account [DATE]." at bounding box center [728, 232] width 1435 height 159
click at [1420, 105] on img "button" at bounding box center [1410, 100] width 32 height 32
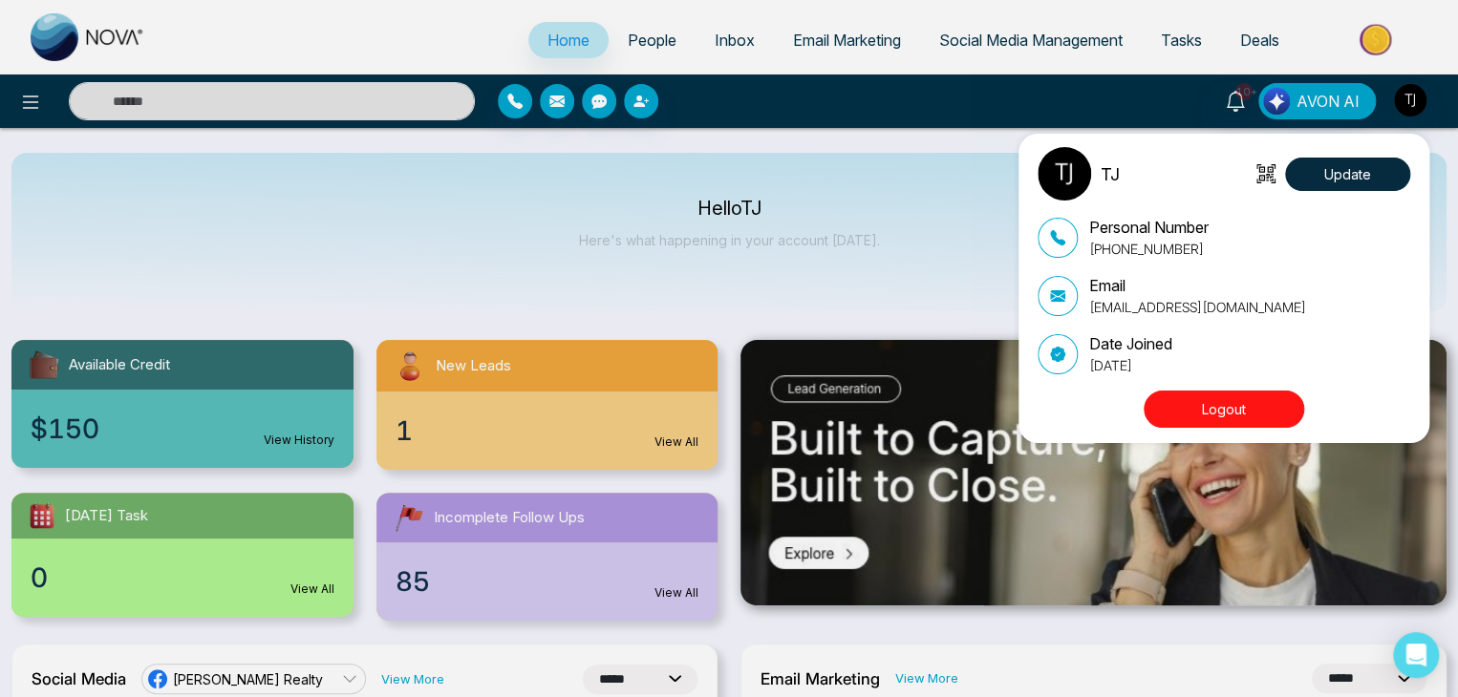
click at [1269, 395] on button "Logout" at bounding box center [1223, 409] width 160 height 37
